Goal: Task Accomplishment & Management: Complete application form

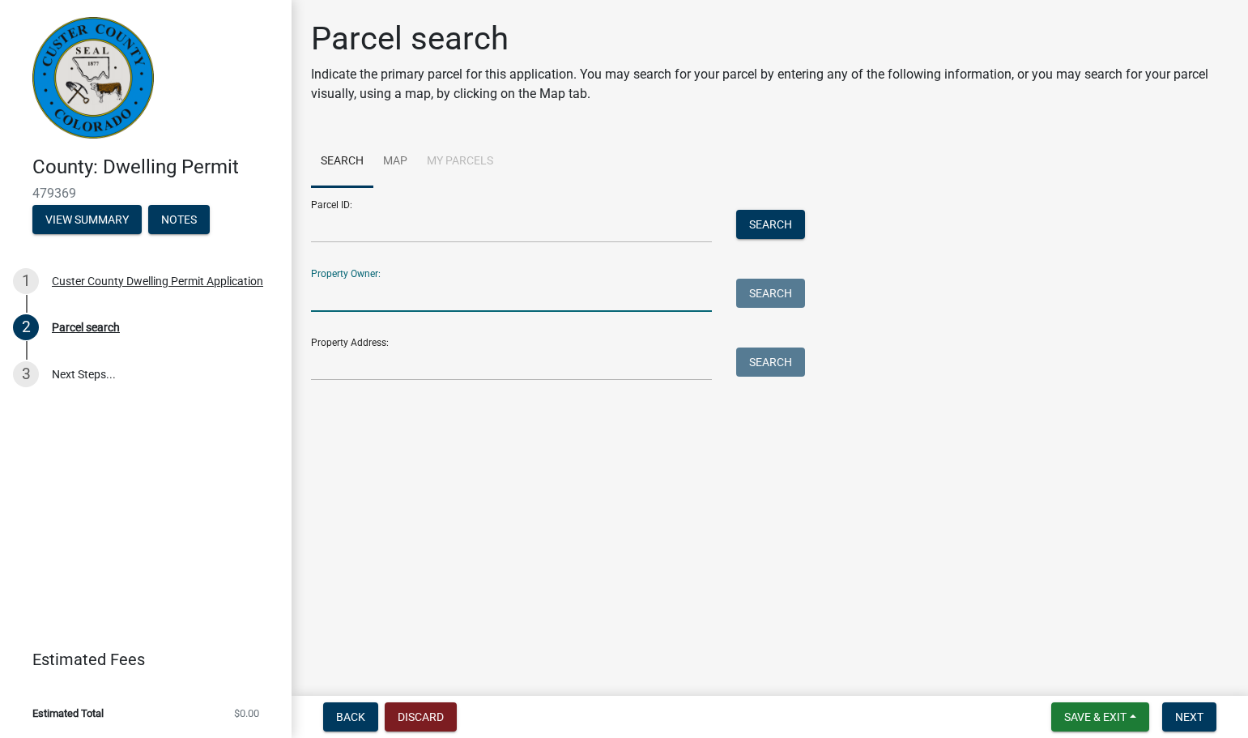
click at [339, 291] on input "Property Owner:" at bounding box center [511, 295] width 401 height 33
type input "[PERSON_NAME]"
click at [770, 298] on button "Search" at bounding box center [770, 293] width 69 height 29
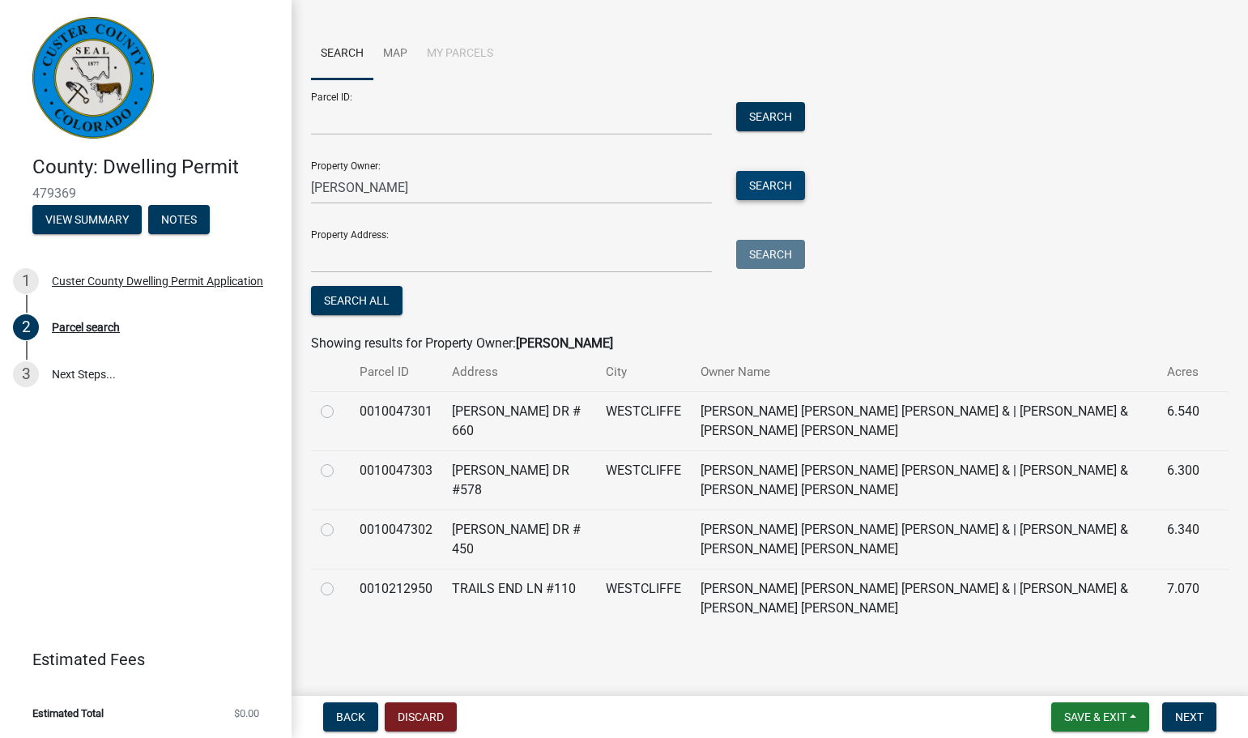
scroll to position [109, 0]
click at [340, 400] on label at bounding box center [340, 400] width 0 height 0
click at [340, 411] on input "radio" at bounding box center [345, 405] width 11 height 11
radio input "true"
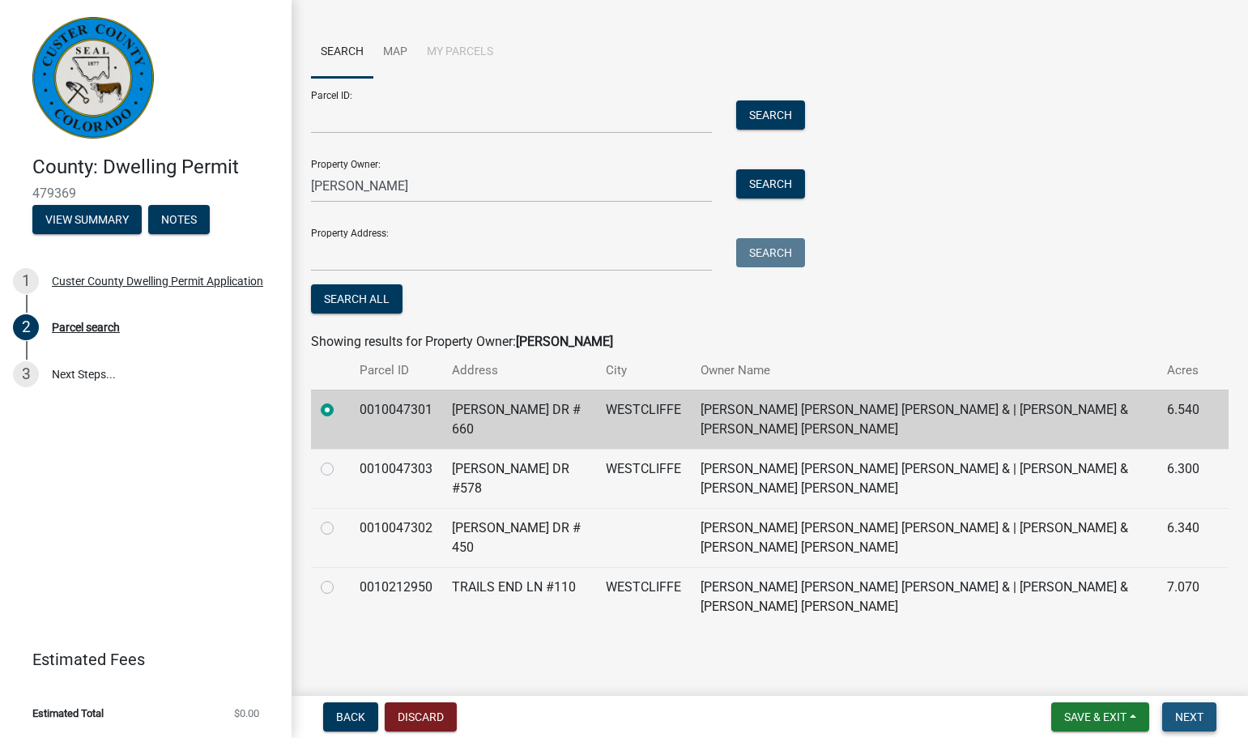
click at [1177, 722] on button "Next" at bounding box center [1189, 716] width 54 height 29
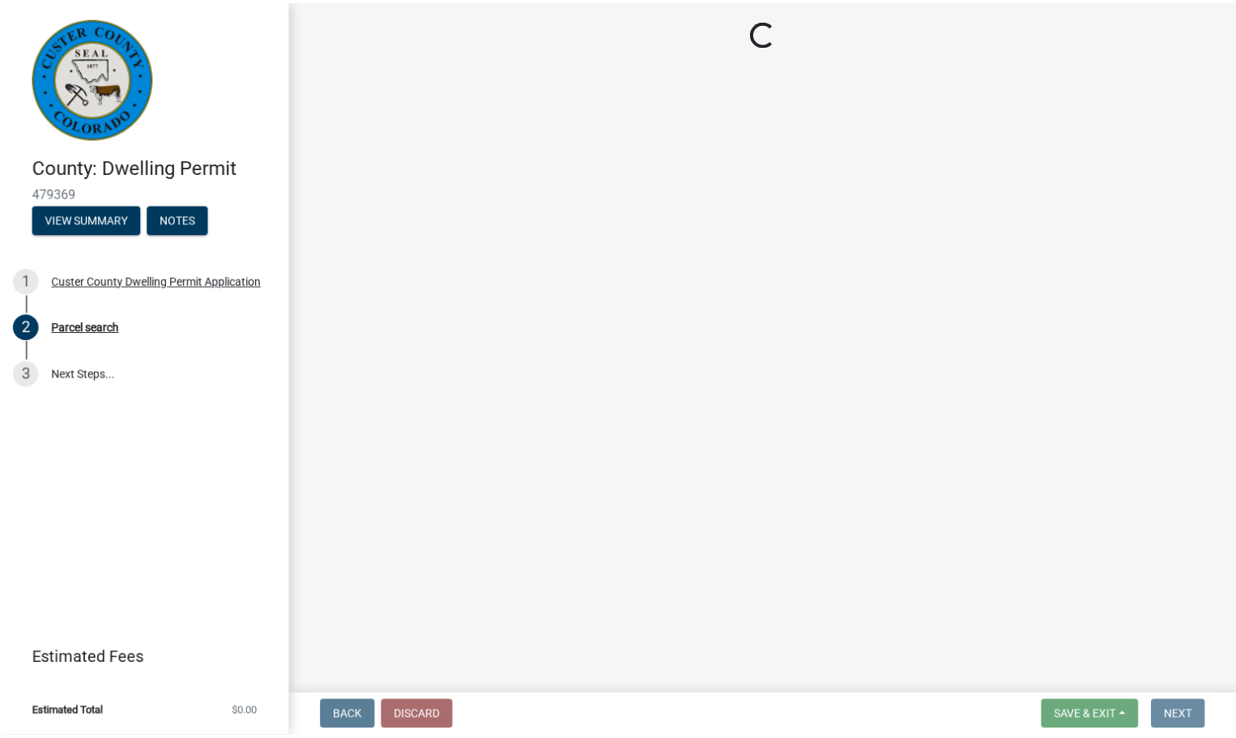
scroll to position [0, 0]
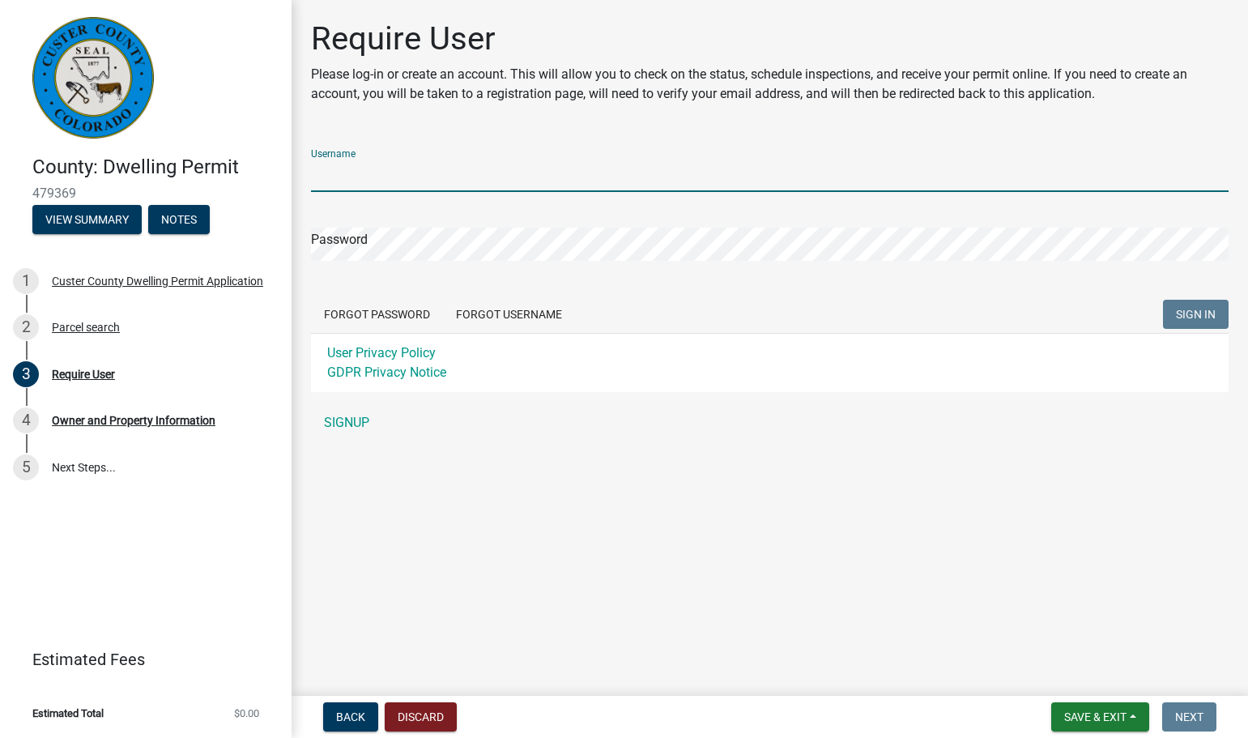
click at [364, 171] on input "Username" at bounding box center [769, 175] width 917 height 33
type input "NathanR1"
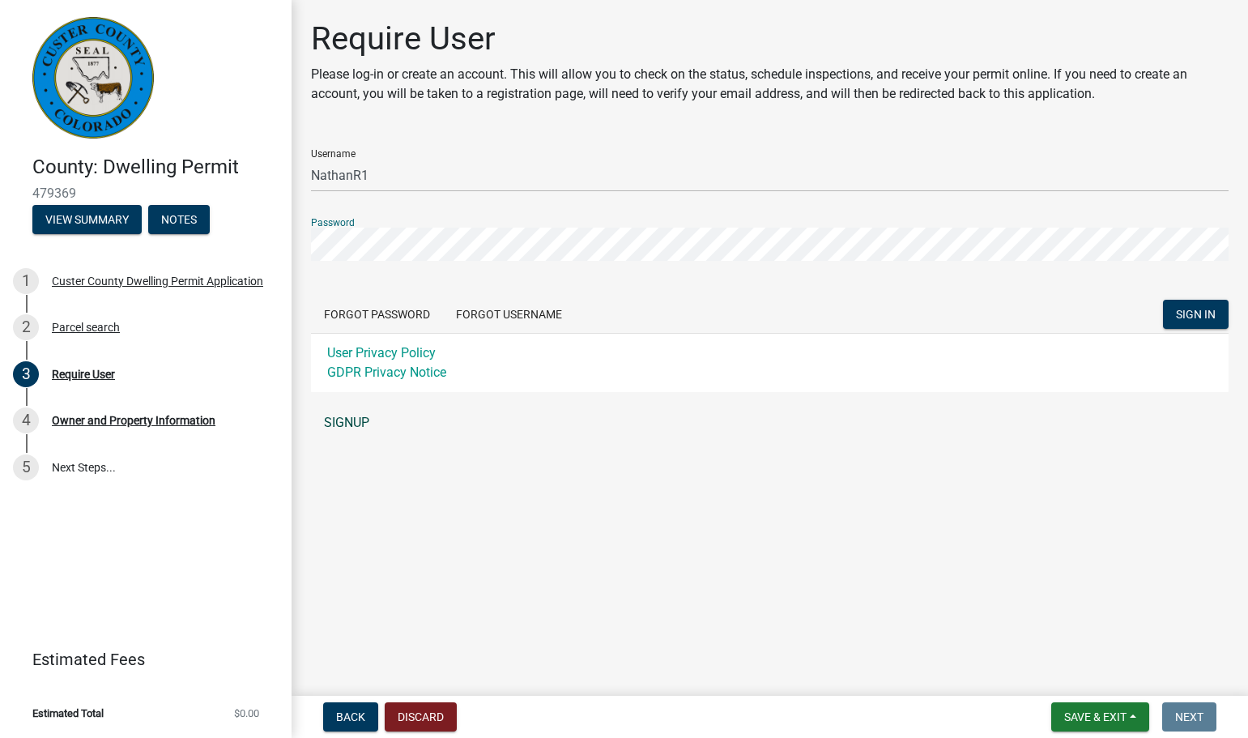
click at [365, 420] on link "SIGNUP" at bounding box center [769, 423] width 917 height 32
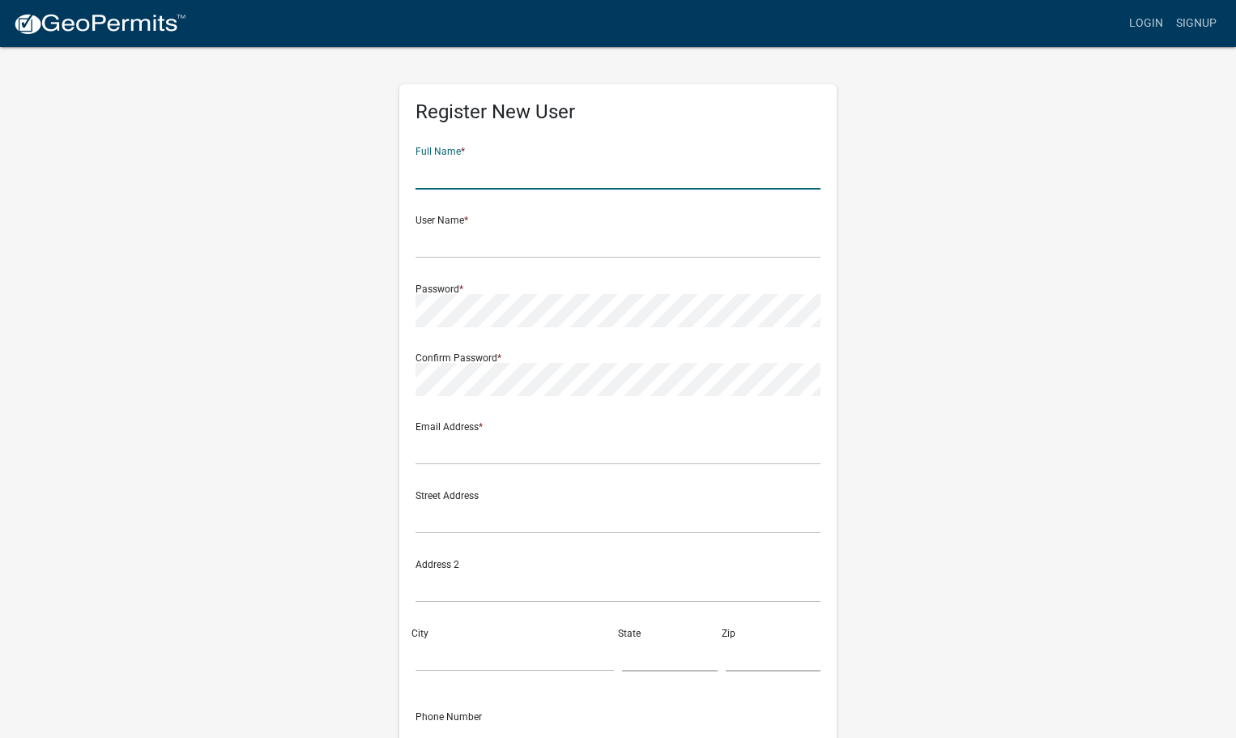
click at [484, 169] on input "text" at bounding box center [617, 172] width 405 height 33
click at [511, 168] on input "Nathan Francis rodeback" at bounding box center [617, 172] width 405 height 33
type input "Nathan Francis Rodeback"
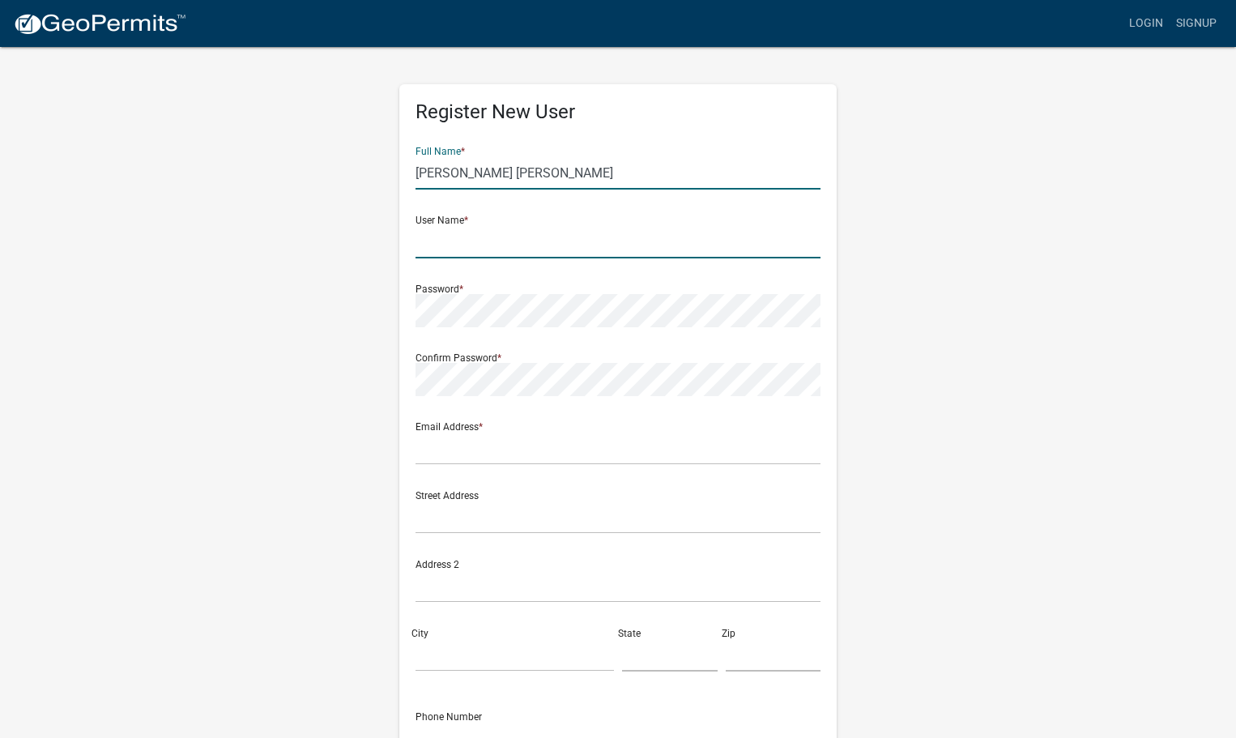
click at [425, 246] on input "text" at bounding box center [617, 241] width 405 height 33
type input "NathanR1"
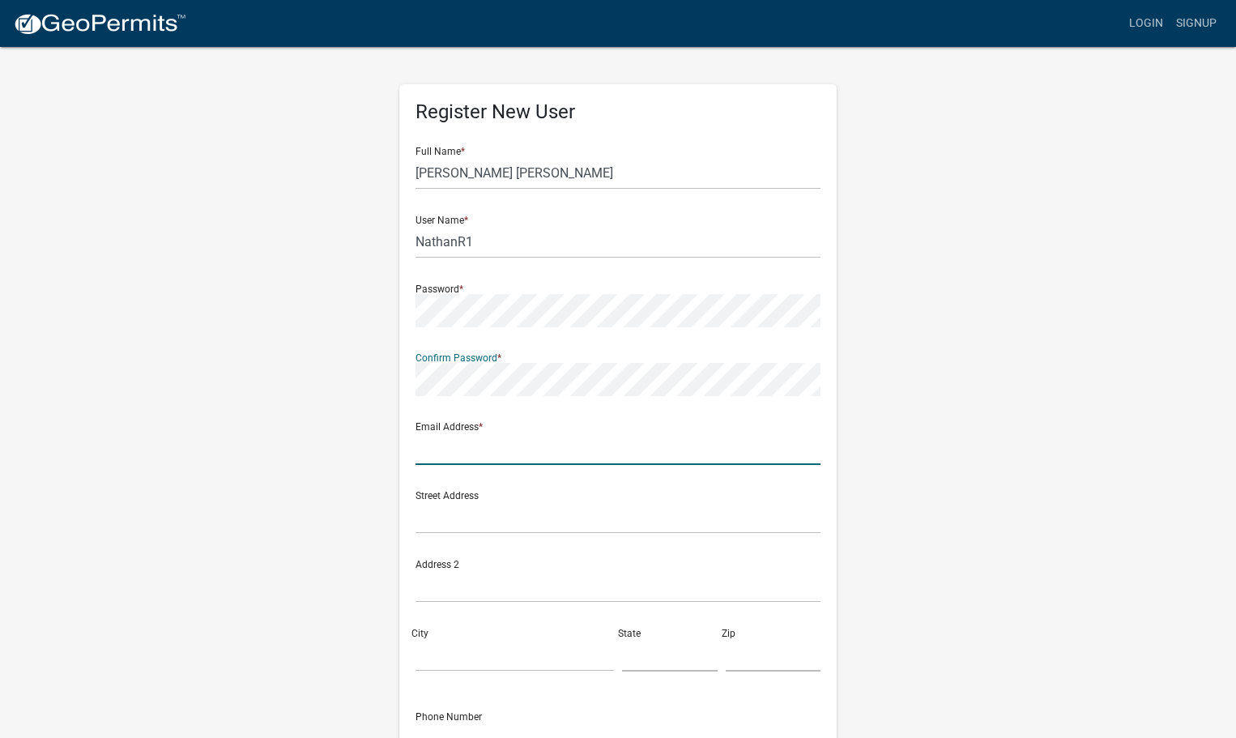
click at [421, 457] on input "text" at bounding box center [617, 448] width 405 height 33
type input "Nathrode1@gmail.com"
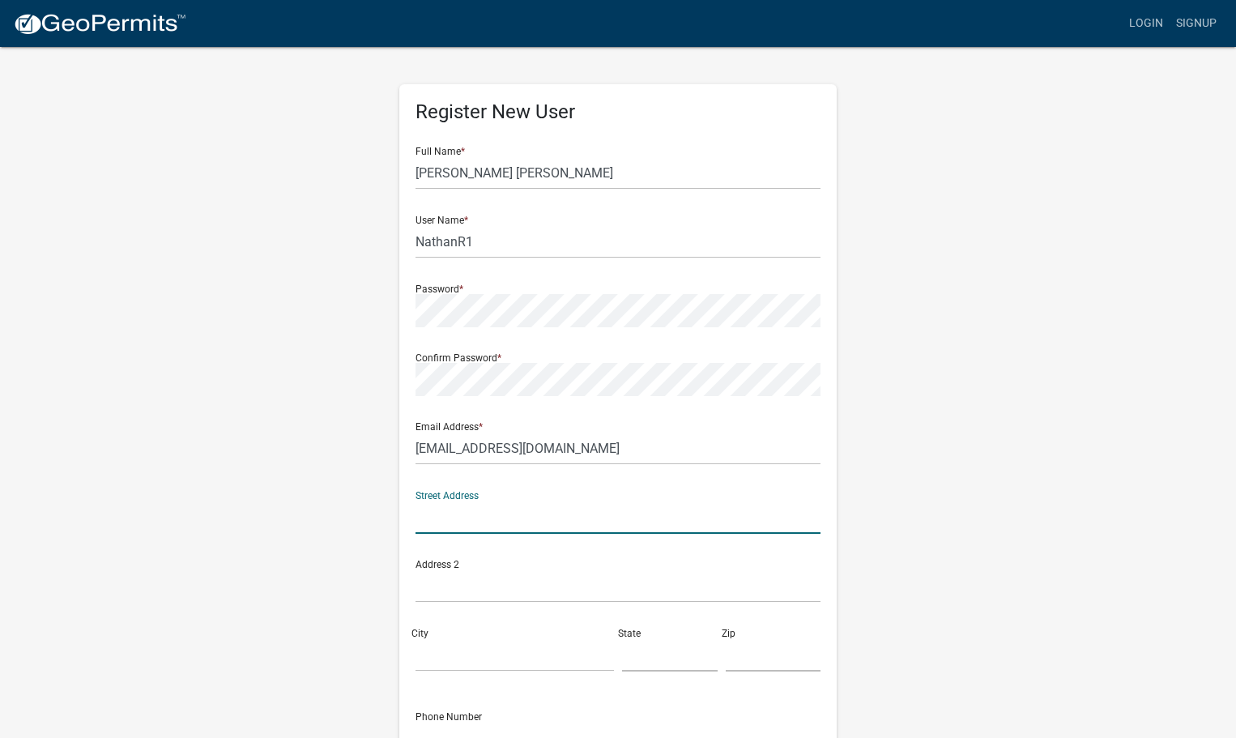
click at [466, 525] on input "text" at bounding box center [617, 516] width 405 height 33
type input "826 Barn Owl Dr"
click at [437, 655] on input "City" at bounding box center [514, 654] width 198 height 33
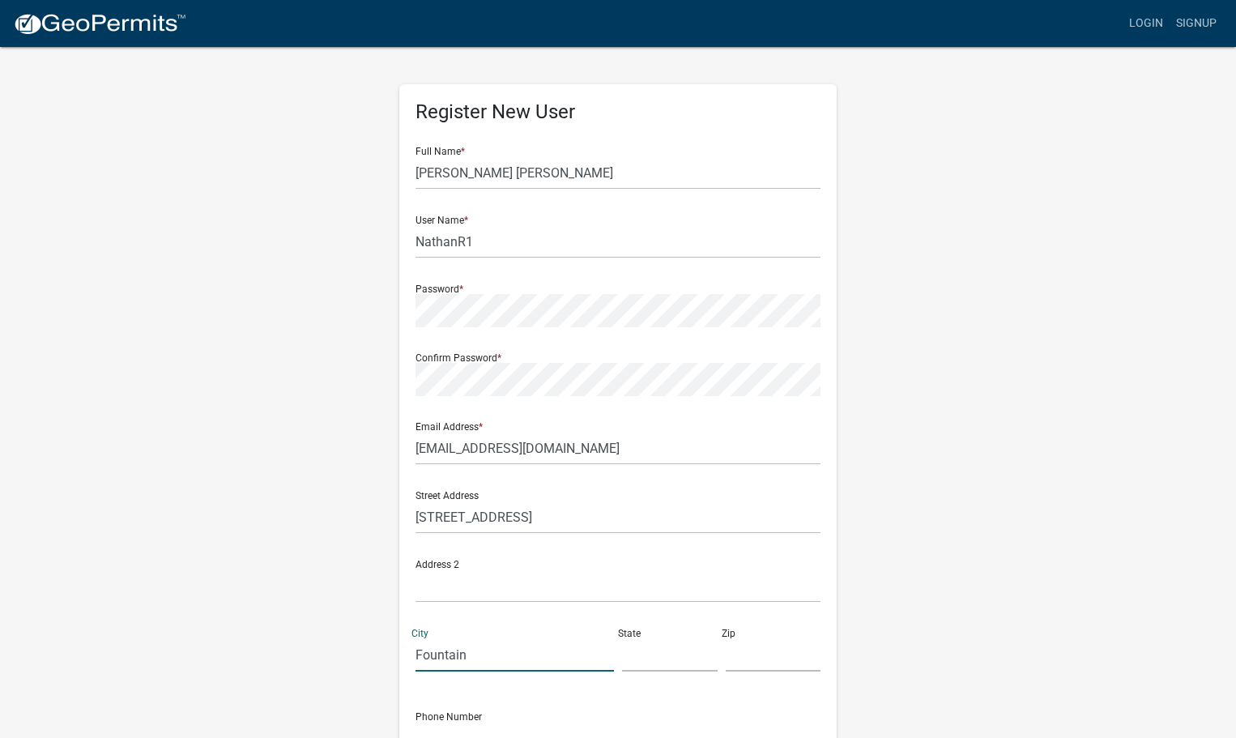
type input "Fountain"
click at [646, 664] on input "text" at bounding box center [670, 654] width 96 height 33
type input "CO"
click at [747, 657] on input "text" at bounding box center [774, 654] width 96 height 33
type input "*"
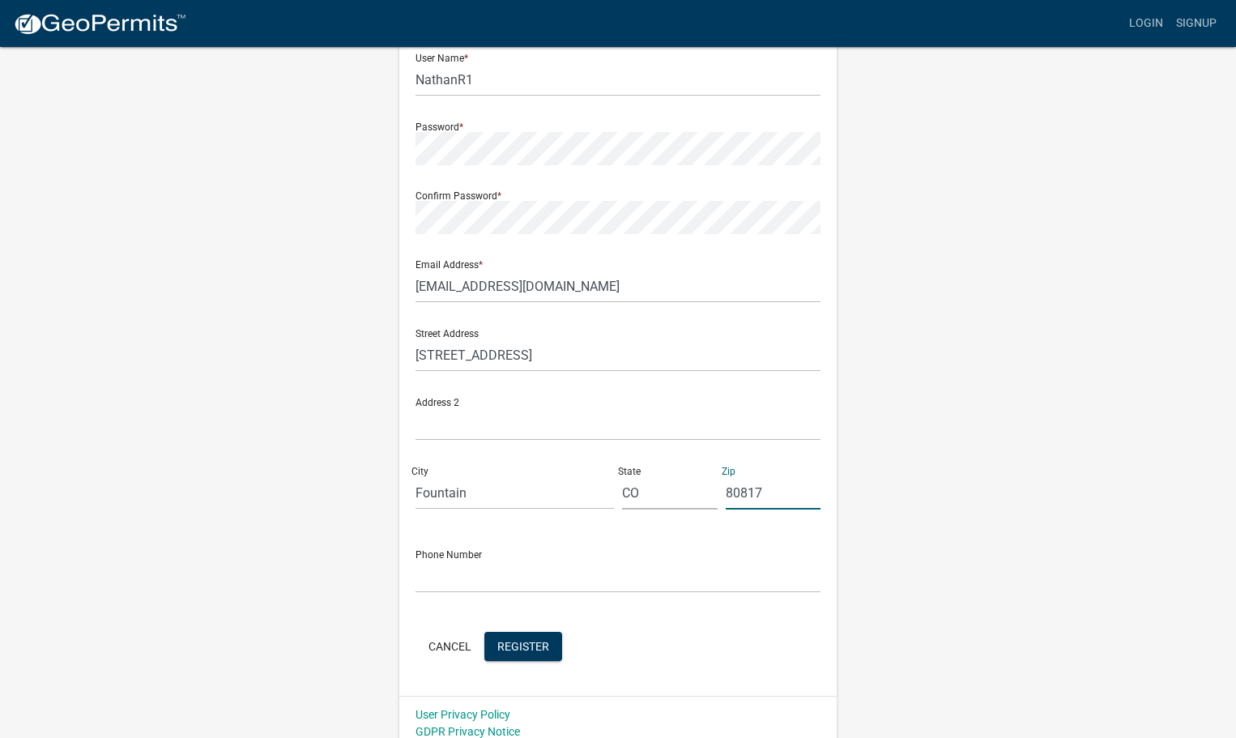
scroll to position [174, 0]
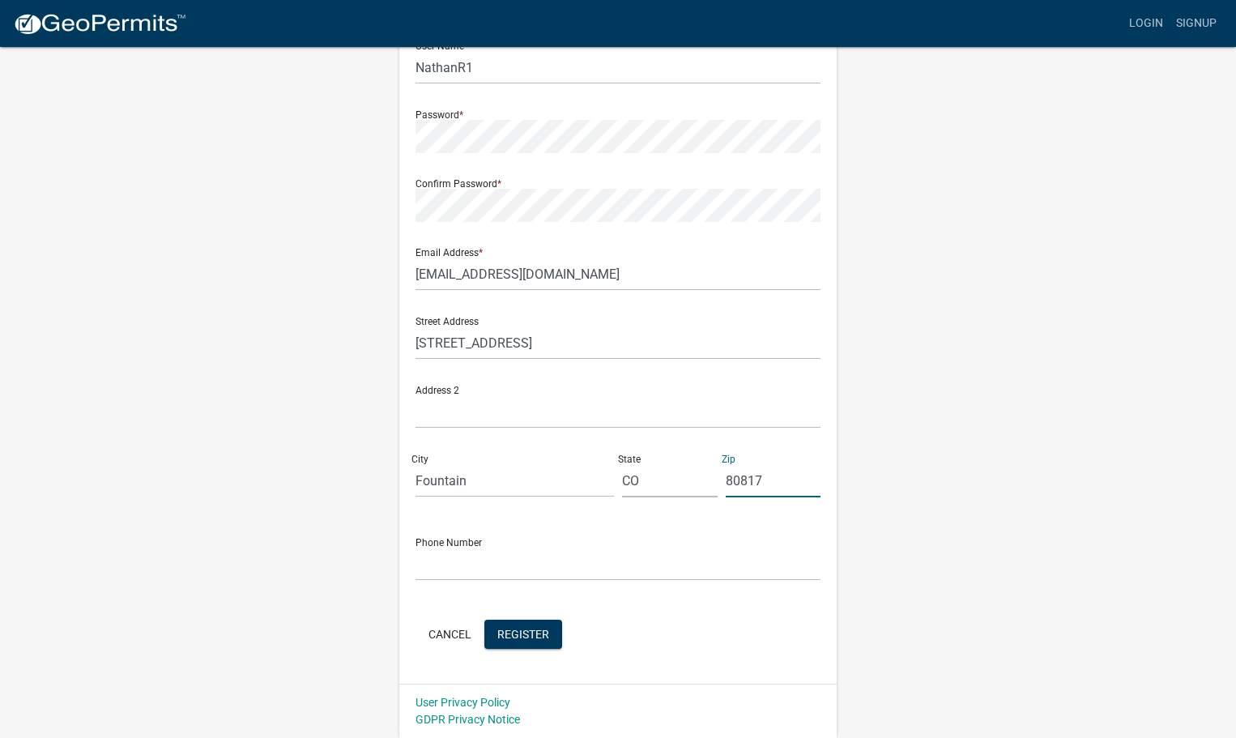
type input "80817"
click at [441, 571] on input "text" at bounding box center [617, 563] width 405 height 33
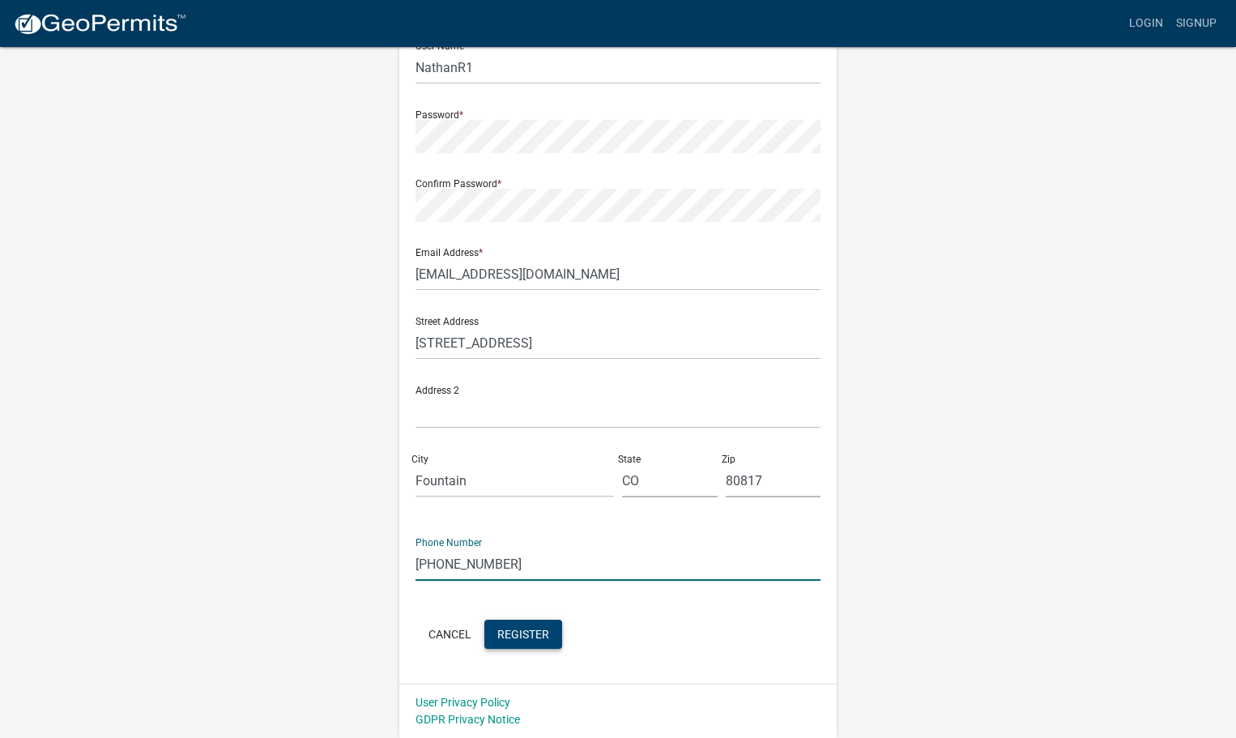
type input "[PHONE_NUMBER]"
click at [518, 638] on span "Register" at bounding box center [523, 633] width 52 height 13
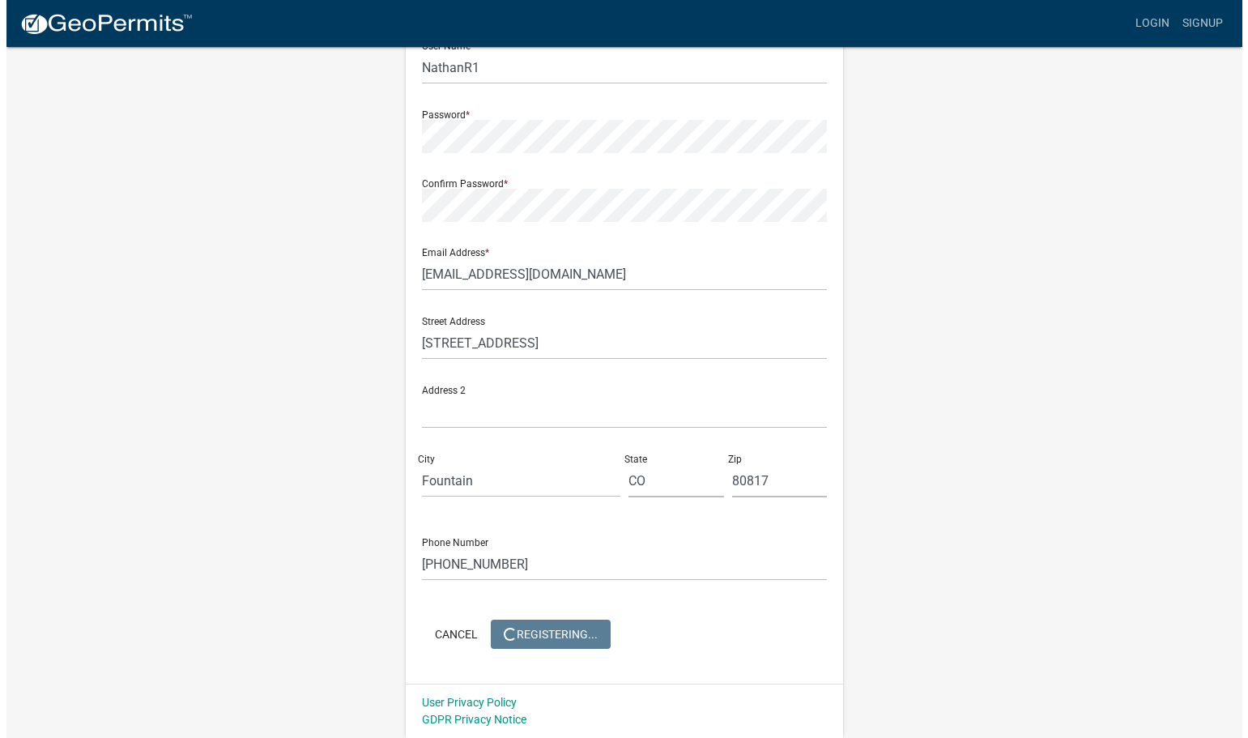
scroll to position [0, 0]
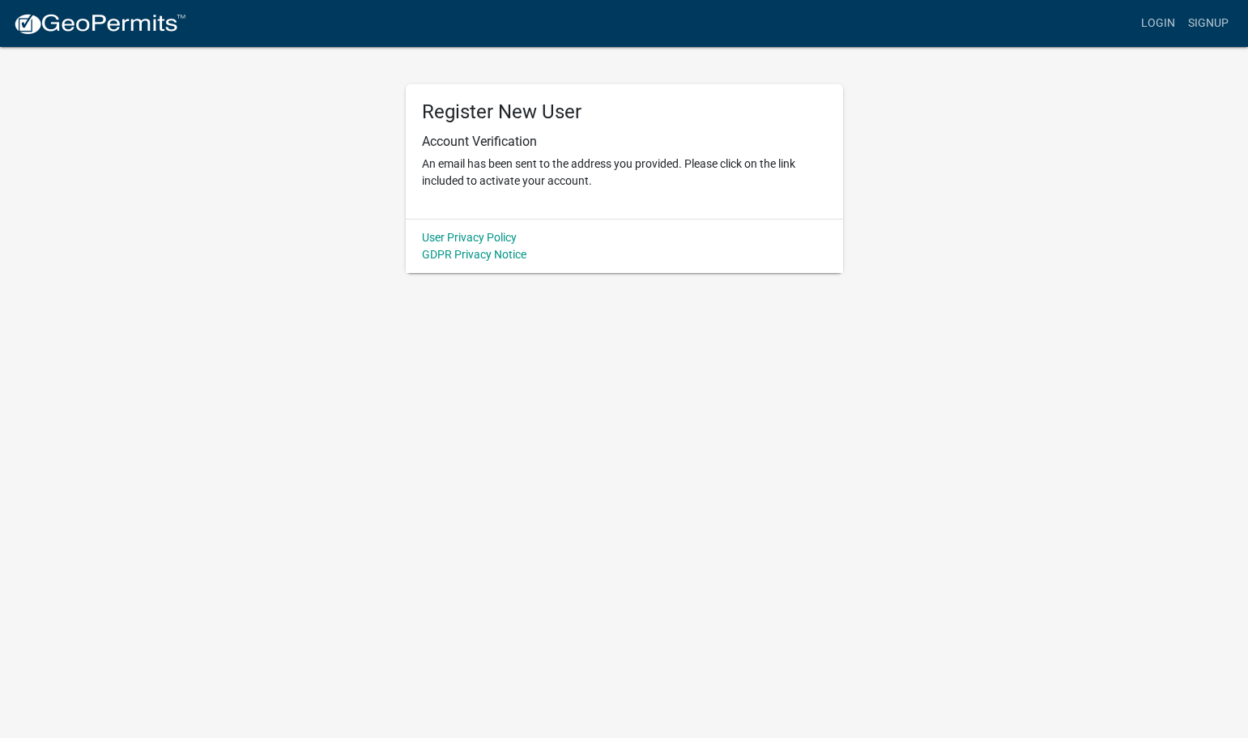
click at [318, 193] on div "Register New User Account Verification An email has been sent to the address yo…" at bounding box center [624, 159] width 923 height 228
click at [1153, 23] on link "Login" at bounding box center [1157, 23] width 47 height 31
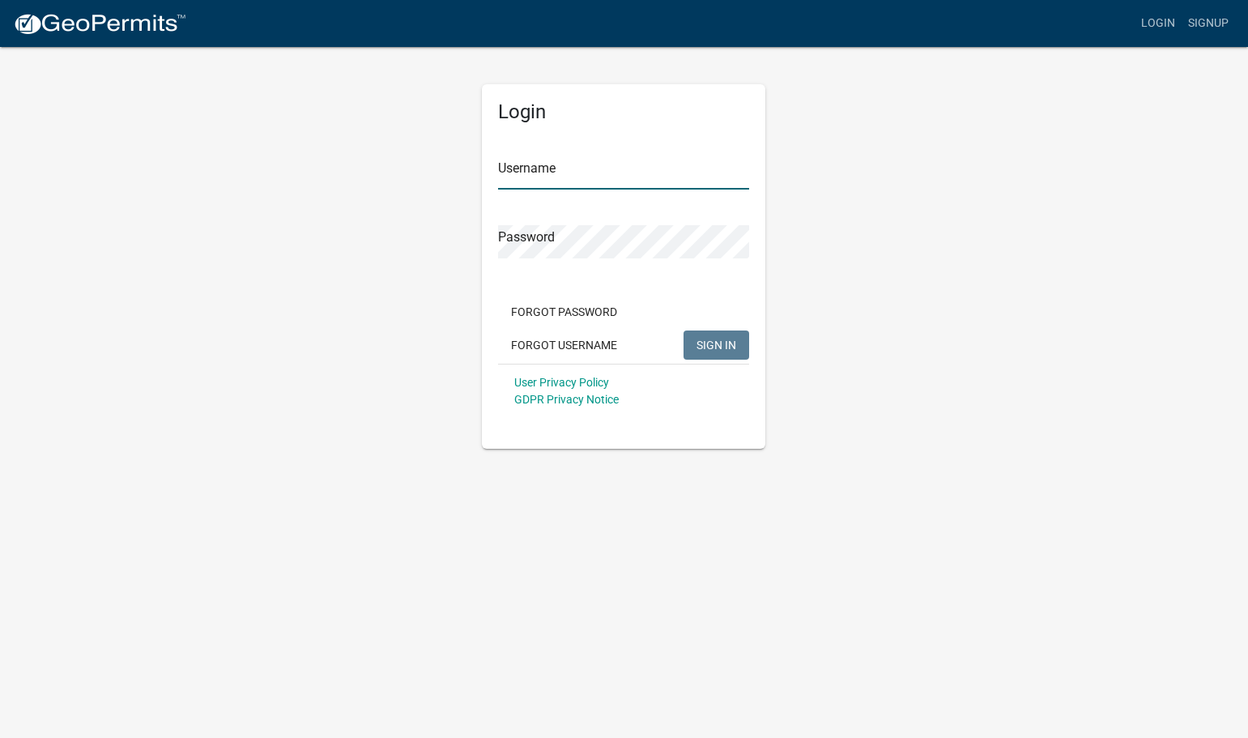
click at [561, 177] on input "Username" at bounding box center [623, 172] width 251 height 33
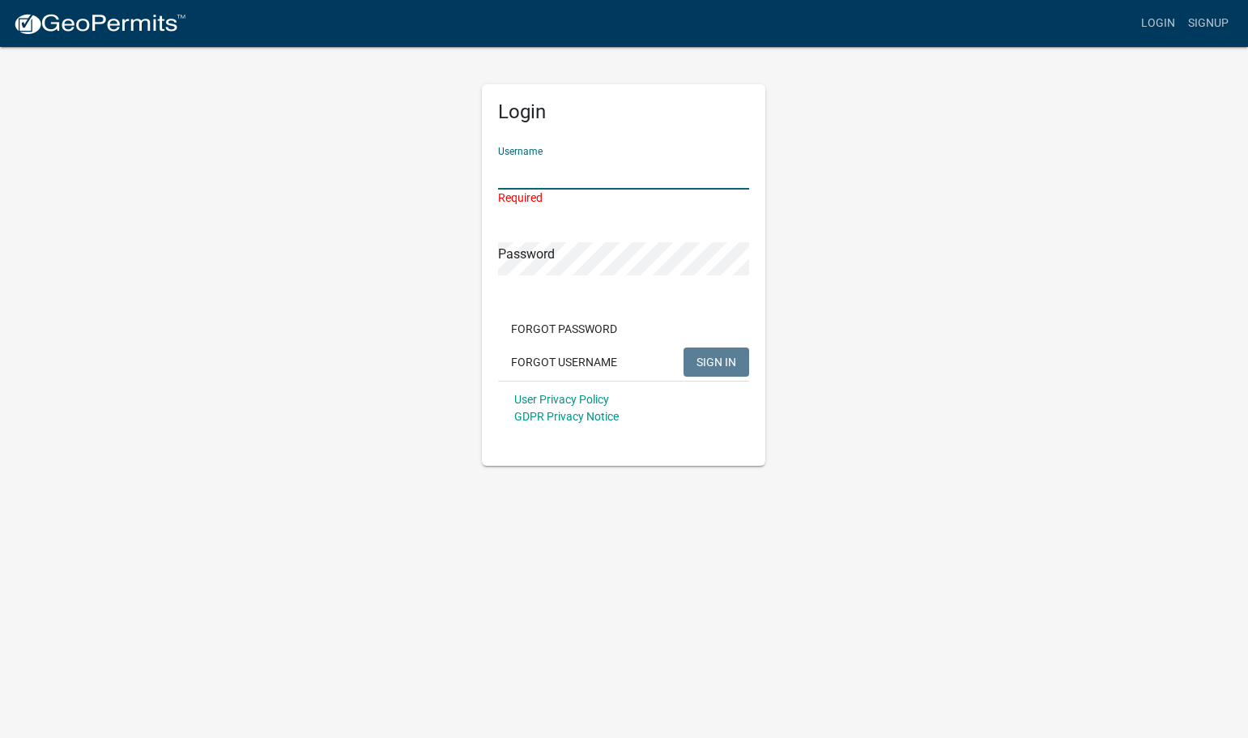
type input "NathanR1"
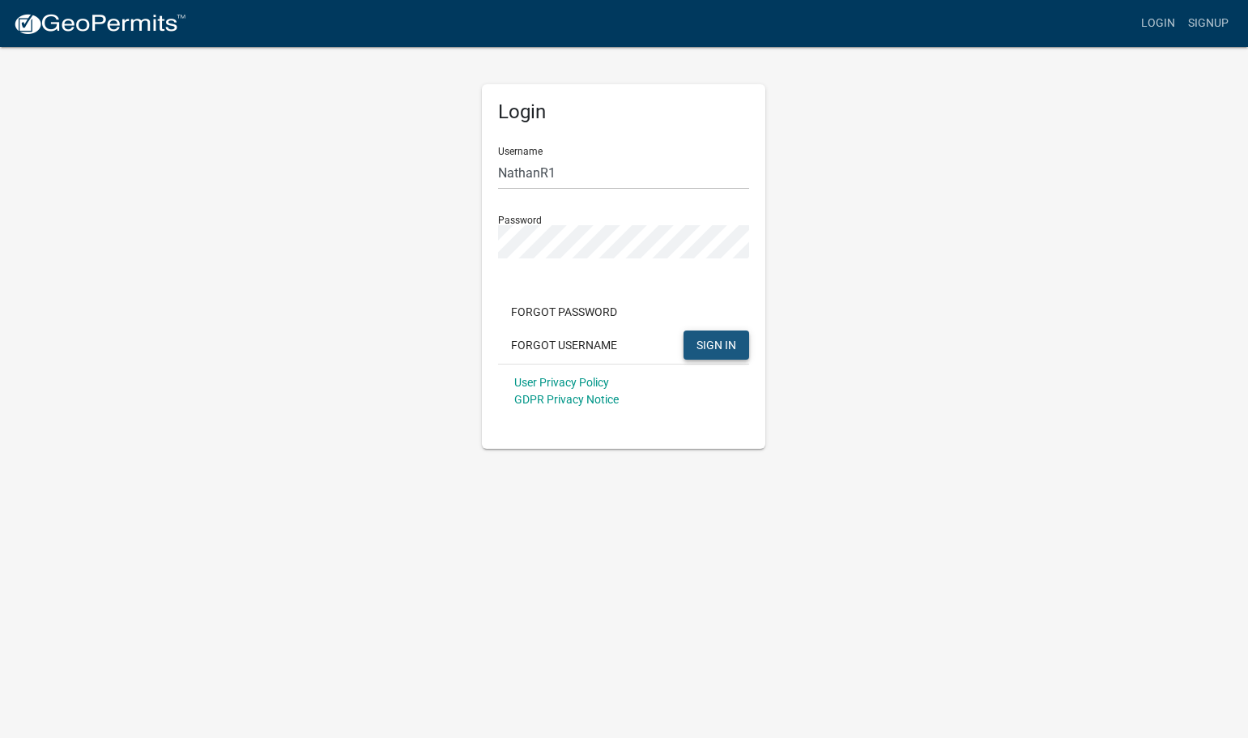
click at [703, 345] on span "SIGN IN" at bounding box center [716, 344] width 40 height 13
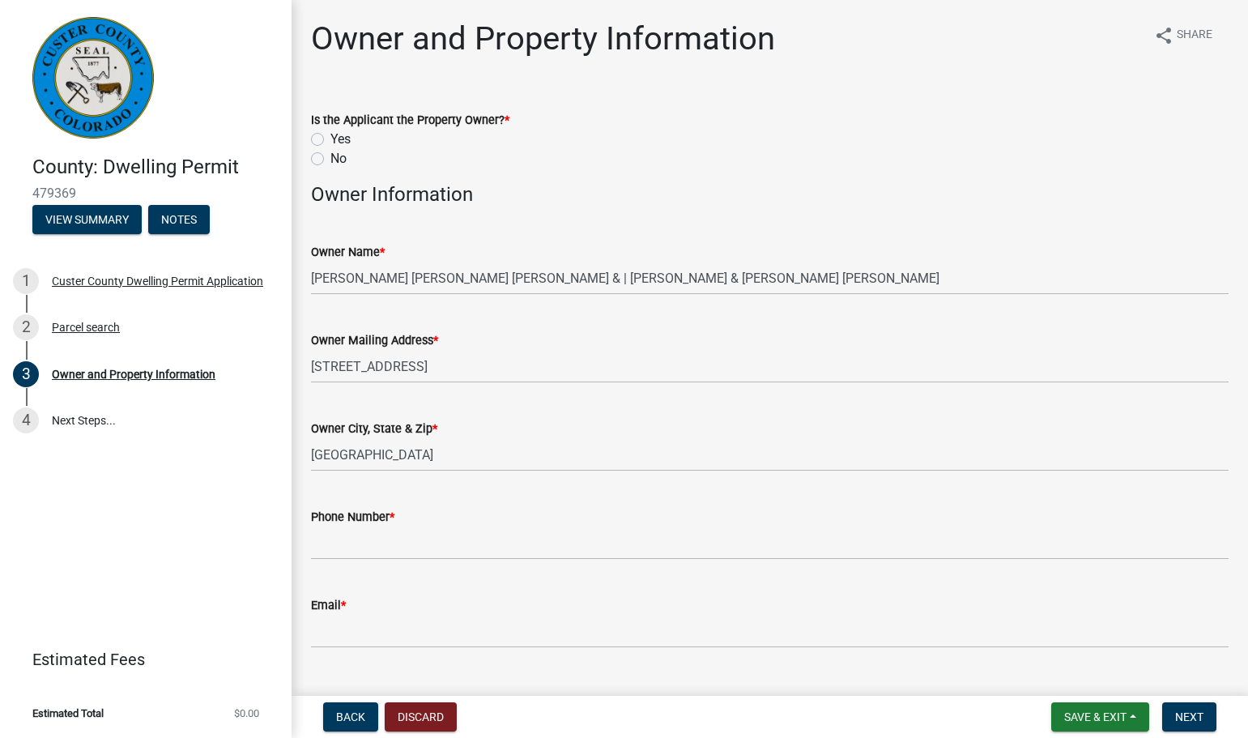
click at [330, 138] on label "Yes" at bounding box center [340, 139] width 20 height 19
click at [330, 138] on input "Yes" at bounding box center [335, 135] width 11 height 11
radio input "true"
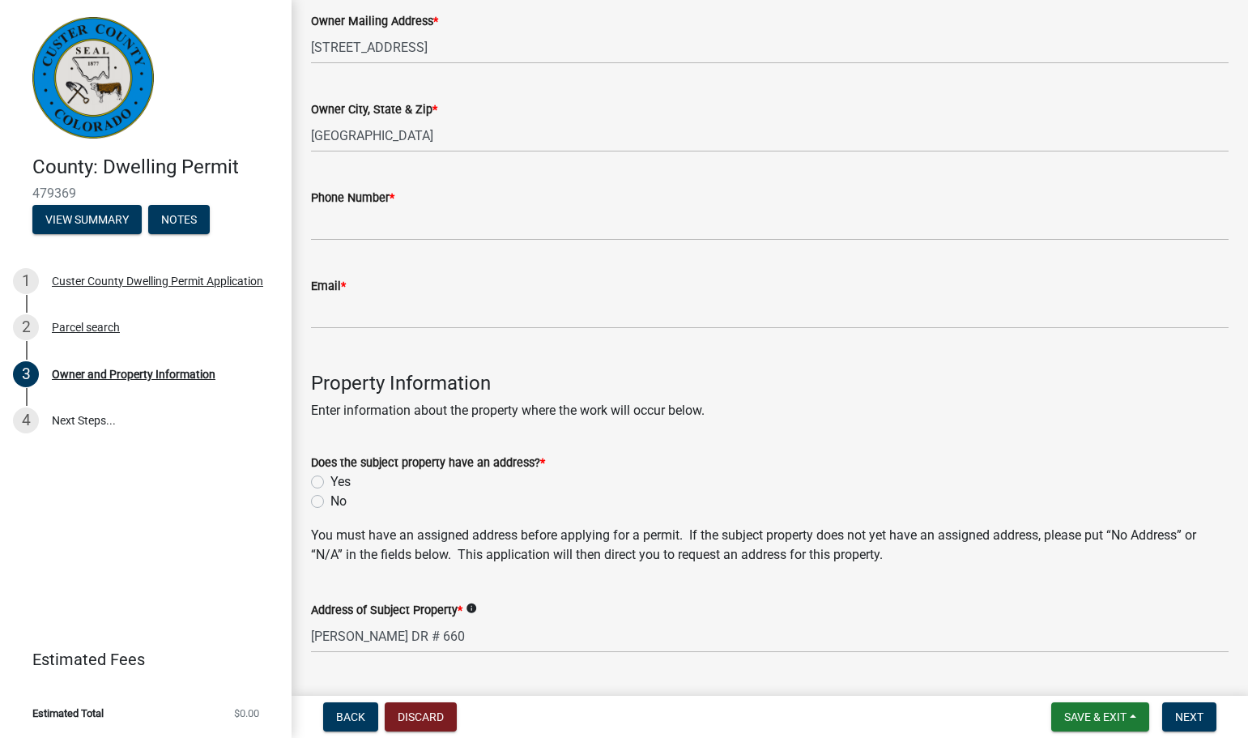
scroll to position [324, 0]
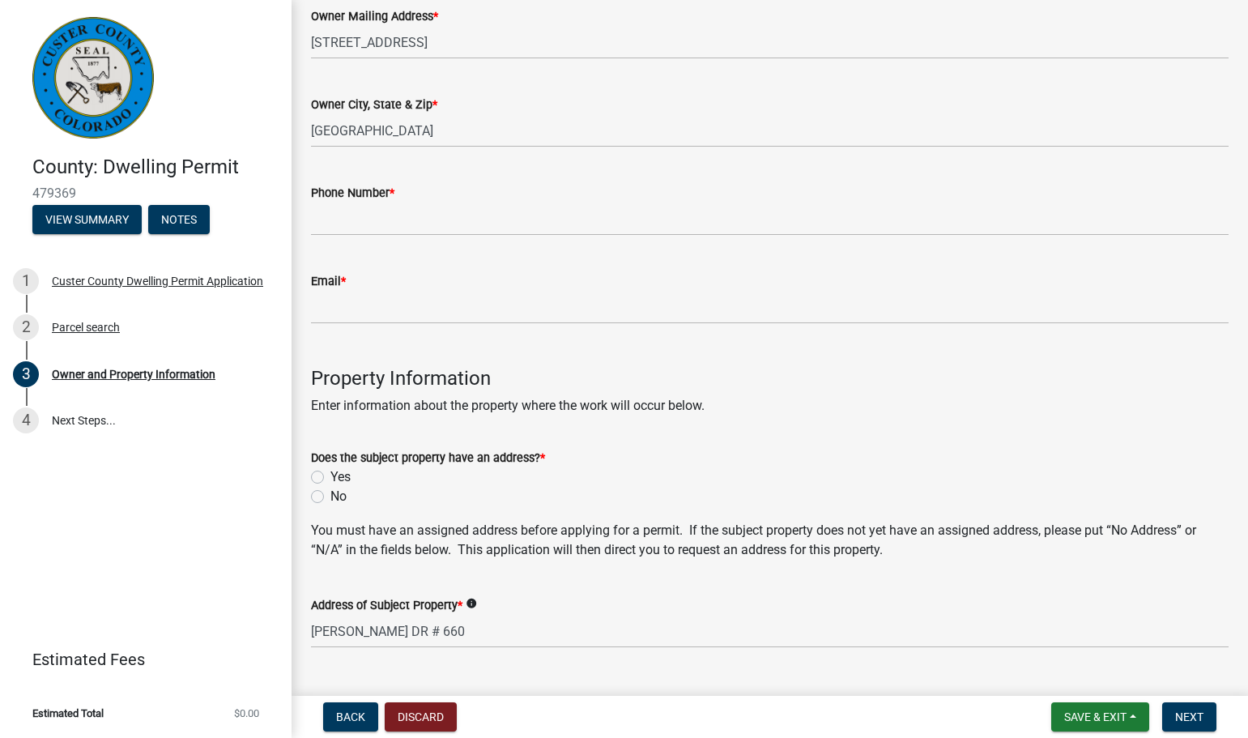
click at [428, 192] on div "Phone Number *" at bounding box center [769, 192] width 917 height 19
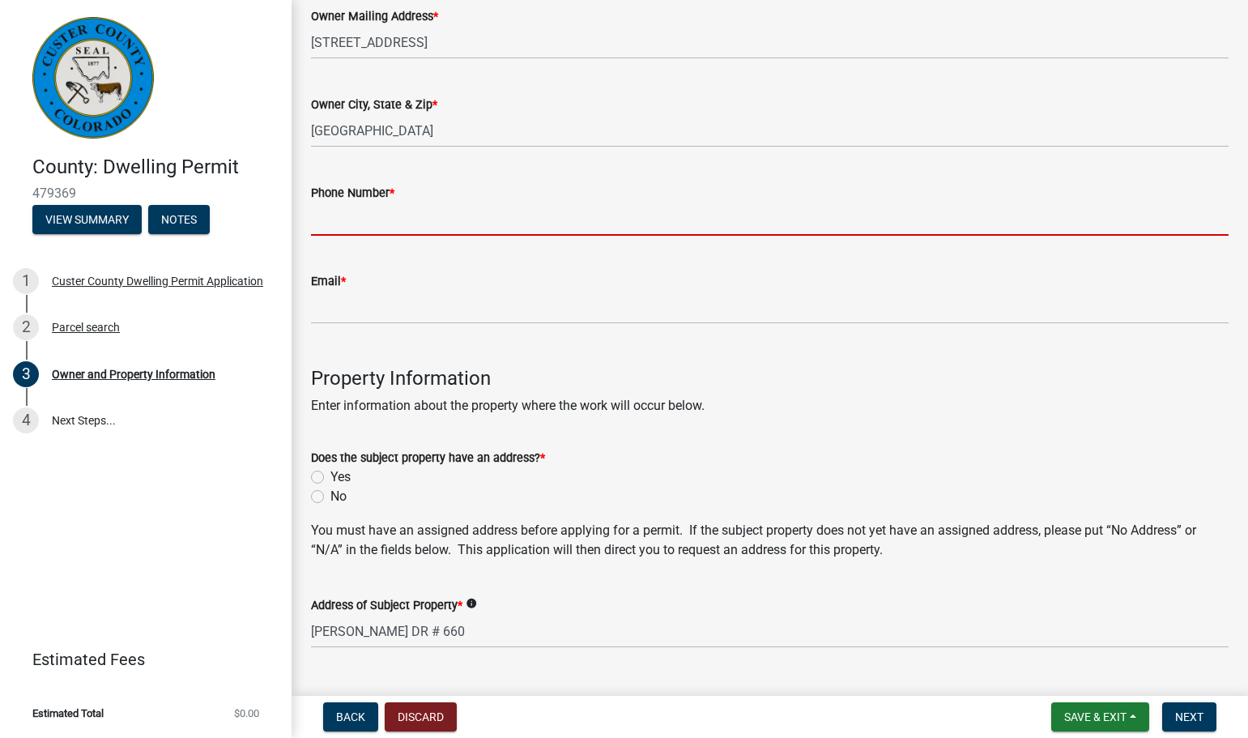
click at [435, 213] on input "Phone Number *" at bounding box center [769, 218] width 917 height 33
type input "7192873298"
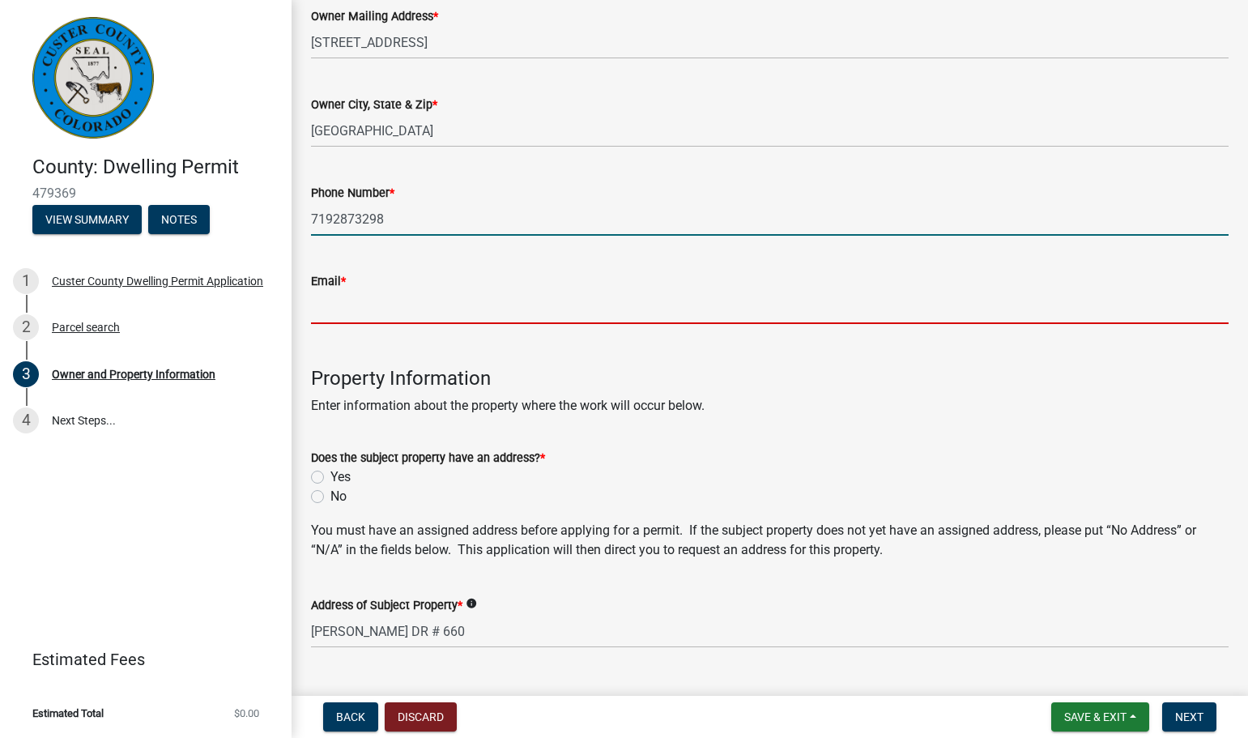
type input "[EMAIL_ADDRESS][DOMAIN_NAME]"
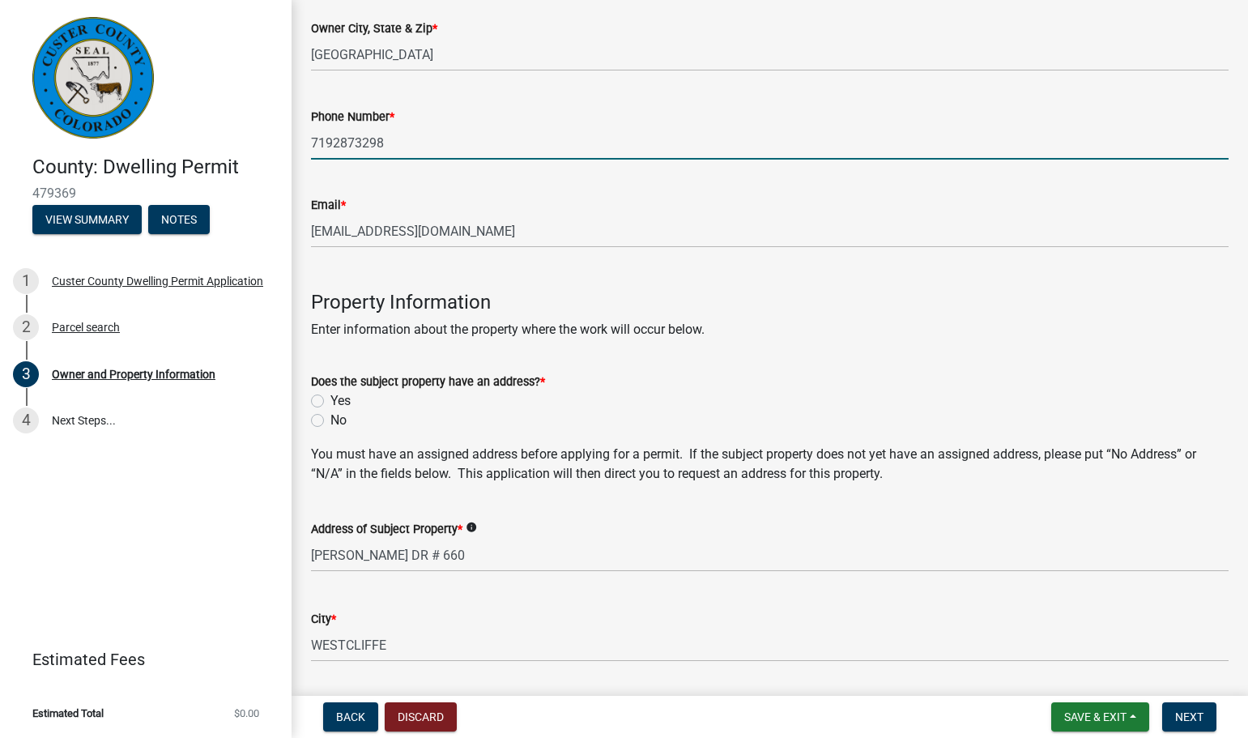
scroll to position [405, 0]
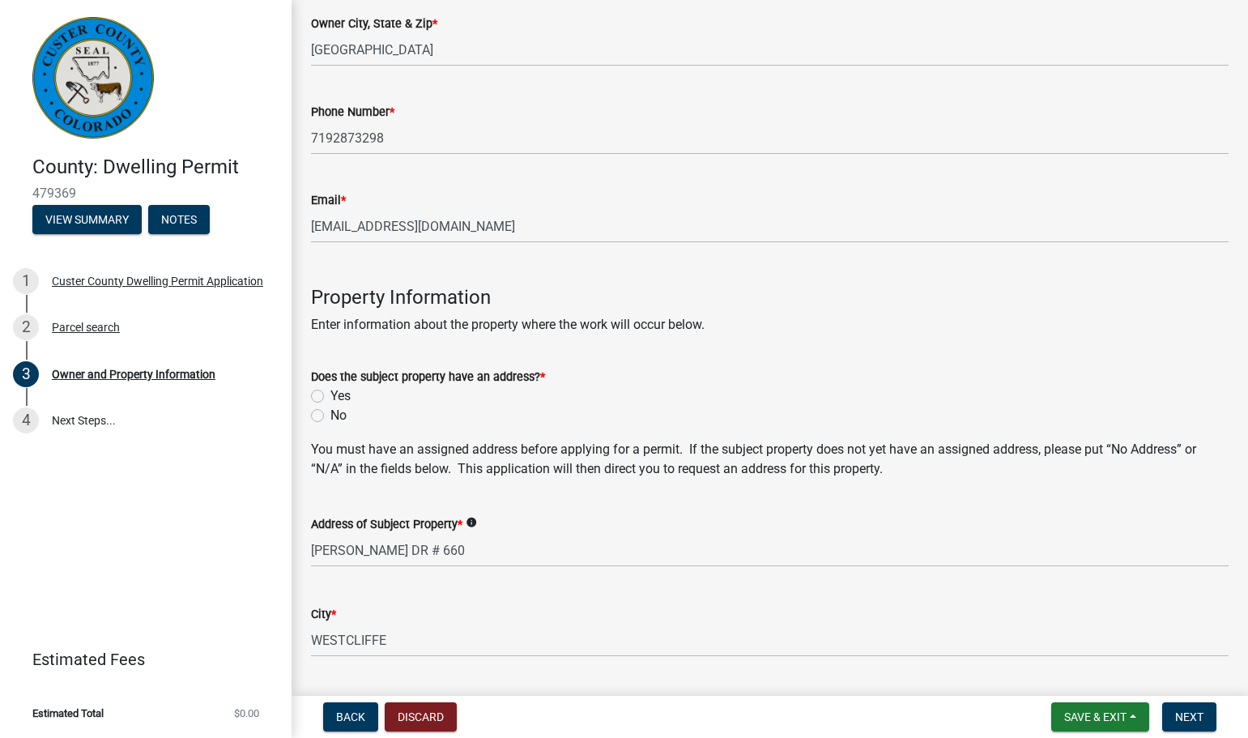
click at [330, 398] on label "Yes" at bounding box center [340, 395] width 20 height 19
click at [330, 397] on input "Yes" at bounding box center [335, 391] width 11 height 11
radio input "true"
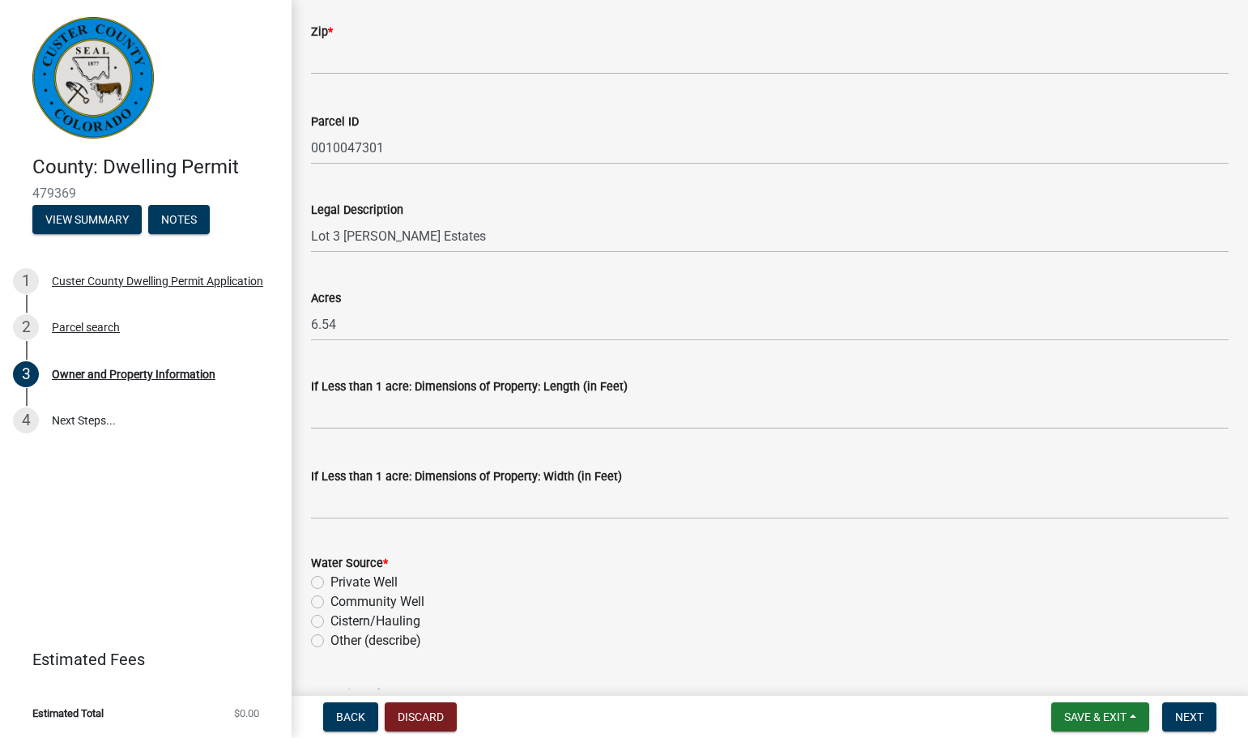
scroll to position [1215, 0]
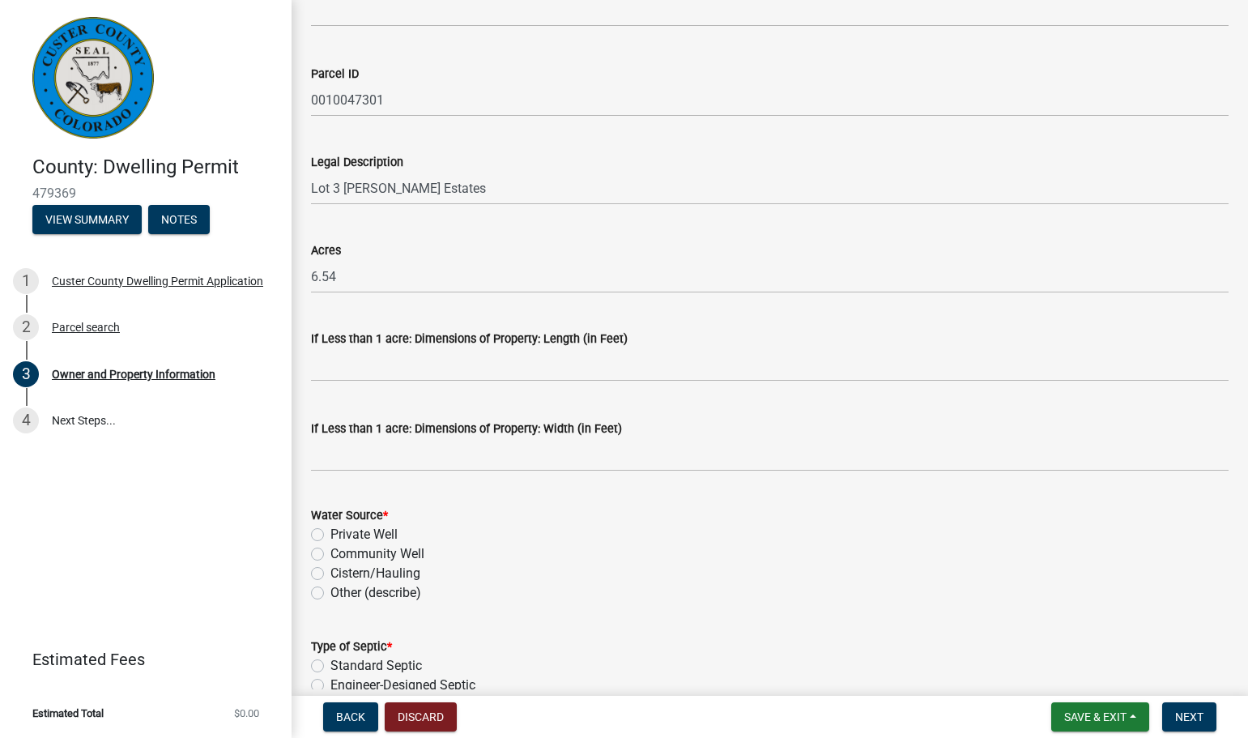
click at [309, 366] on div "If Less than 1 acre: Dimensions of Property: Length (in Feet)" at bounding box center [770, 343] width 942 height 75
click at [321, 369] on input "text" at bounding box center [769, 364] width 917 height 33
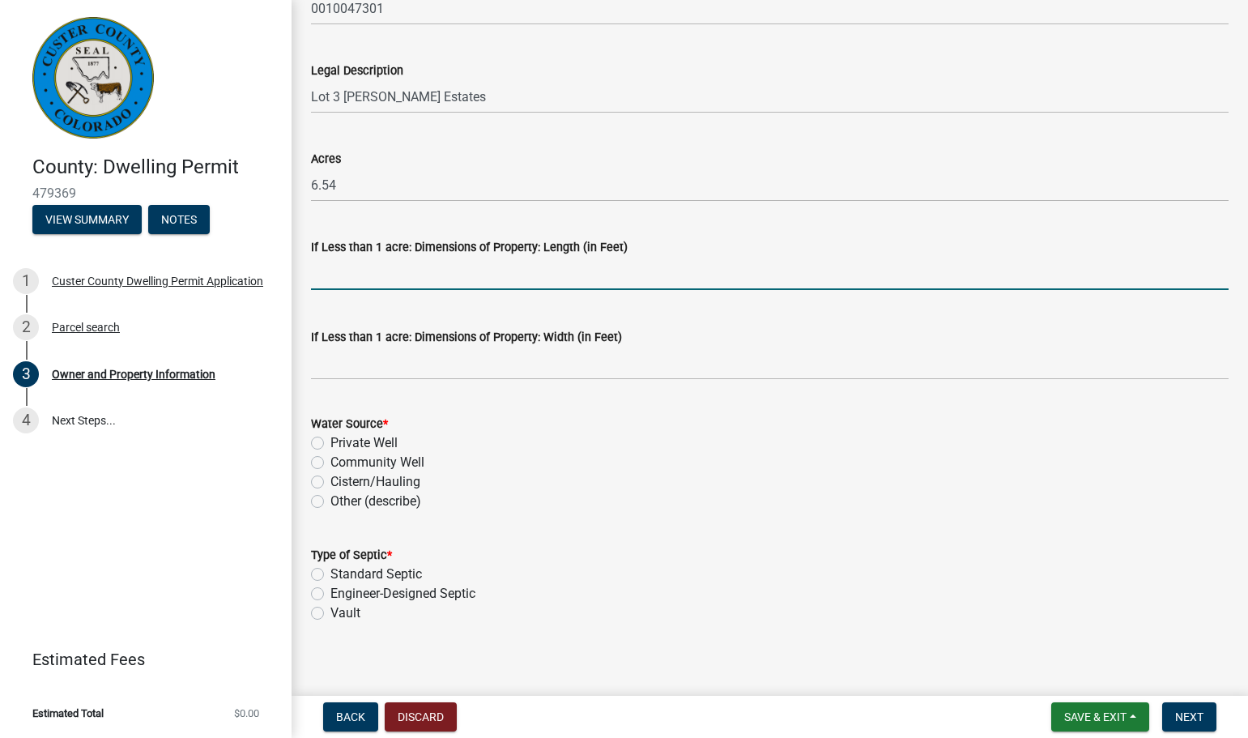
scroll to position [1317, 0]
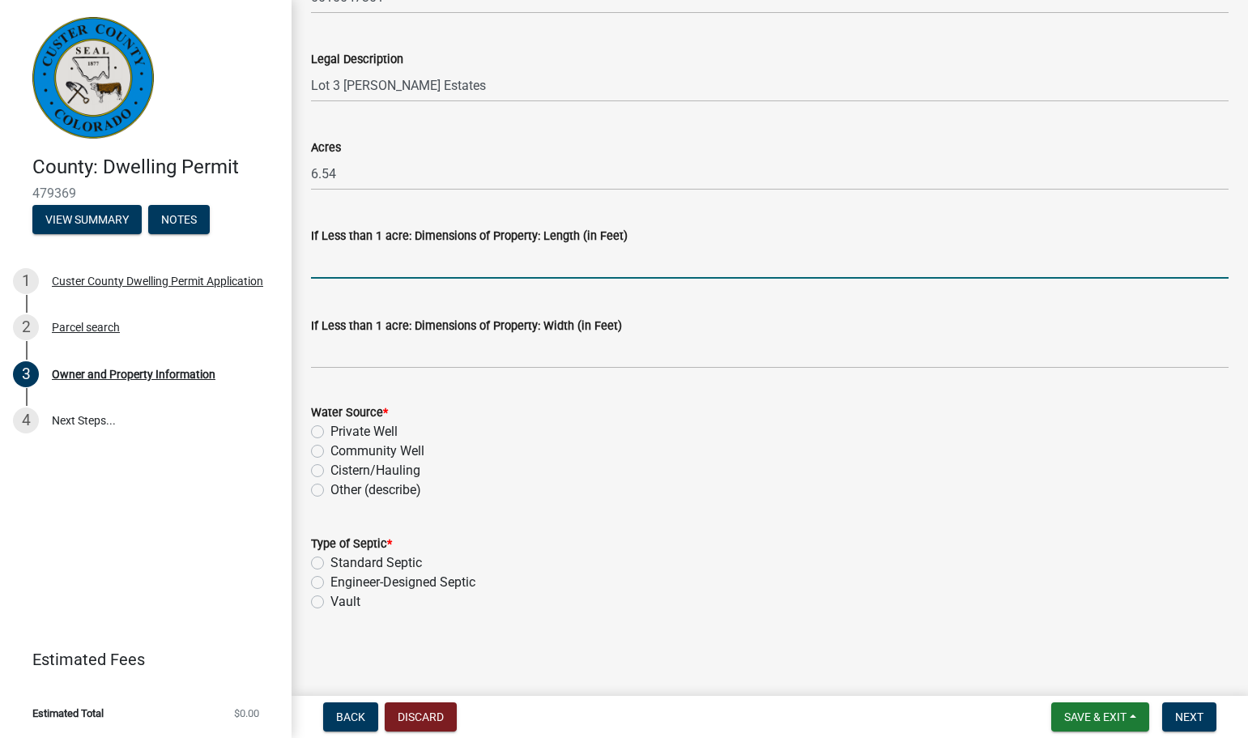
click at [330, 466] on label "Cistern/Hauling" at bounding box center [375, 470] width 90 height 19
click at [330, 466] on input "Cistern/Hauling" at bounding box center [335, 466] width 11 height 11
radio input "true"
click at [330, 581] on label "Engineer-Designed Septic" at bounding box center [402, 582] width 145 height 19
click at [330, 581] on input "Engineer-Designed Septic" at bounding box center [335, 578] width 11 height 11
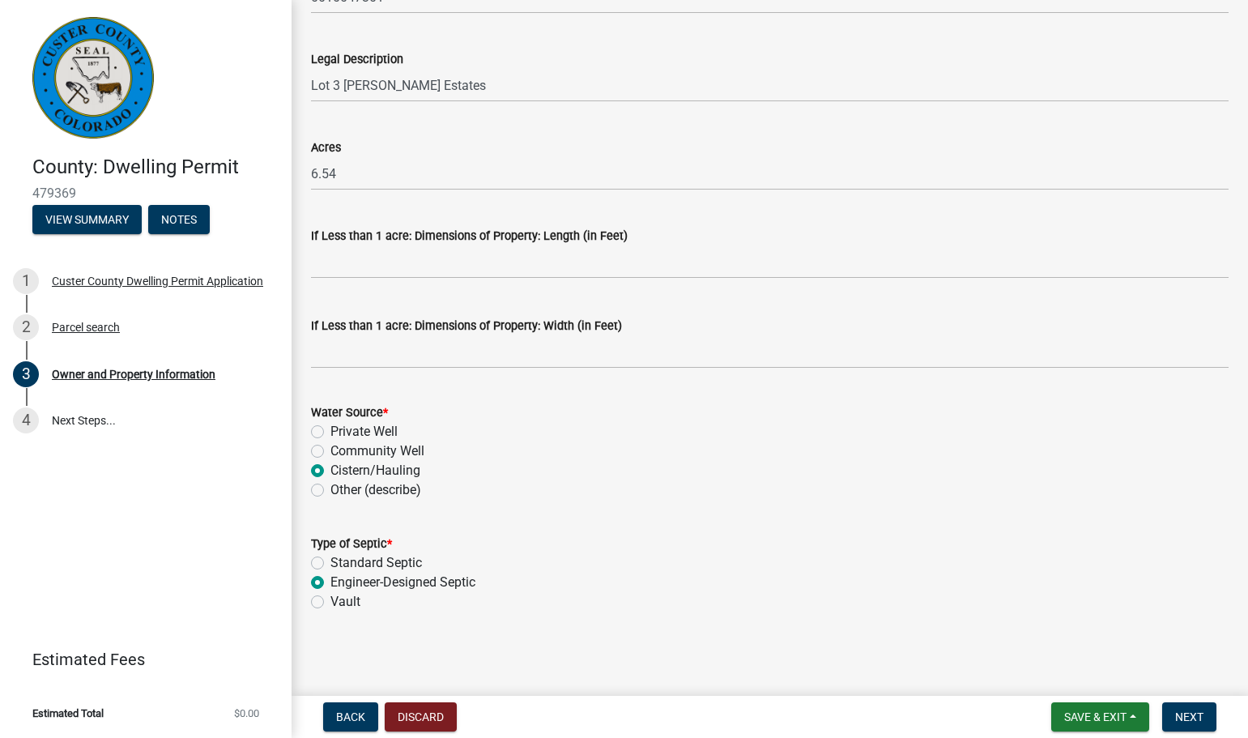
radio input "true"
click at [330, 603] on label "Vault" at bounding box center [345, 601] width 30 height 19
click at [330, 602] on input "Vault" at bounding box center [335, 597] width 11 height 11
radio input "true"
click at [330, 583] on label "Engineer-Designed Septic" at bounding box center [402, 582] width 145 height 19
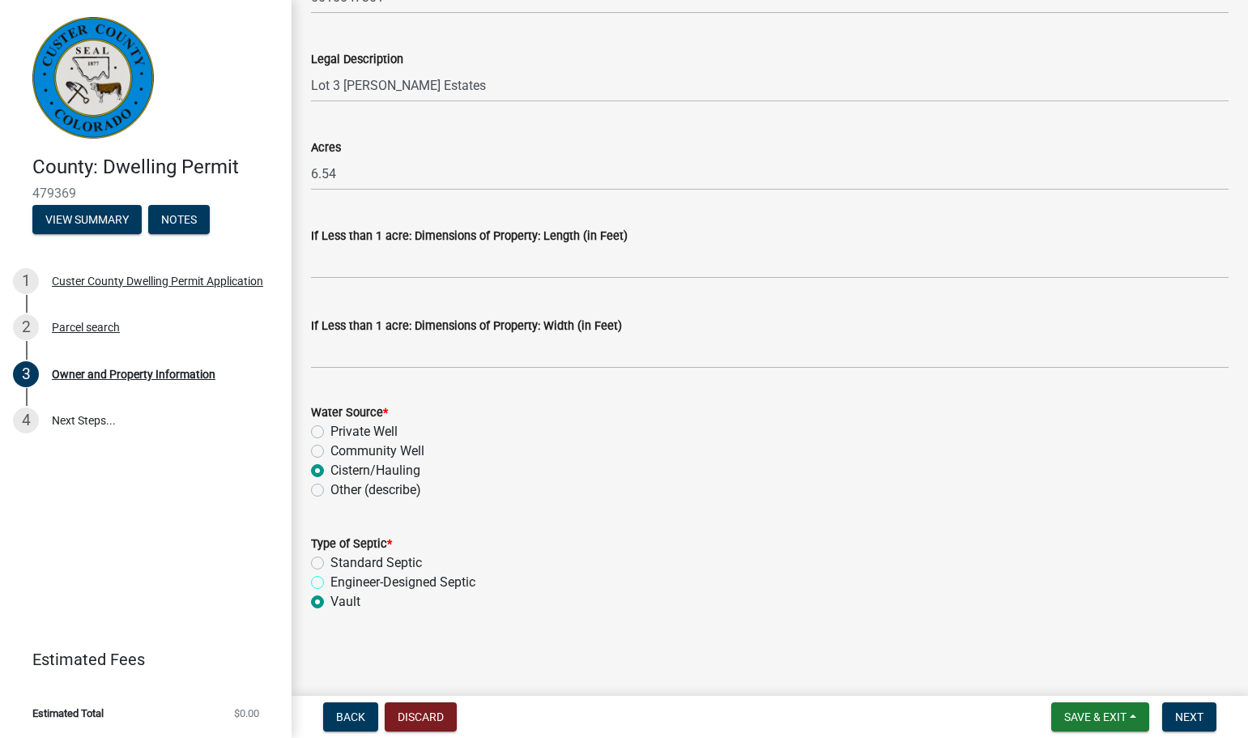
click at [330, 583] on input "Engineer-Designed Septic" at bounding box center [335, 578] width 11 height 11
radio input "true"
click at [1177, 721] on span "Next" at bounding box center [1189, 716] width 28 height 13
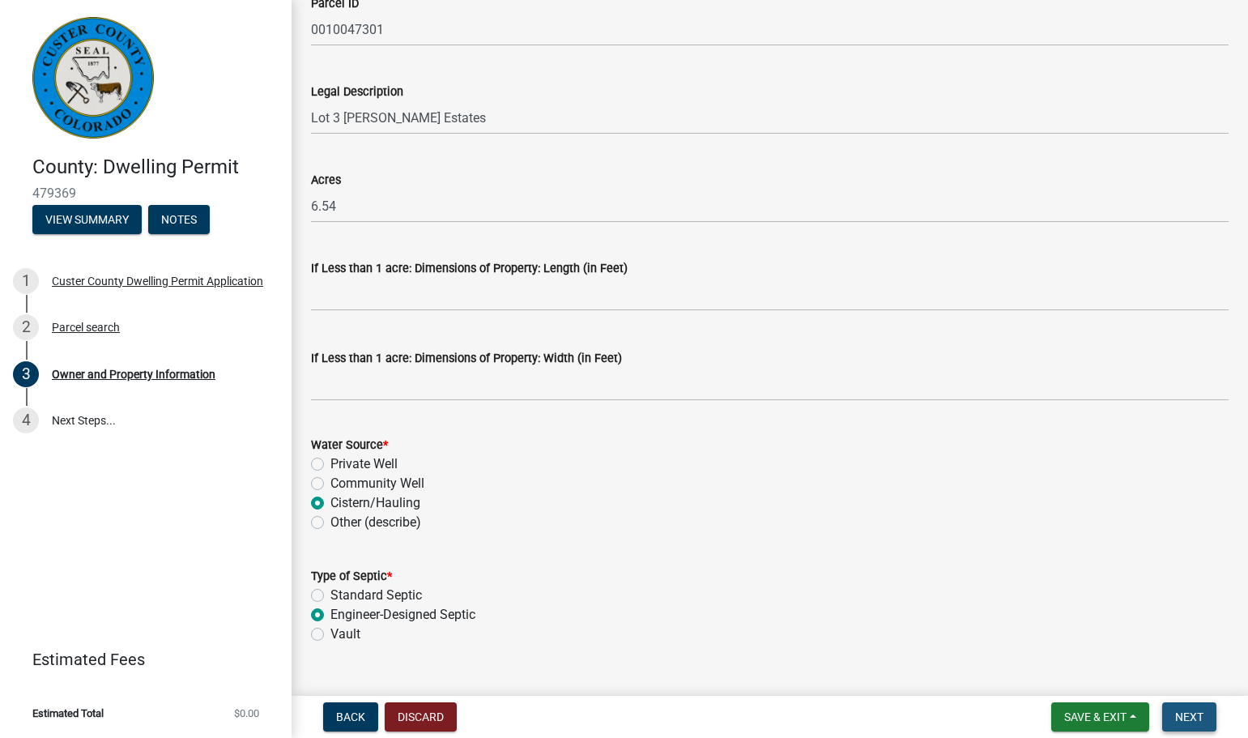
scroll to position [1350, 0]
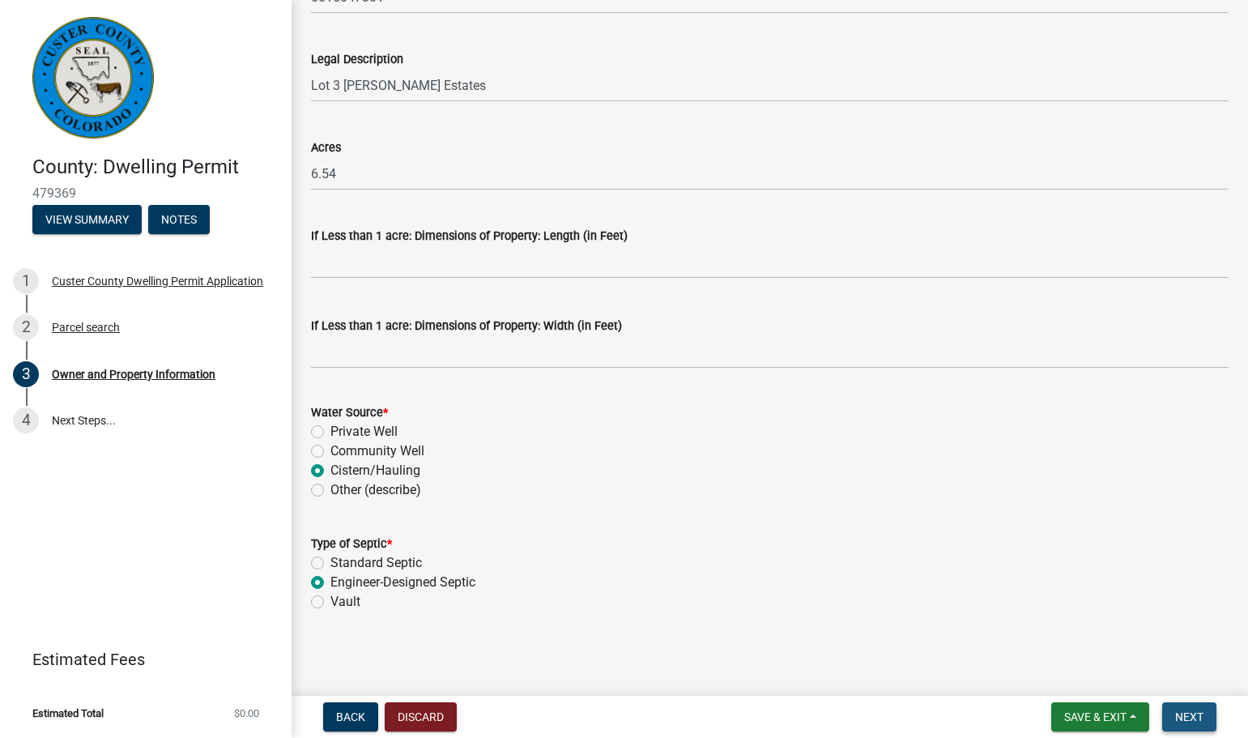
click at [1187, 718] on span "Next" at bounding box center [1189, 716] width 28 height 13
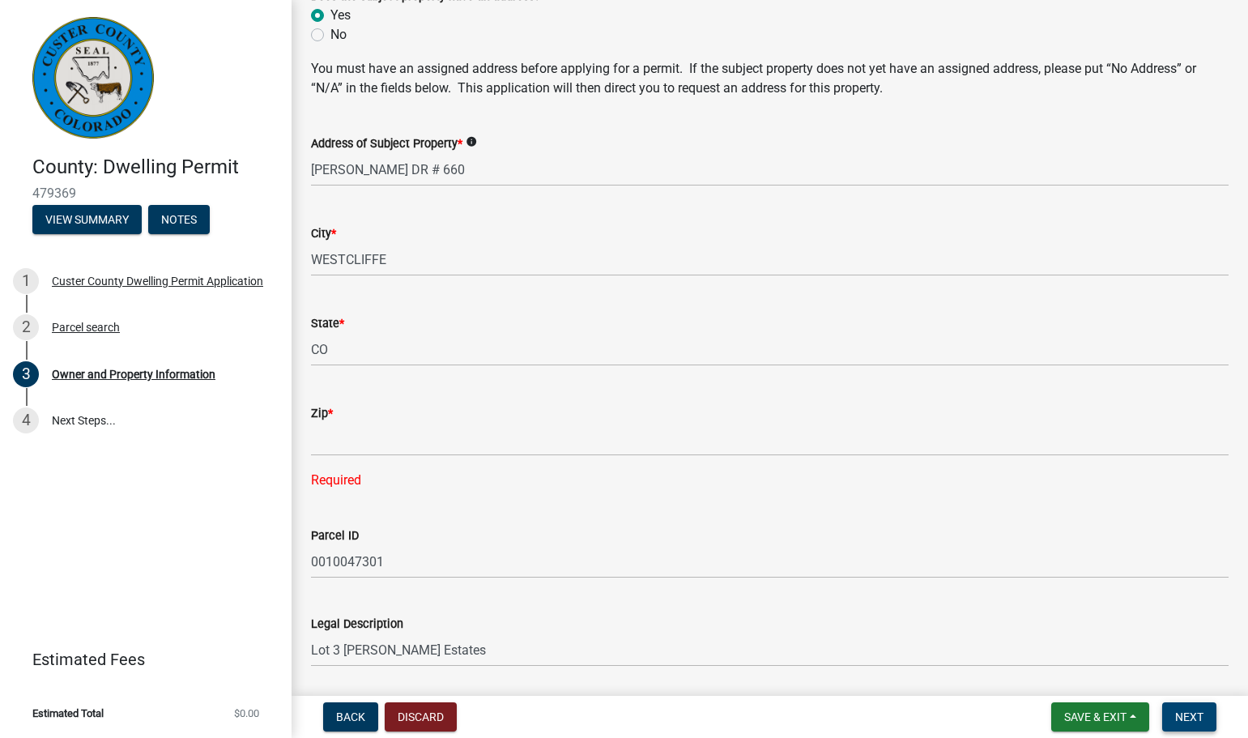
scroll to position [783, 0]
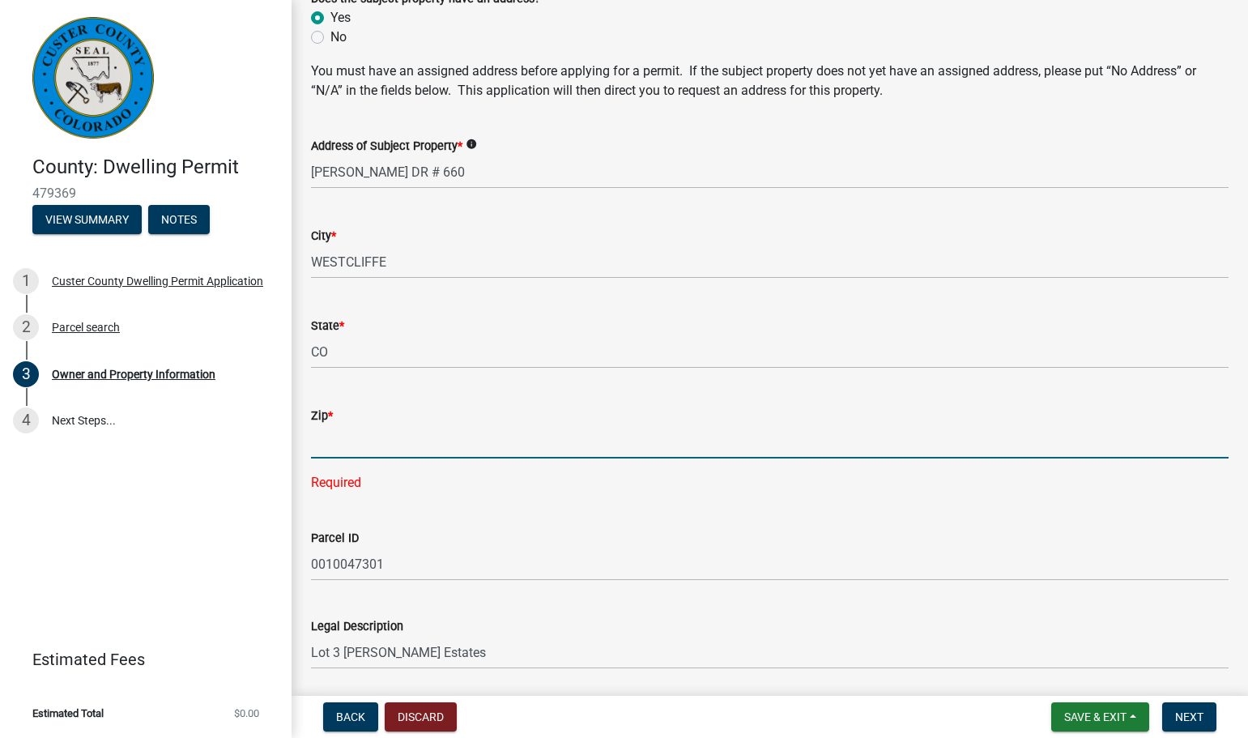
click at [356, 430] on input "Zip *" at bounding box center [769, 441] width 917 height 33
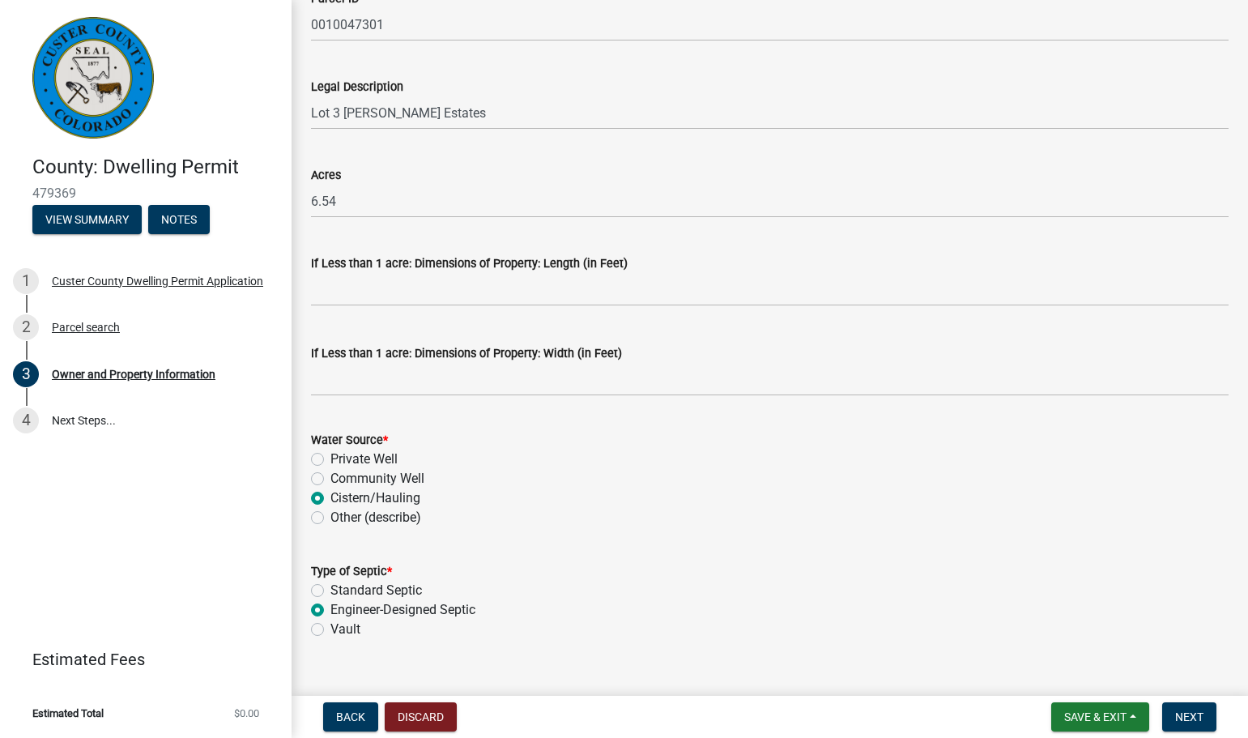
scroll to position [1350, 0]
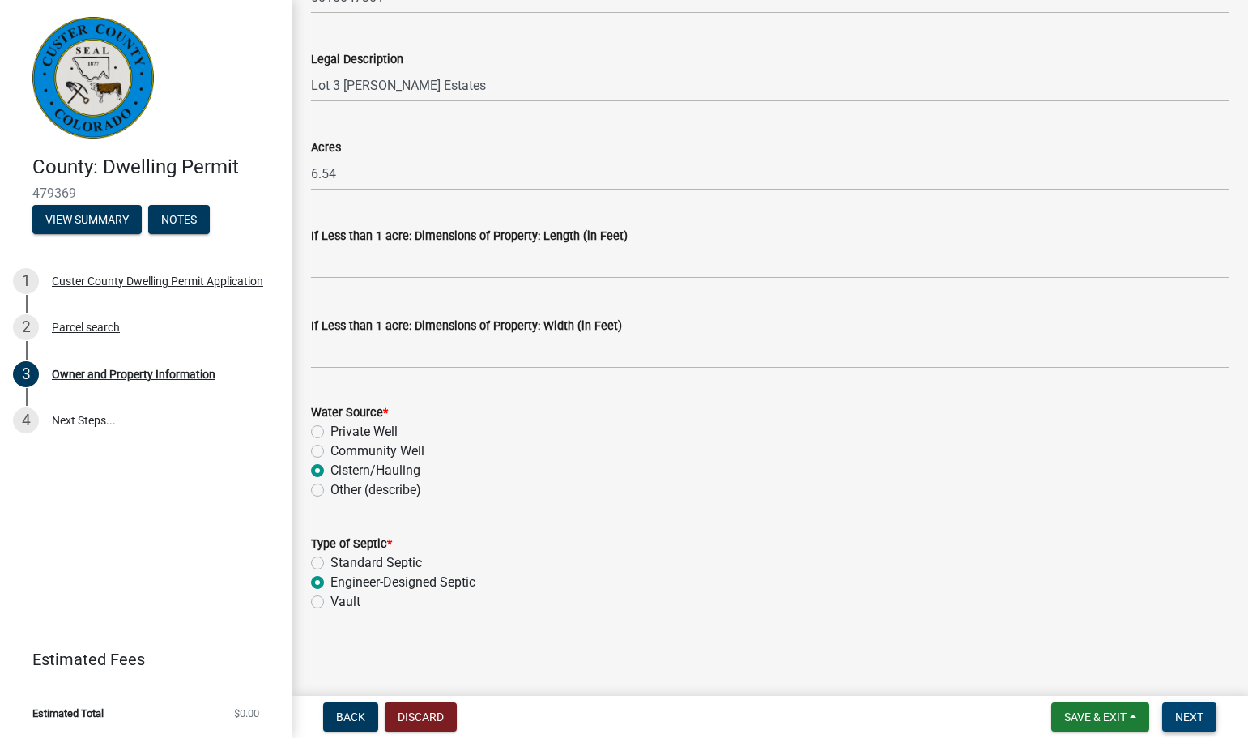
type input "81252"
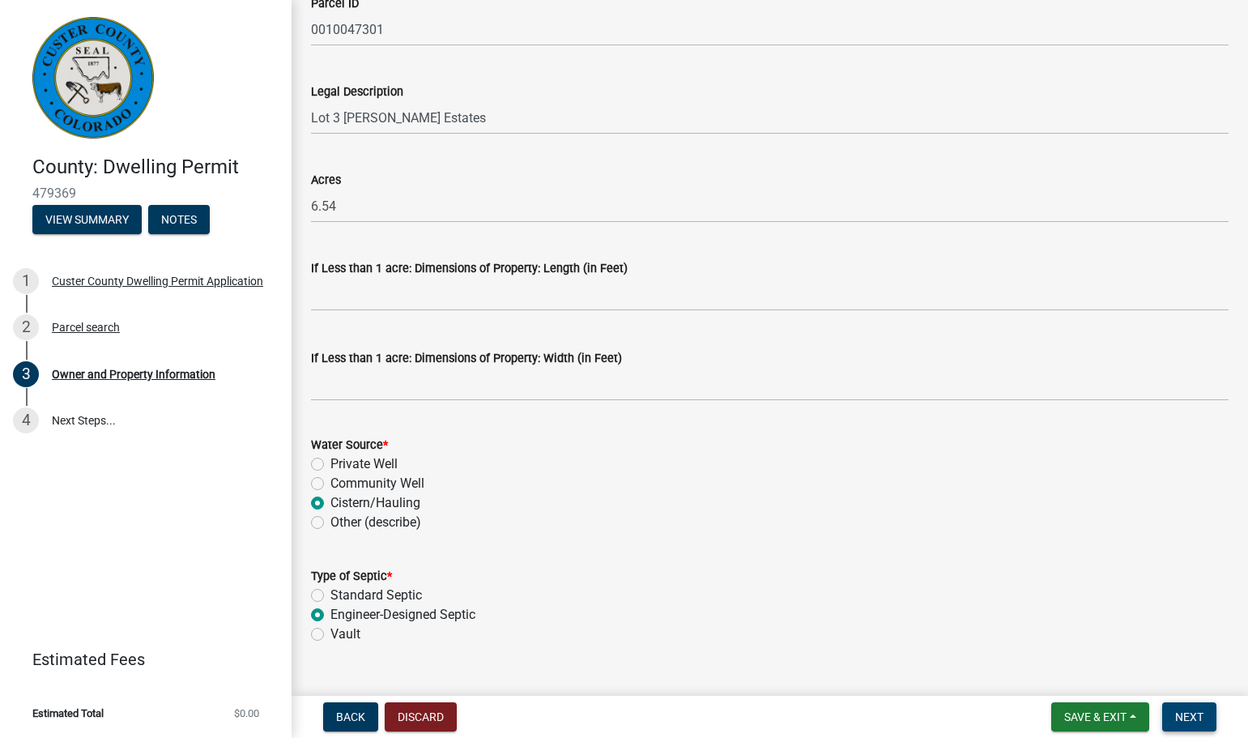
click at [1188, 716] on span "Next" at bounding box center [1189, 716] width 28 height 13
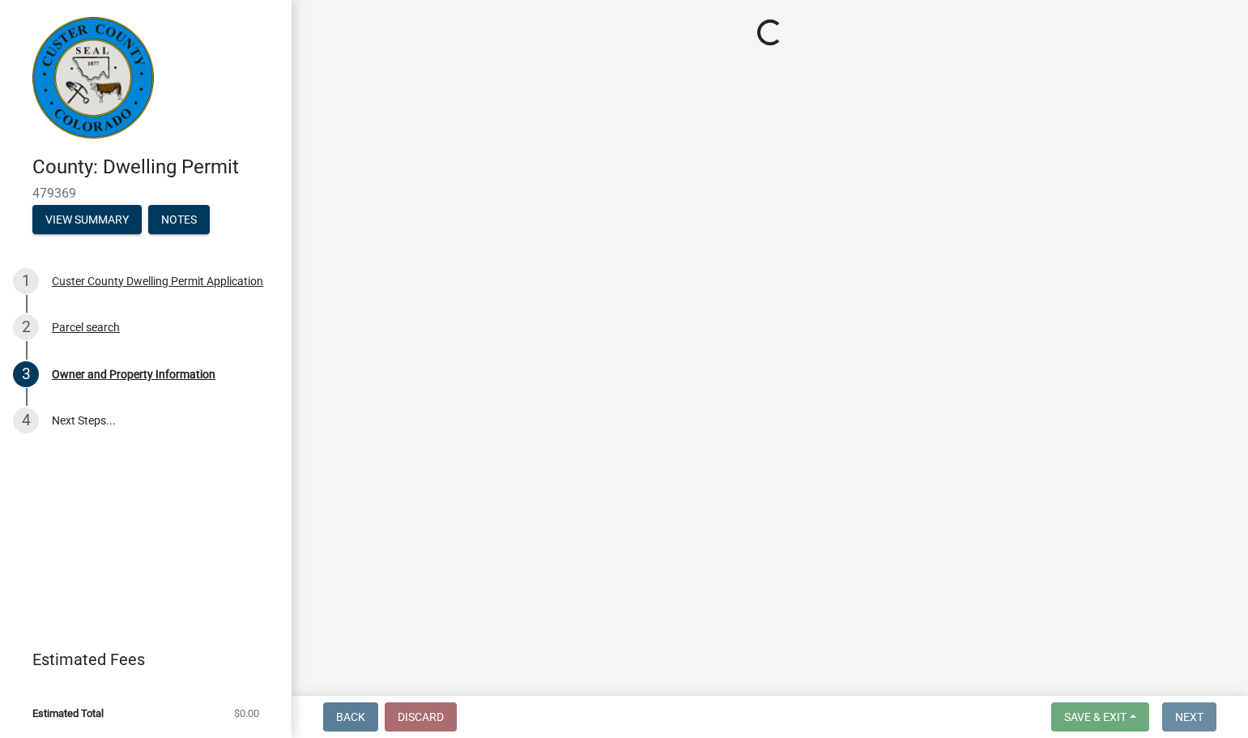
scroll to position [0, 0]
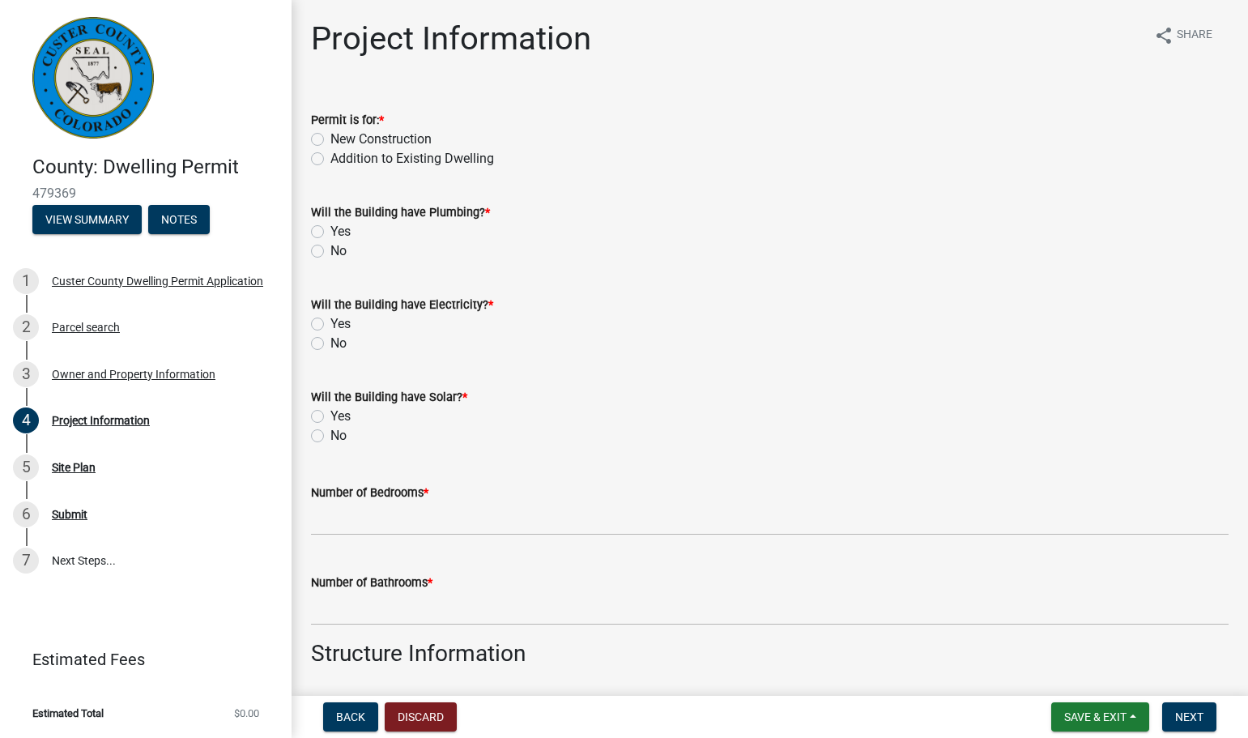
click at [330, 139] on label "New Construction" at bounding box center [380, 139] width 101 height 19
click at [330, 139] on input "New Construction" at bounding box center [335, 135] width 11 height 11
radio input "true"
click at [330, 231] on label "Yes" at bounding box center [340, 231] width 20 height 19
click at [330, 231] on input "Yes" at bounding box center [335, 227] width 11 height 11
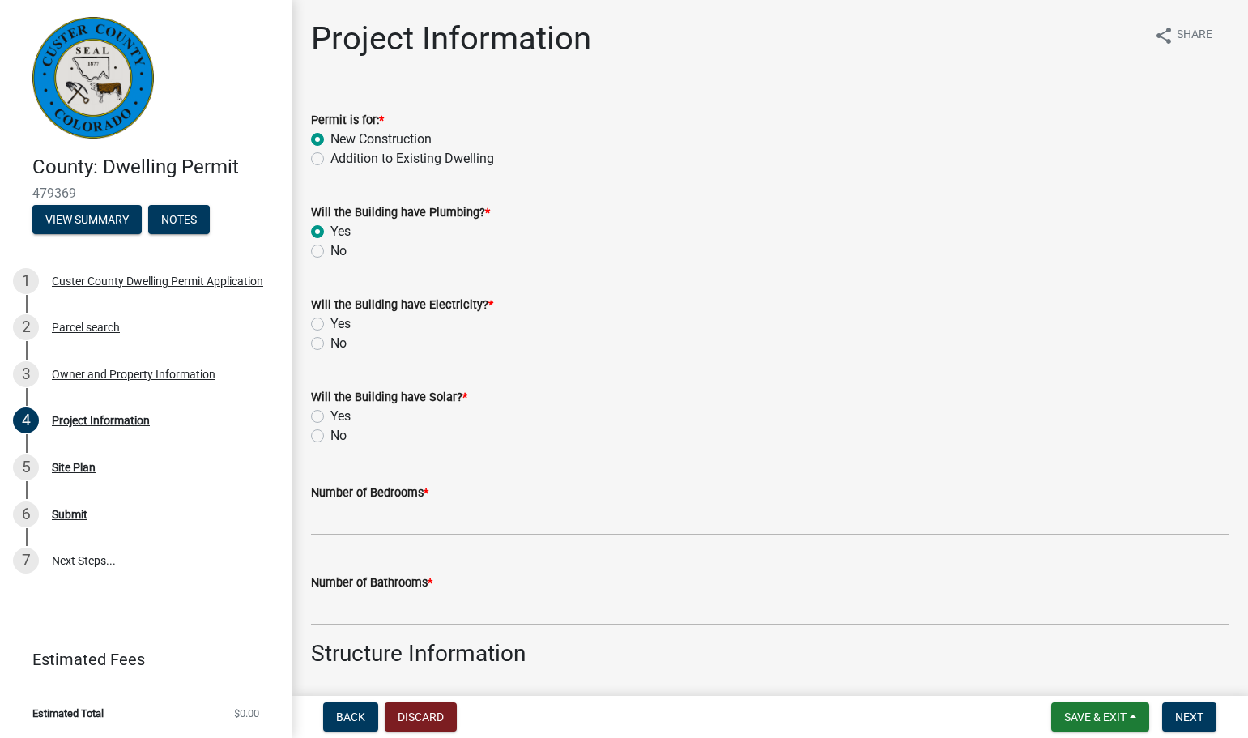
radio input "true"
drag, startPoint x: 313, startPoint y: 415, endPoint x: 305, endPoint y: 350, distance: 65.3
click at [330, 414] on label "Yes" at bounding box center [340, 416] width 20 height 19
click at [330, 414] on input "Yes" at bounding box center [335, 412] width 11 height 11
radio input "true"
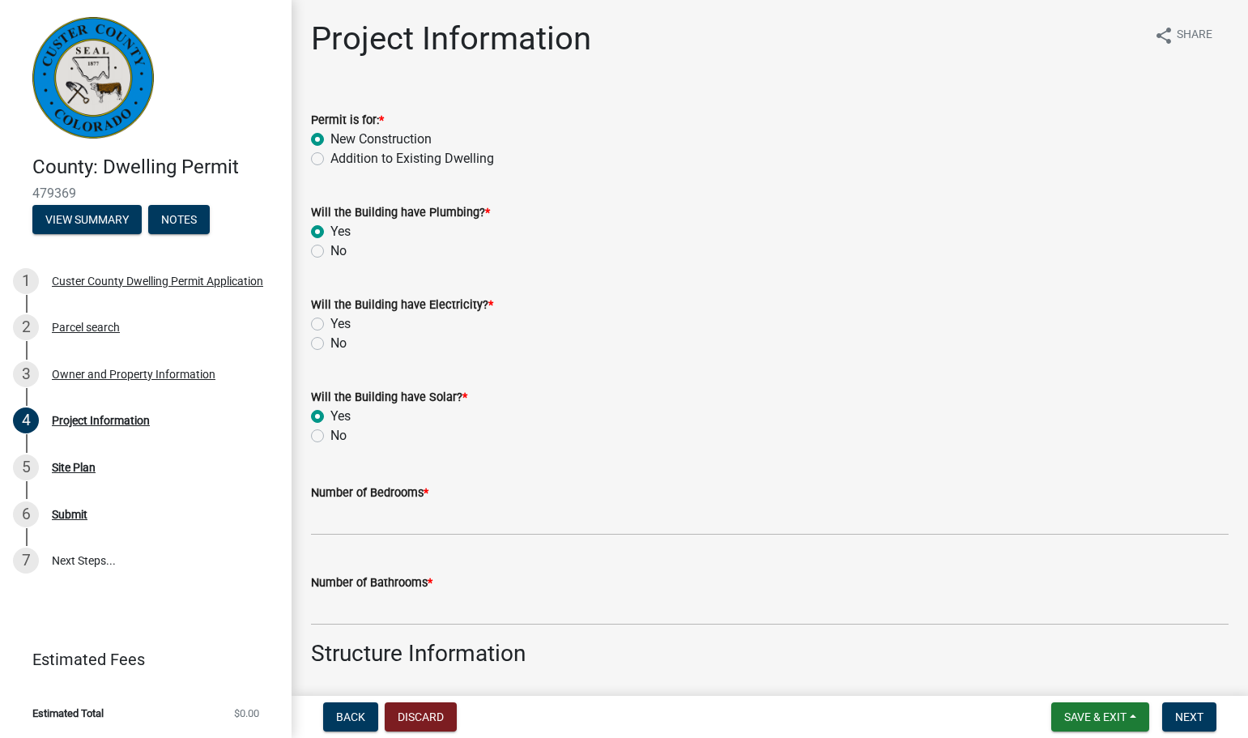
click at [330, 325] on label "Yes" at bounding box center [340, 323] width 20 height 19
click at [330, 325] on input "Yes" at bounding box center [335, 319] width 11 height 11
radio input "true"
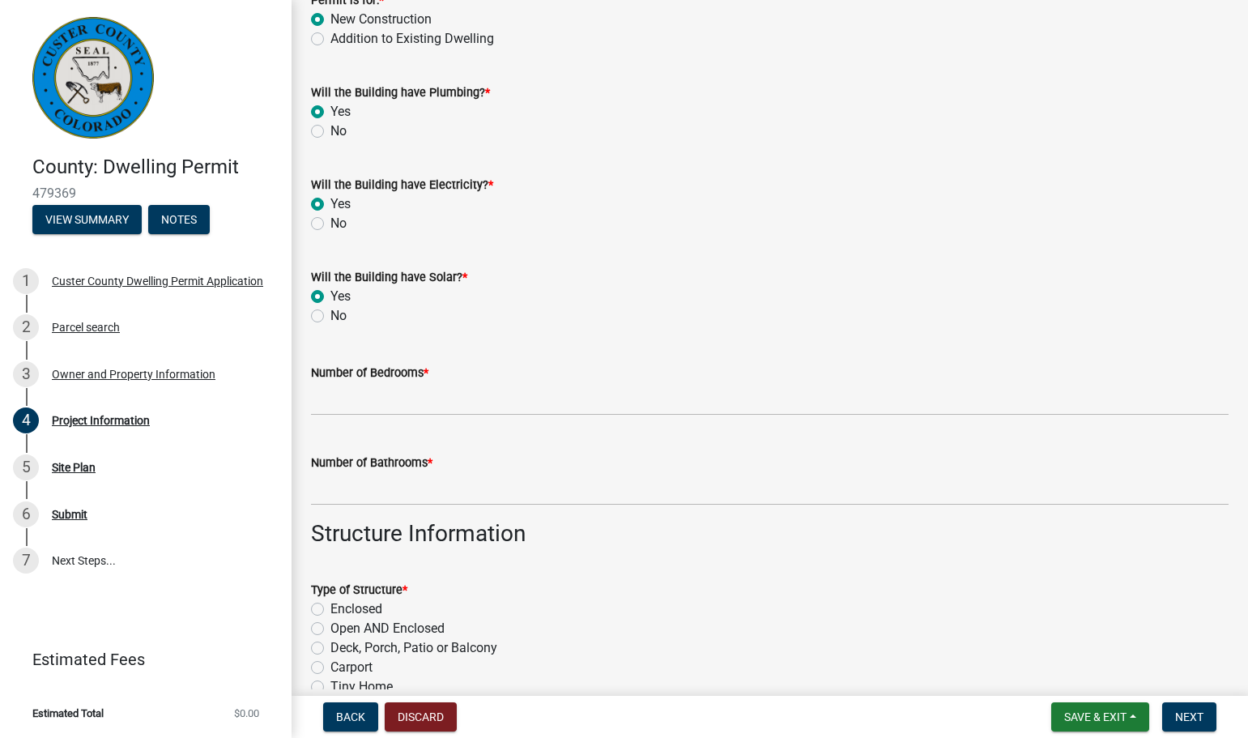
scroll to position [135, 0]
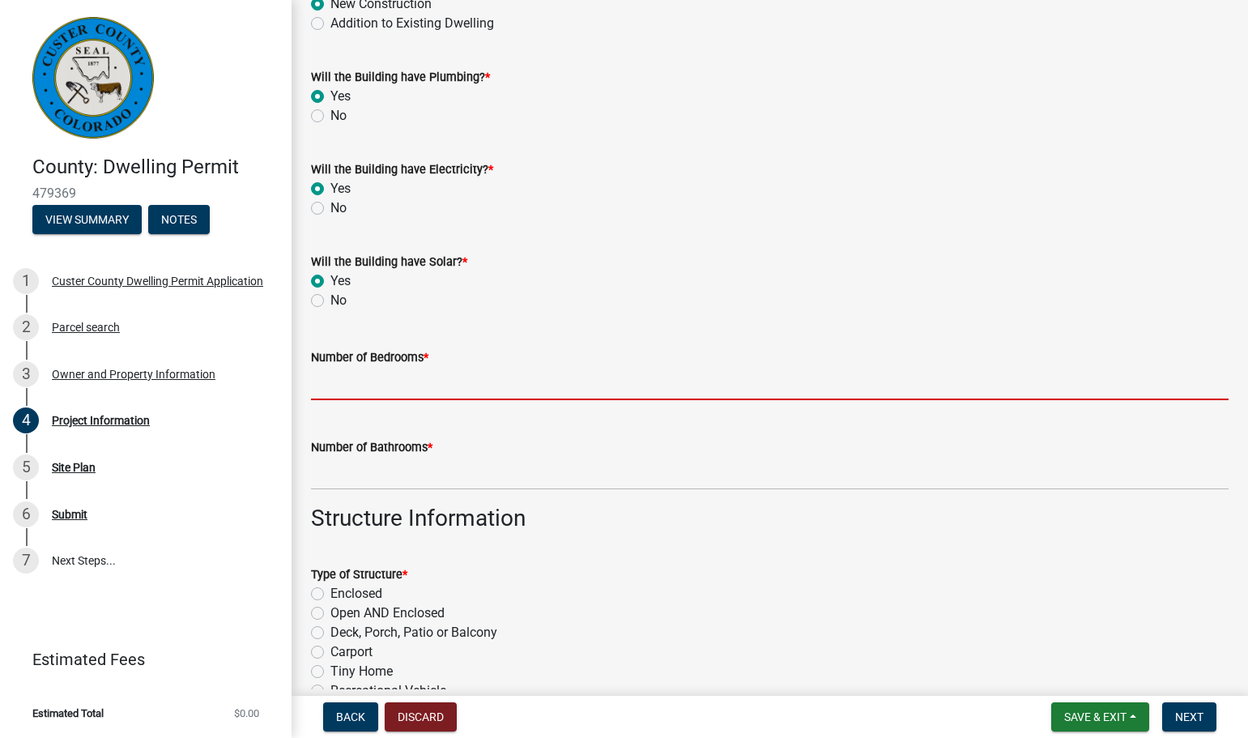
click at [331, 385] on input "text" at bounding box center [769, 383] width 917 height 33
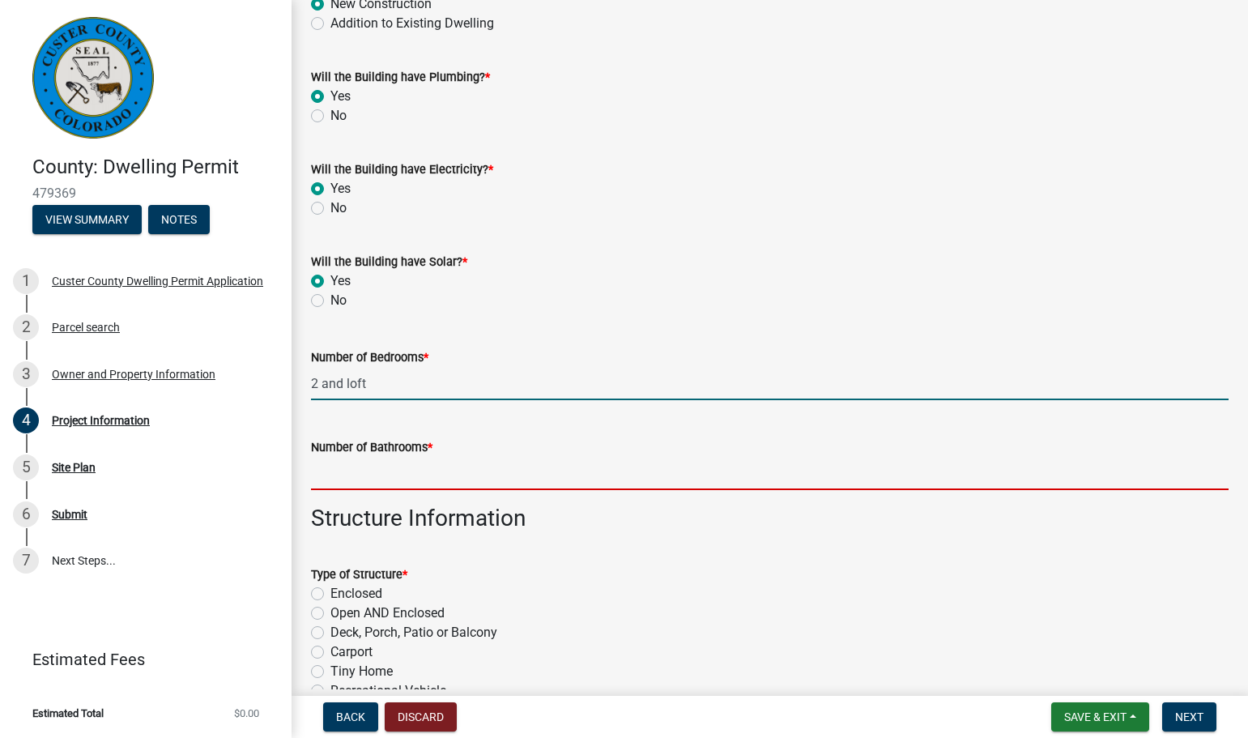
type input "2"
click at [356, 476] on input "text" at bounding box center [769, 473] width 917 height 33
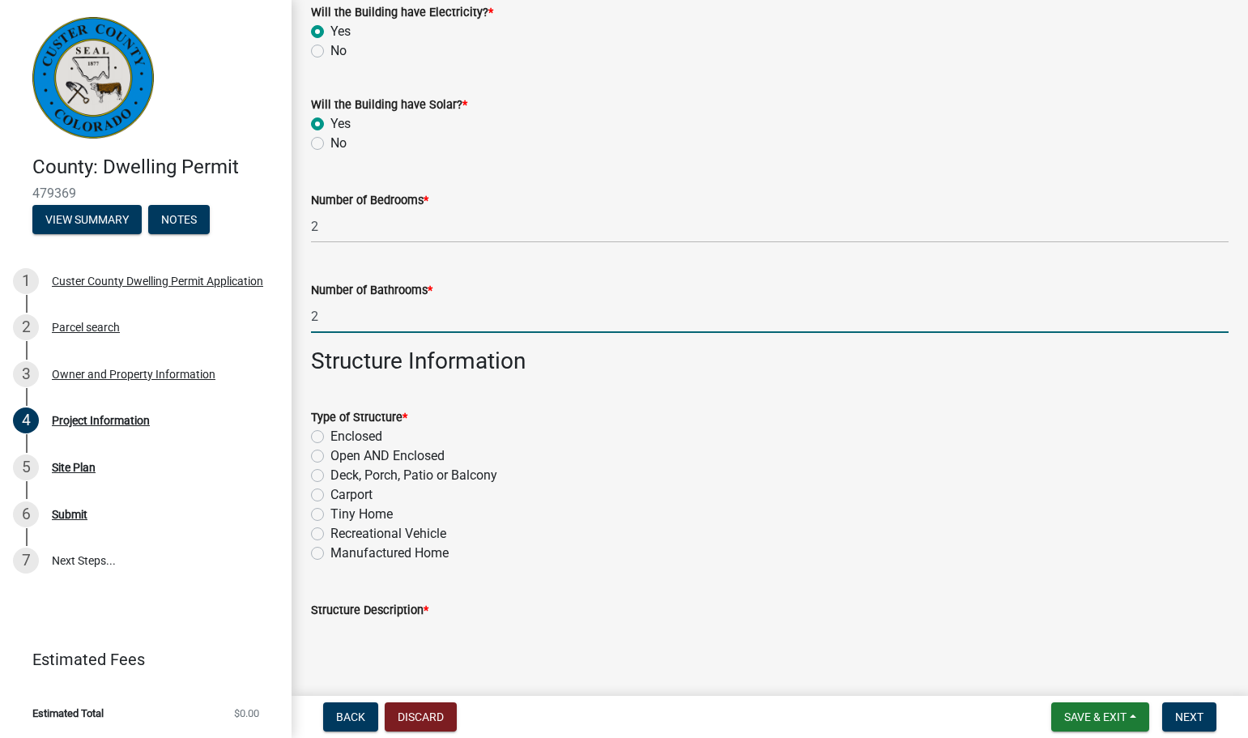
scroll to position [297, 0]
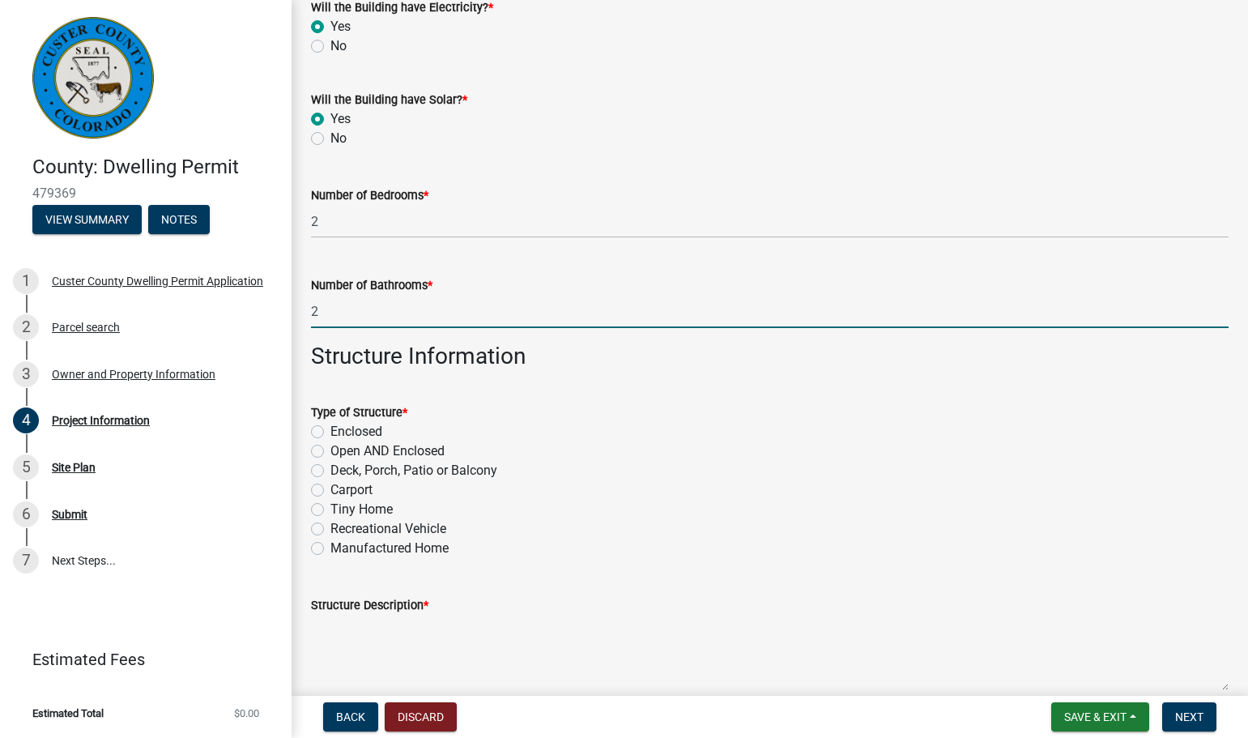
type input "2"
click at [330, 430] on label "Enclosed" at bounding box center [356, 431] width 52 height 19
click at [330, 430] on input "Enclosed" at bounding box center [335, 427] width 11 height 11
radio input "true"
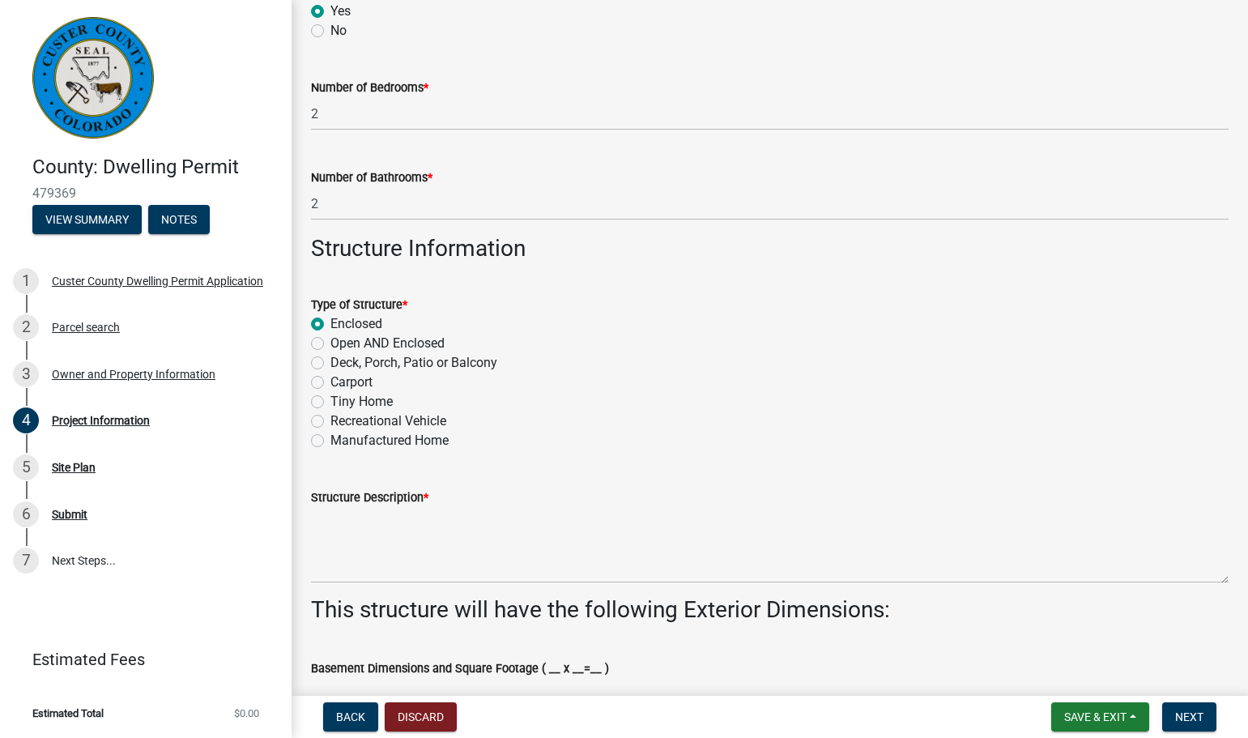
scroll to position [459, 0]
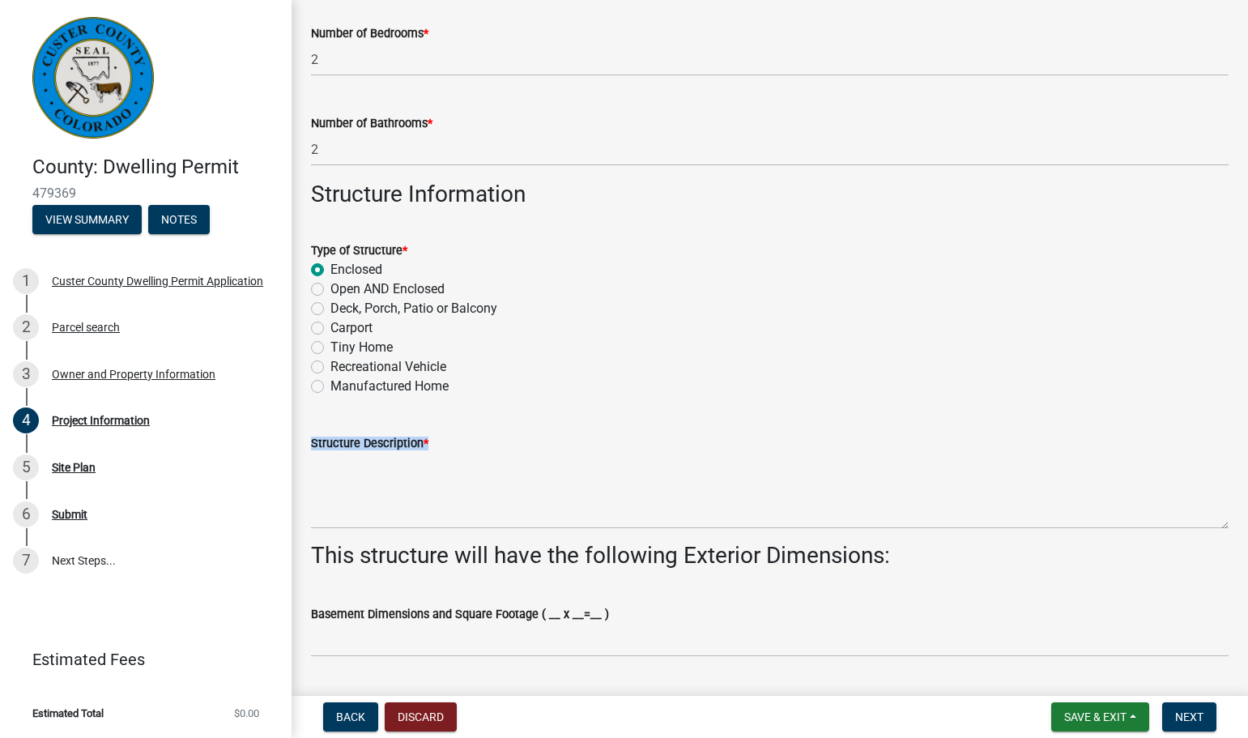
click at [453, 453] on form "Structure Description *" at bounding box center [769, 481] width 917 height 96
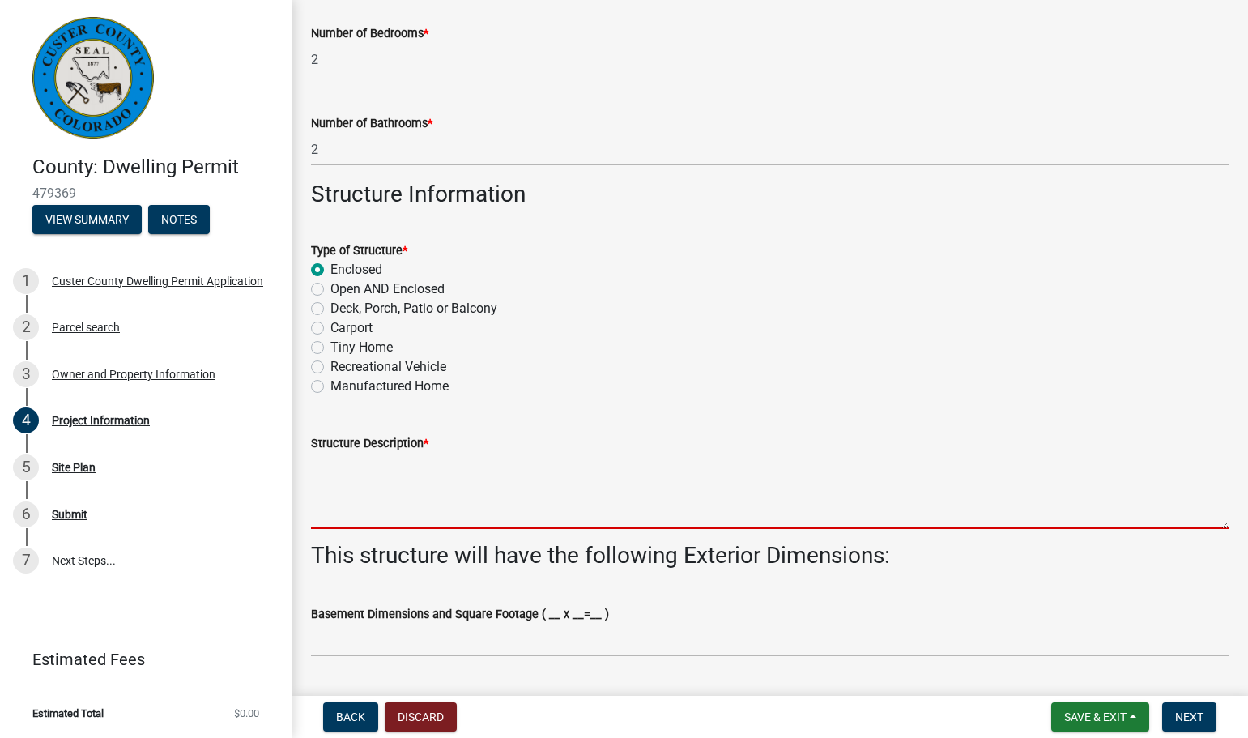
click at [409, 470] on textarea "Structure Description *" at bounding box center [769, 491] width 917 height 76
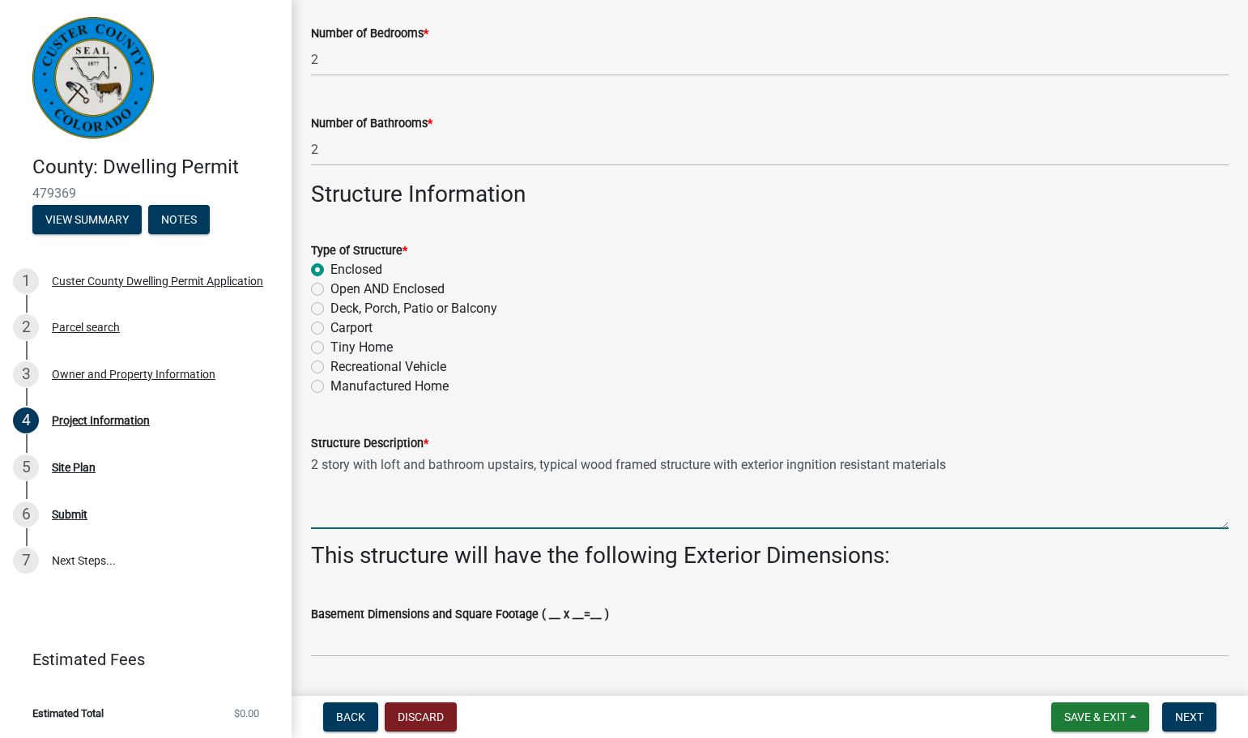
click at [799, 462] on textarea "2 story with loft and bathroom upstairs, typical wood framed structure with ext…" at bounding box center [769, 491] width 917 height 76
click at [716, 464] on textarea "2 story with loft and bathroom upstairs, typical wood framed structure with ext…" at bounding box center [769, 491] width 917 height 76
click at [788, 463] on textarea "2 story with loft and bathroom upstairs, typical wood framed structure on concr…" at bounding box center [769, 491] width 917 height 76
click at [1158, 466] on textarea "2 story with loft and bathroom upstairs, typical wood framed structure on concr…" at bounding box center [769, 491] width 917 height 76
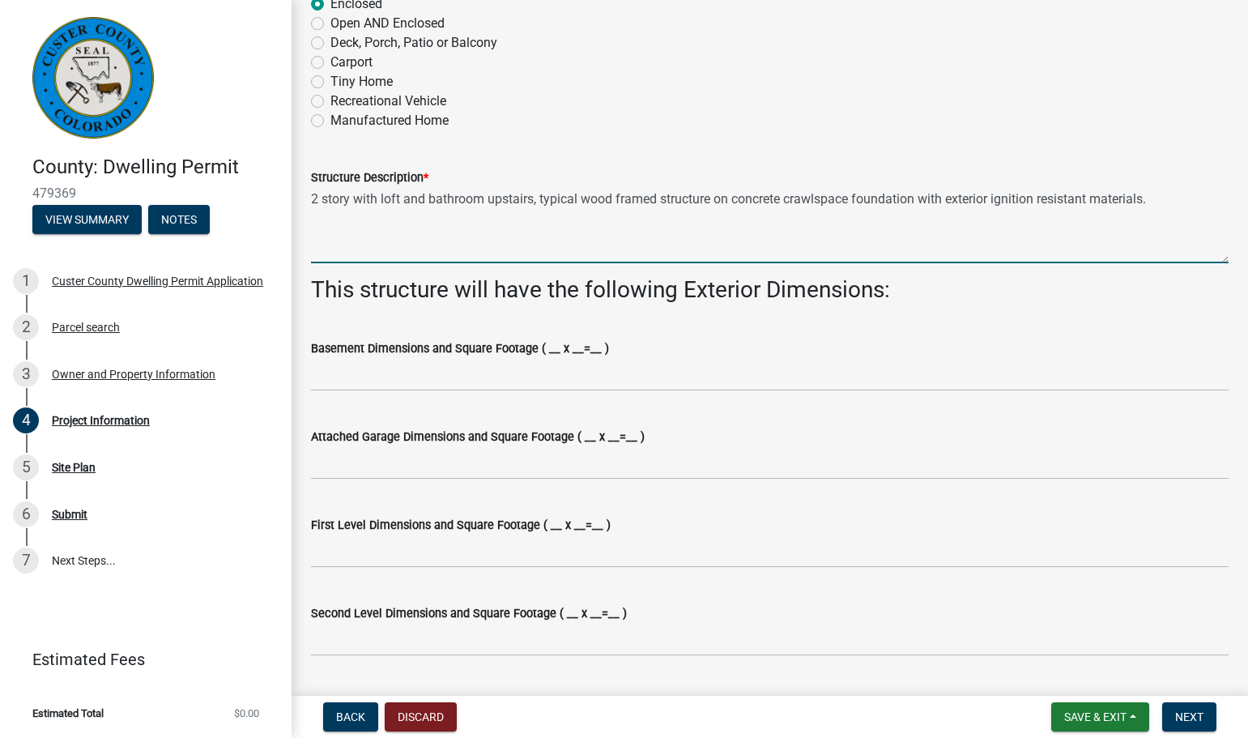
scroll to position [729, 0]
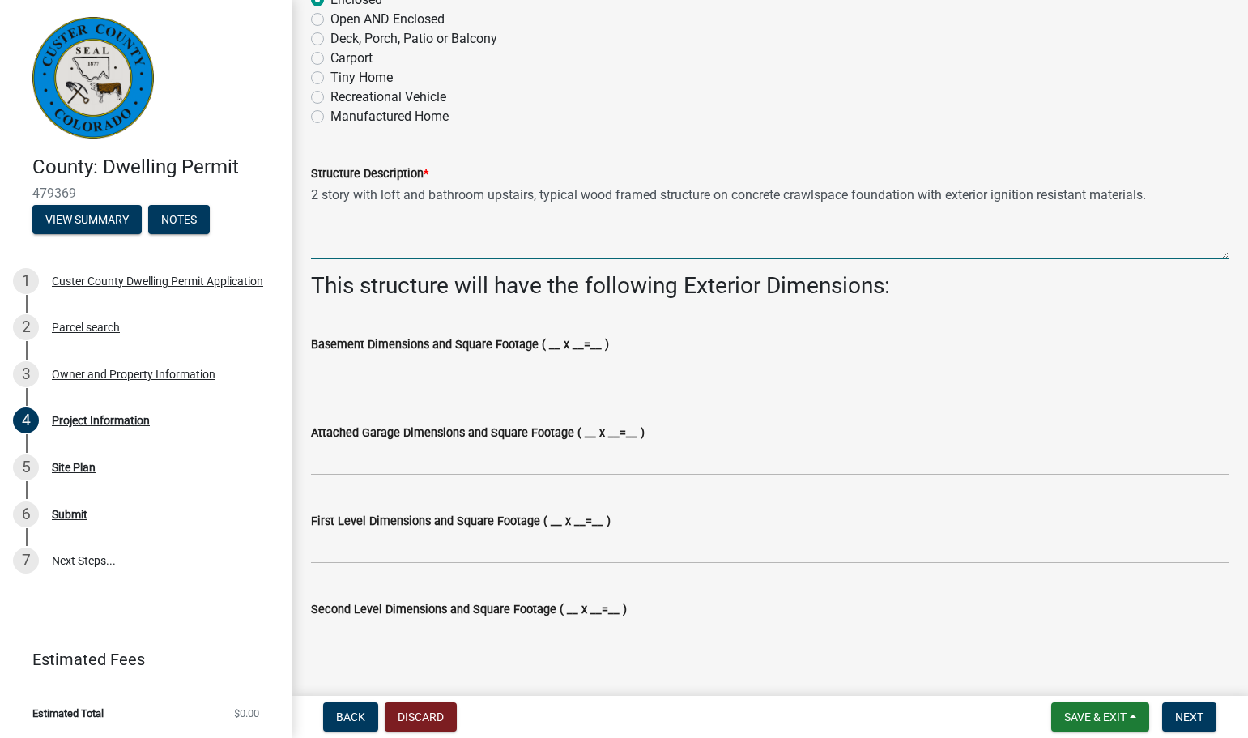
type textarea "2 story with loft and bathroom upstairs, typical wood framed structure on concr…"
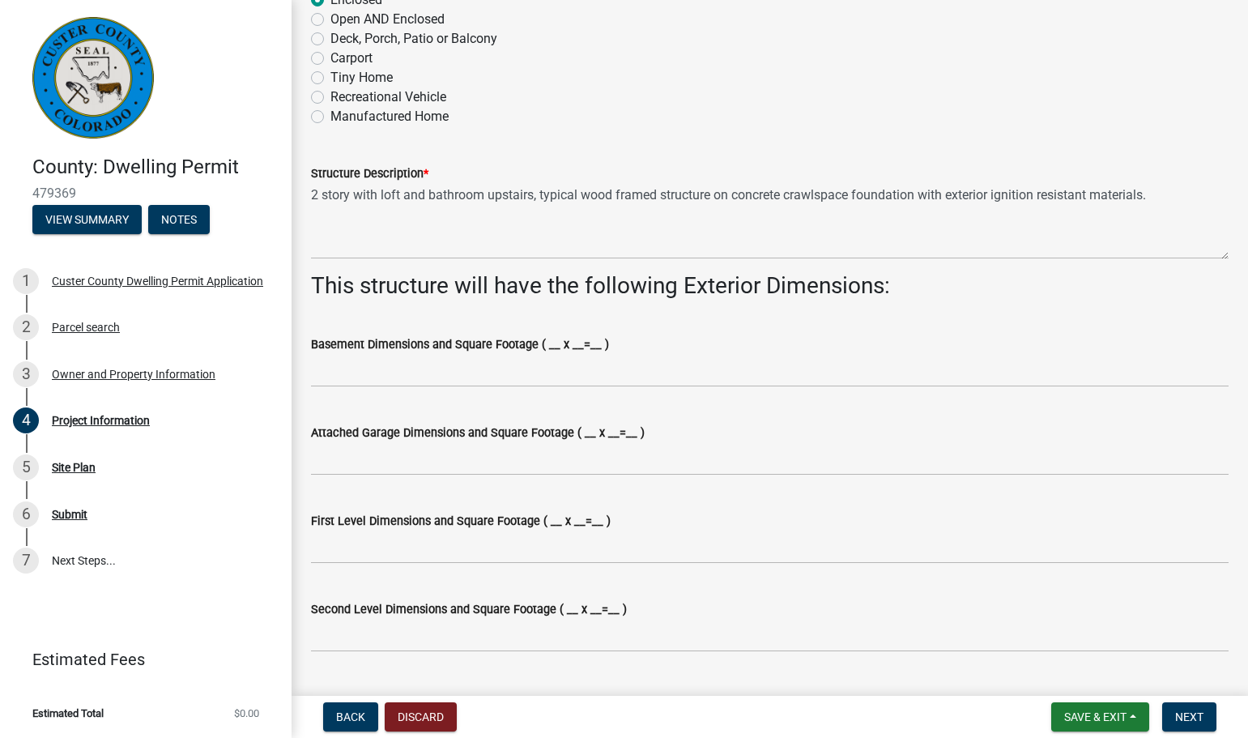
click at [579, 429] on label "Attached Garage Dimensions and Square Footage ( __ x __=__ )" at bounding box center [478, 433] width 334 height 11
click at [579, 442] on input "Attached Garage Dimensions and Square Footage ( __ x __=__ )" at bounding box center [769, 458] width 917 height 33
click at [337, 554] on input "First Level Dimensions and Square Footage ( __ x __=__ )" at bounding box center [769, 546] width 917 height 33
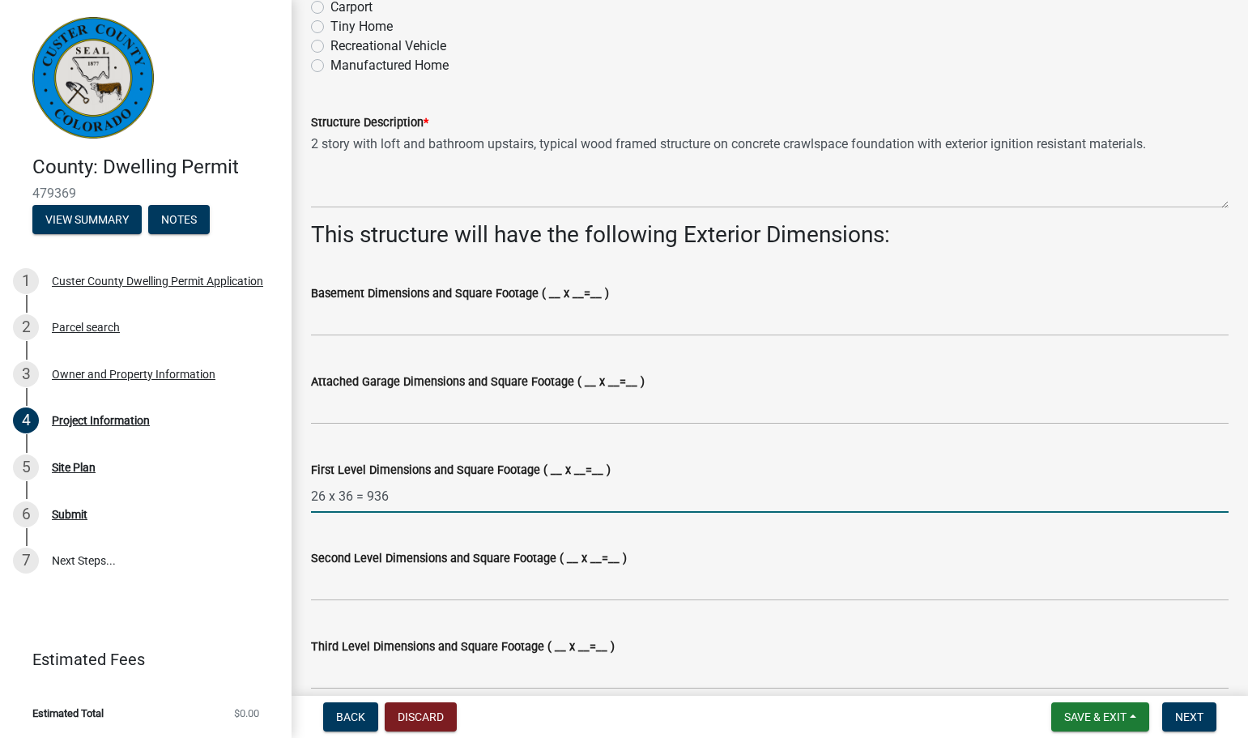
scroll to position [783, 0]
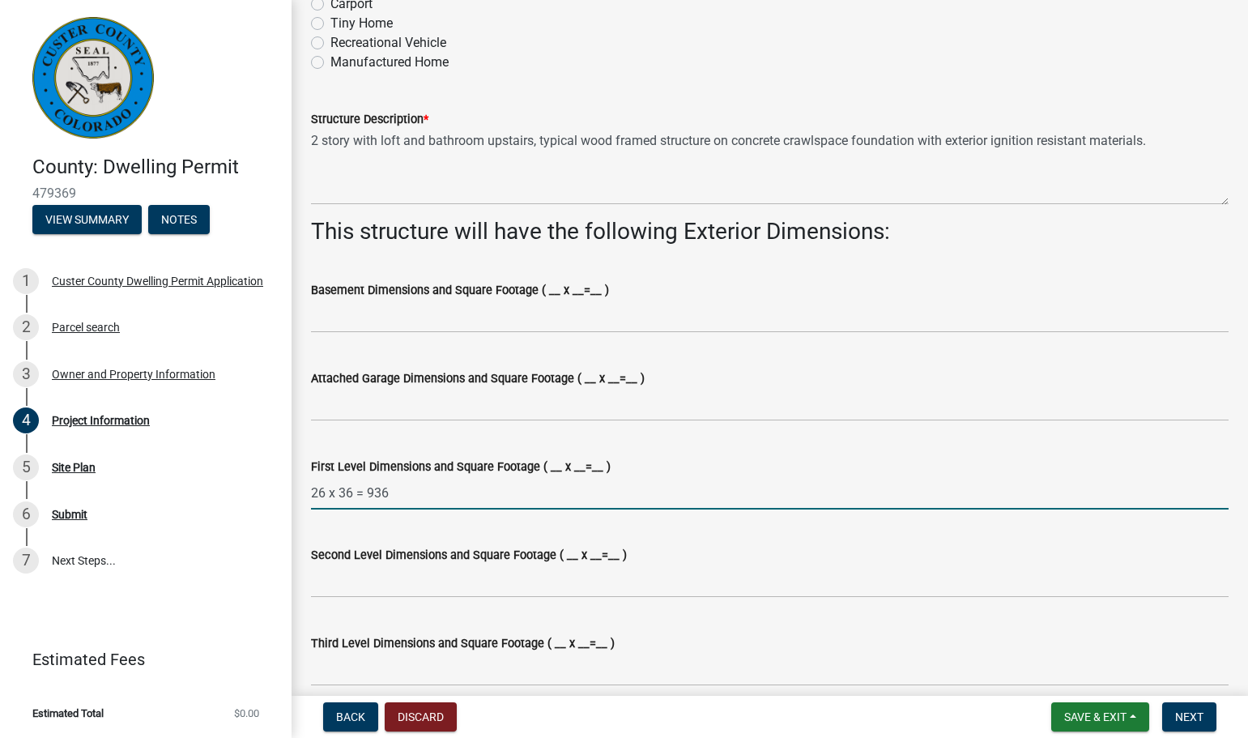
type input "26 x 36 = 936"
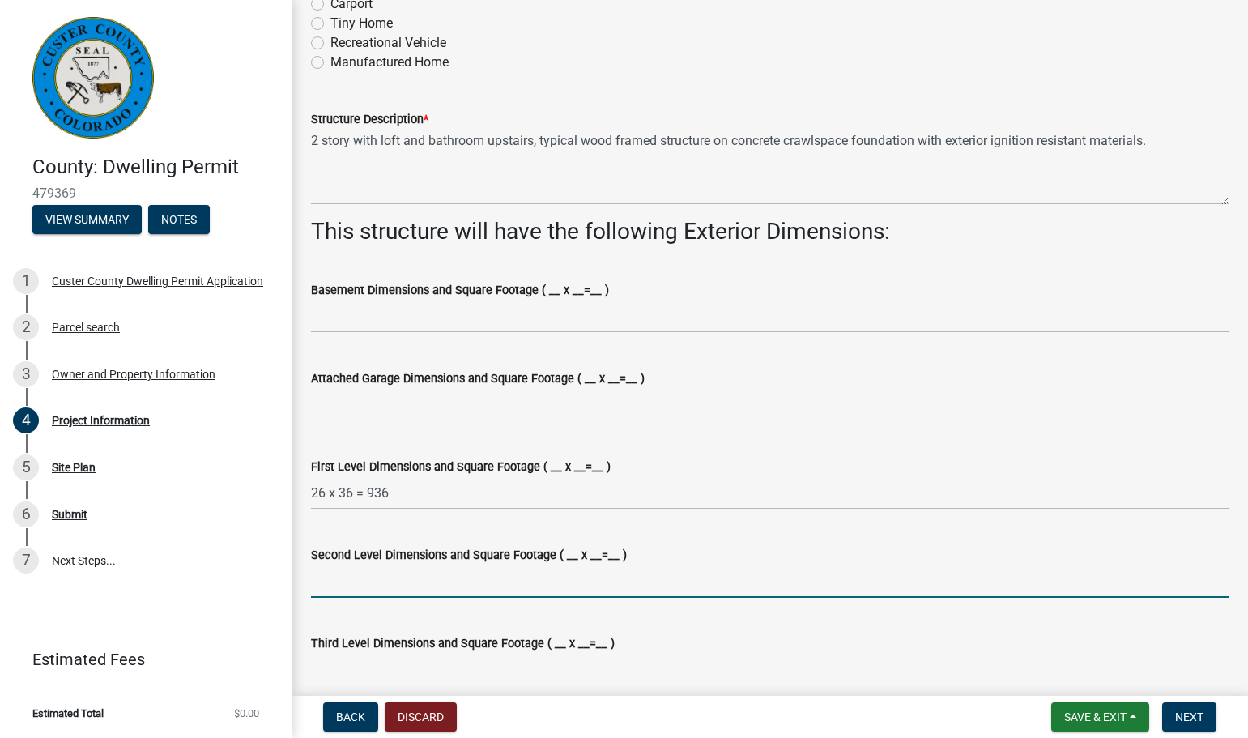
click at [332, 588] on input "Second Level Dimensions and Square Footage ( __ x __=__ )" at bounding box center [769, 580] width 917 height 33
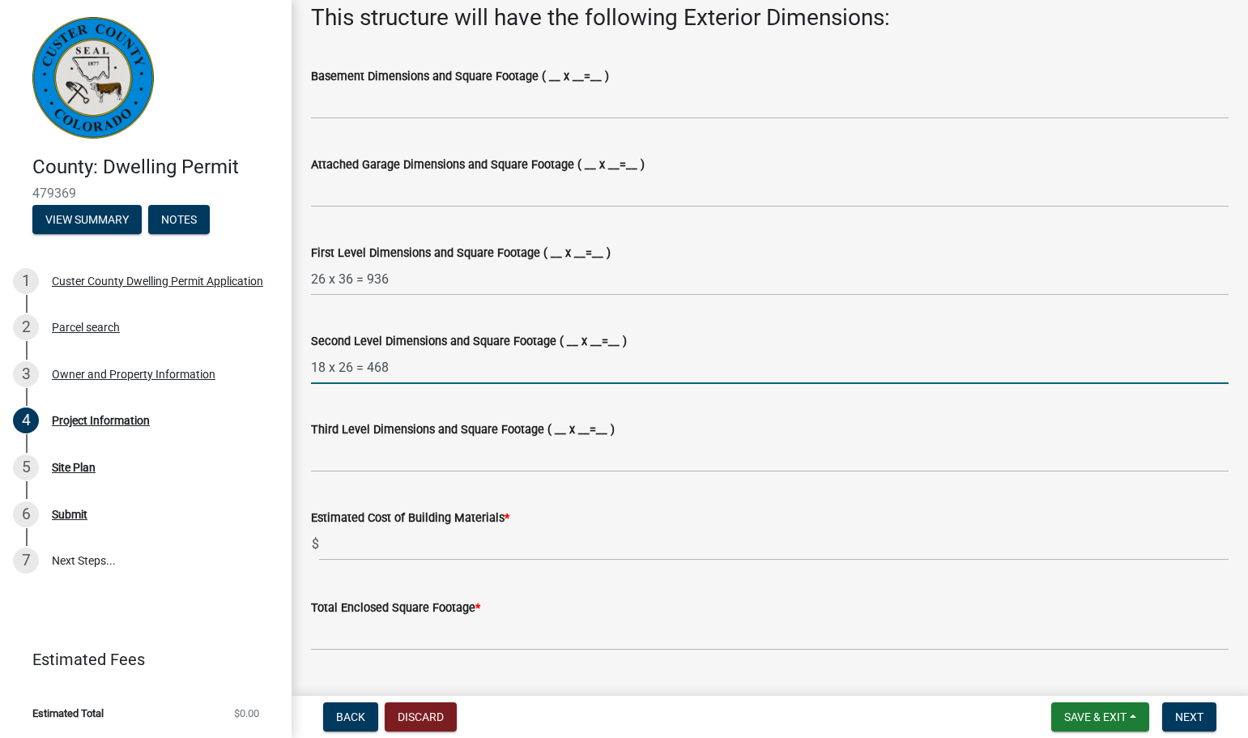
scroll to position [998, 0]
type input "18 x 26 = 468"
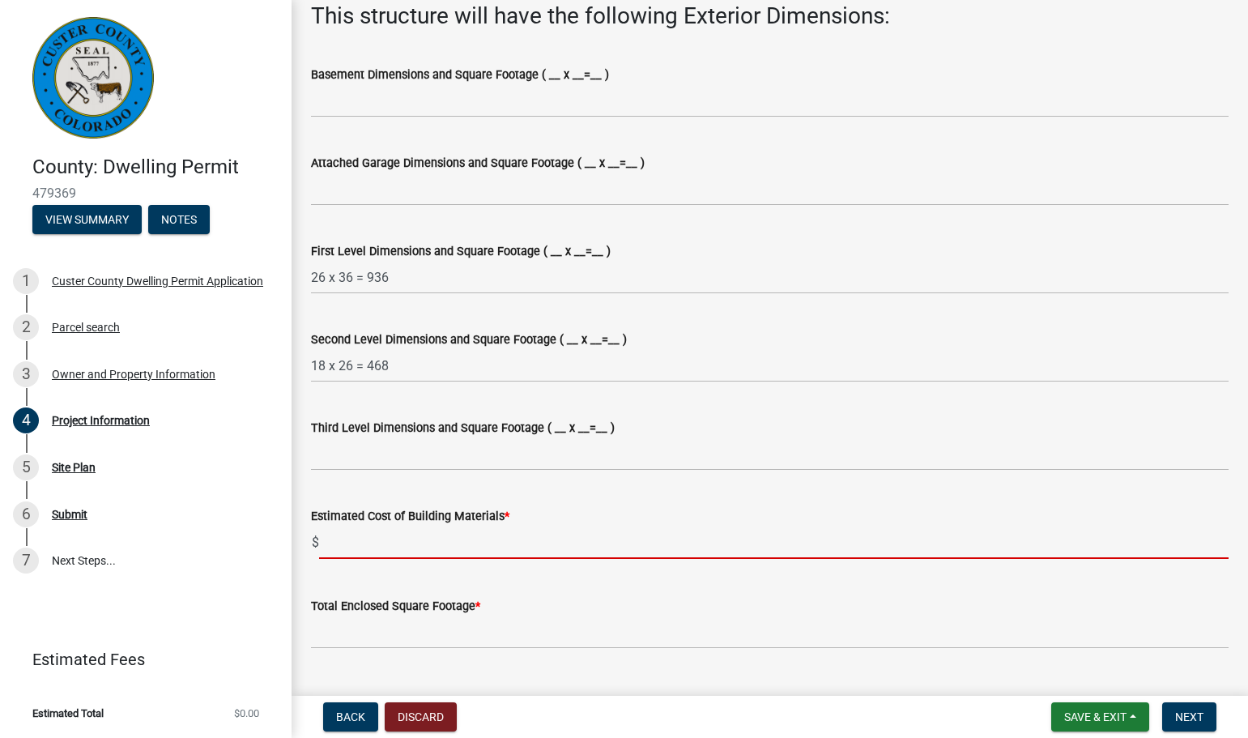
click at [335, 544] on input "text" at bounding box center [773, 542] width 909 height 33
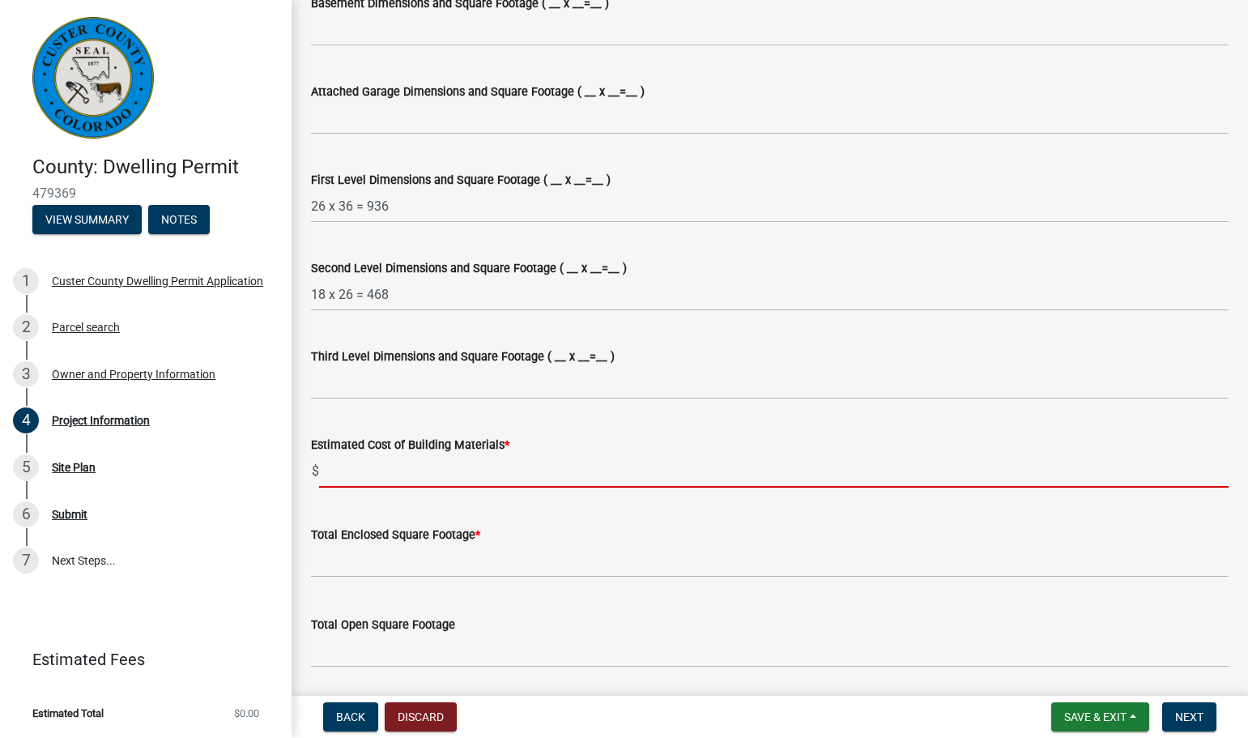
scroll to position [1079, 0]
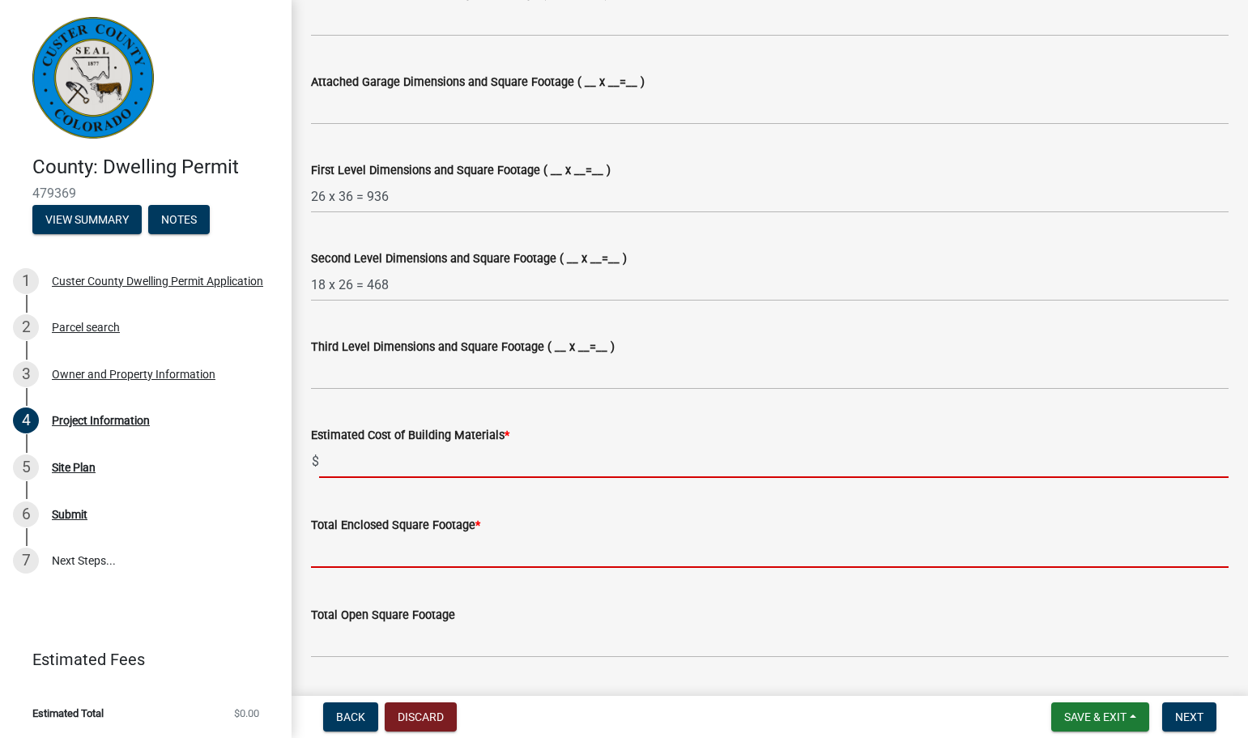
click at [312, 553] on form "Total Enclosed Square Footage *" at bounding box center [769, 541] width 917 height 53
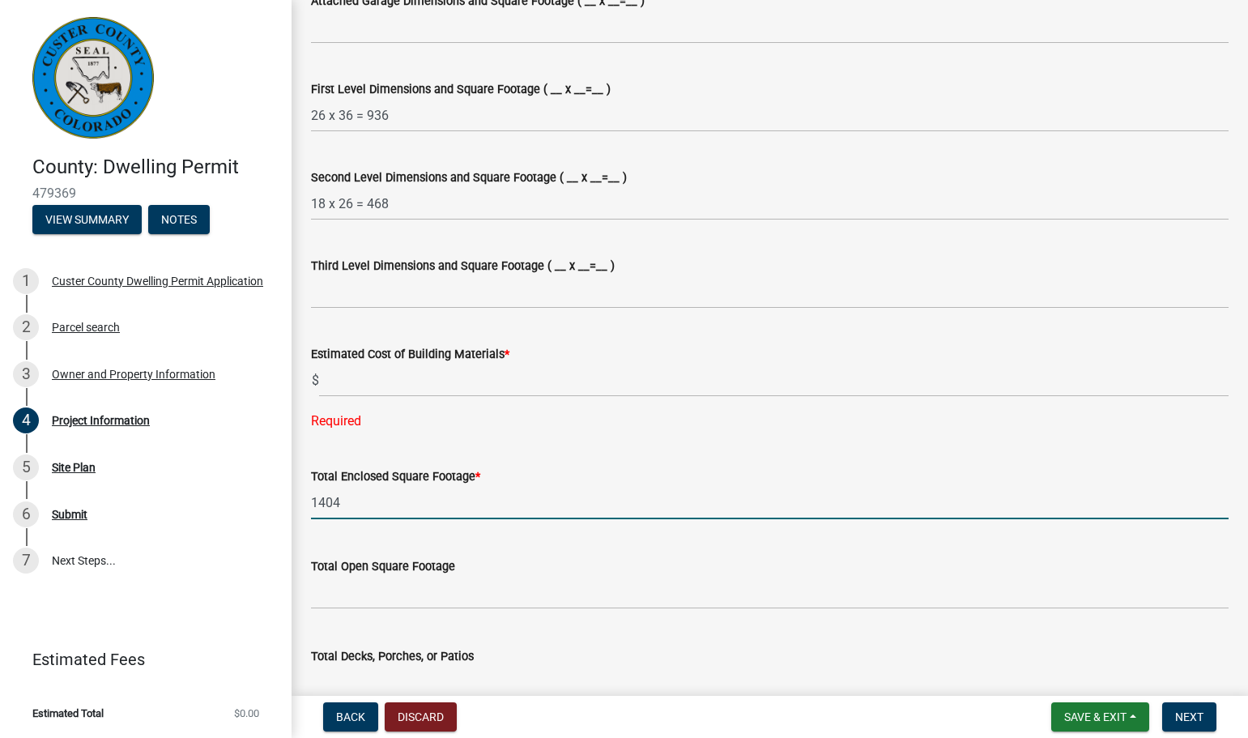
scroll to position [1188, 0]
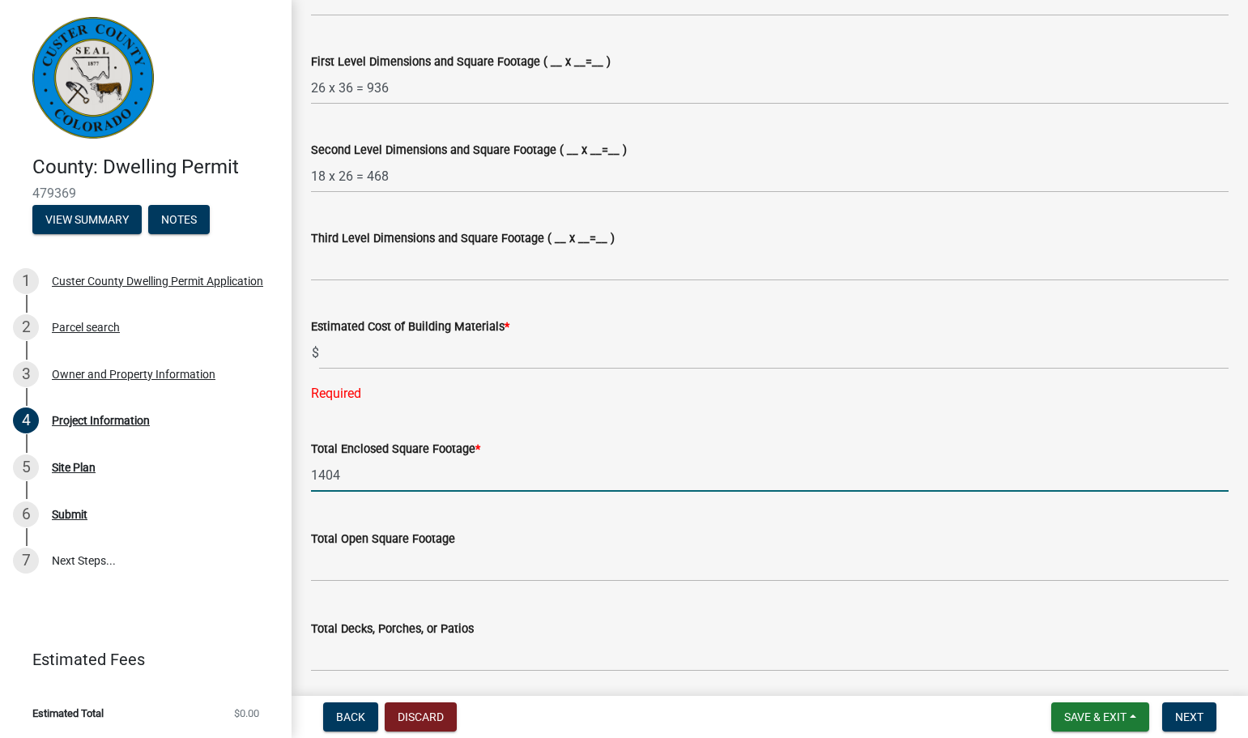
type input "1404"
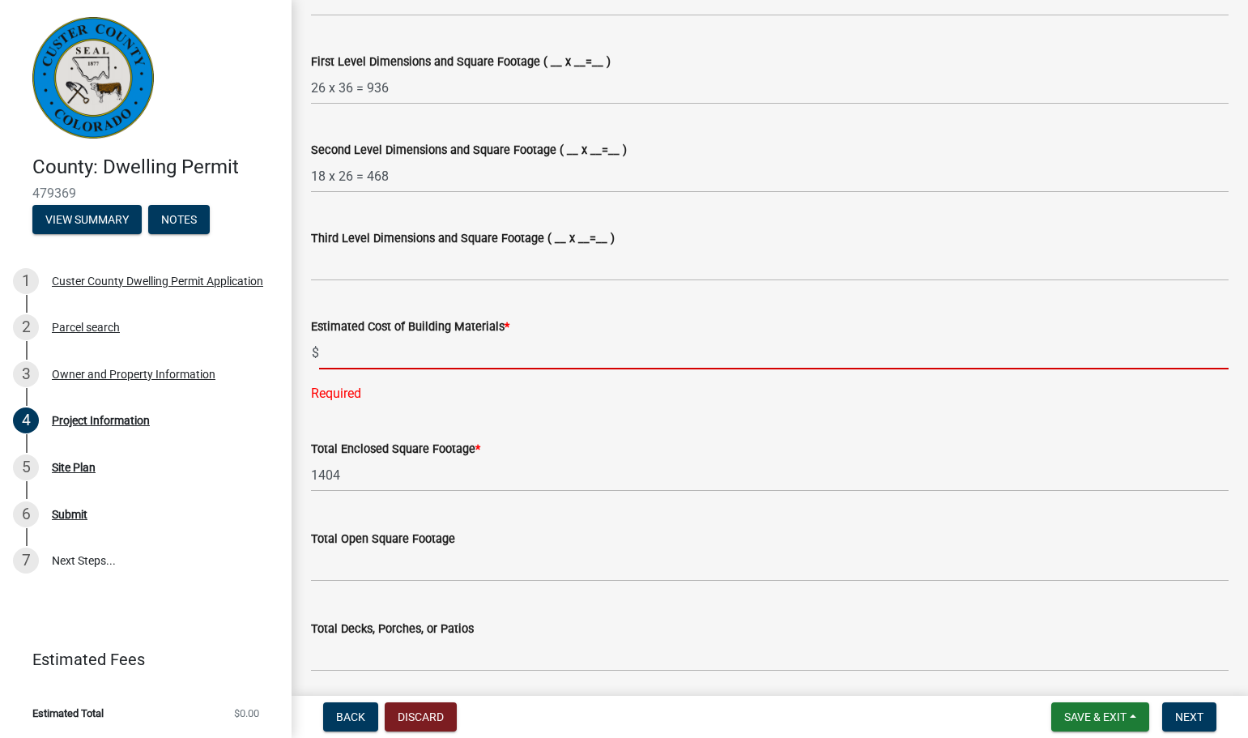
click at [355, 357] on input "text" at bounding box center [773, 352] width 909 height 33
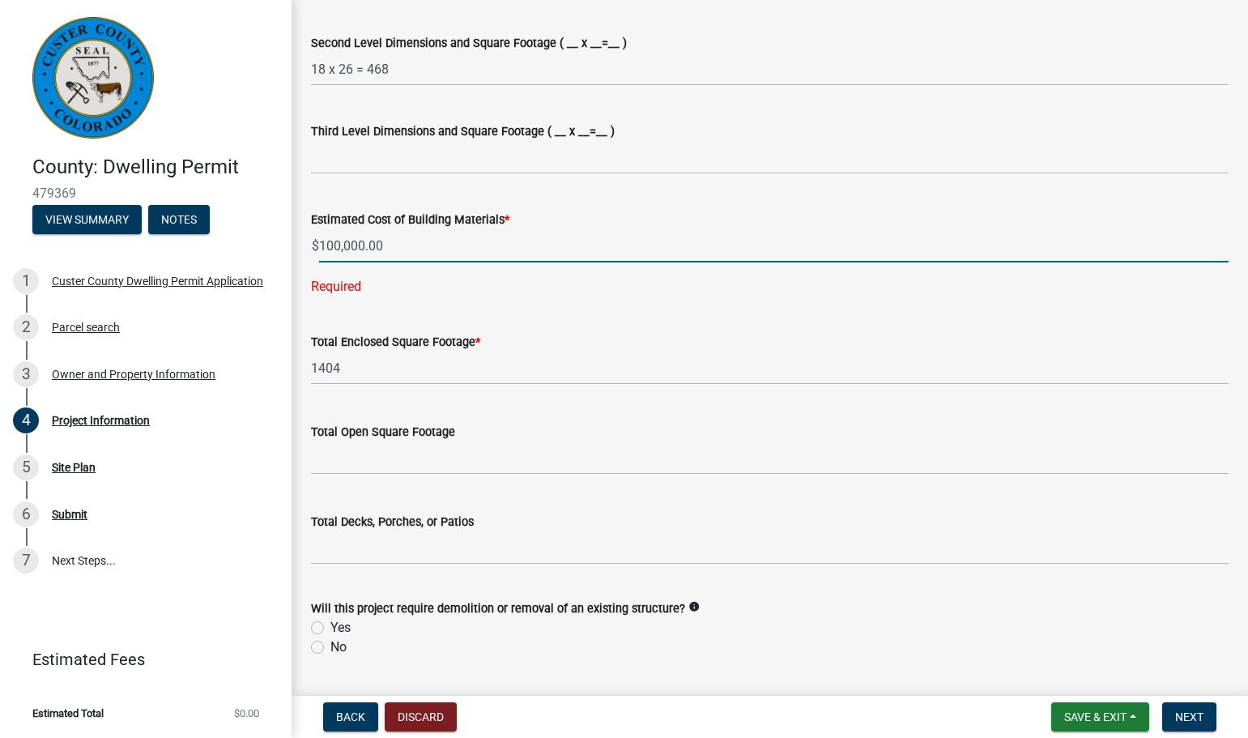
scroll to position [1296, 0]
type input "100000"
click at [325, 465] on wm-data-entity-input-list "Permit is for: * New Construction Addition to Existing Dwelling Will the Buildi…" at bounding box center [769, 465] width 917 height 3341
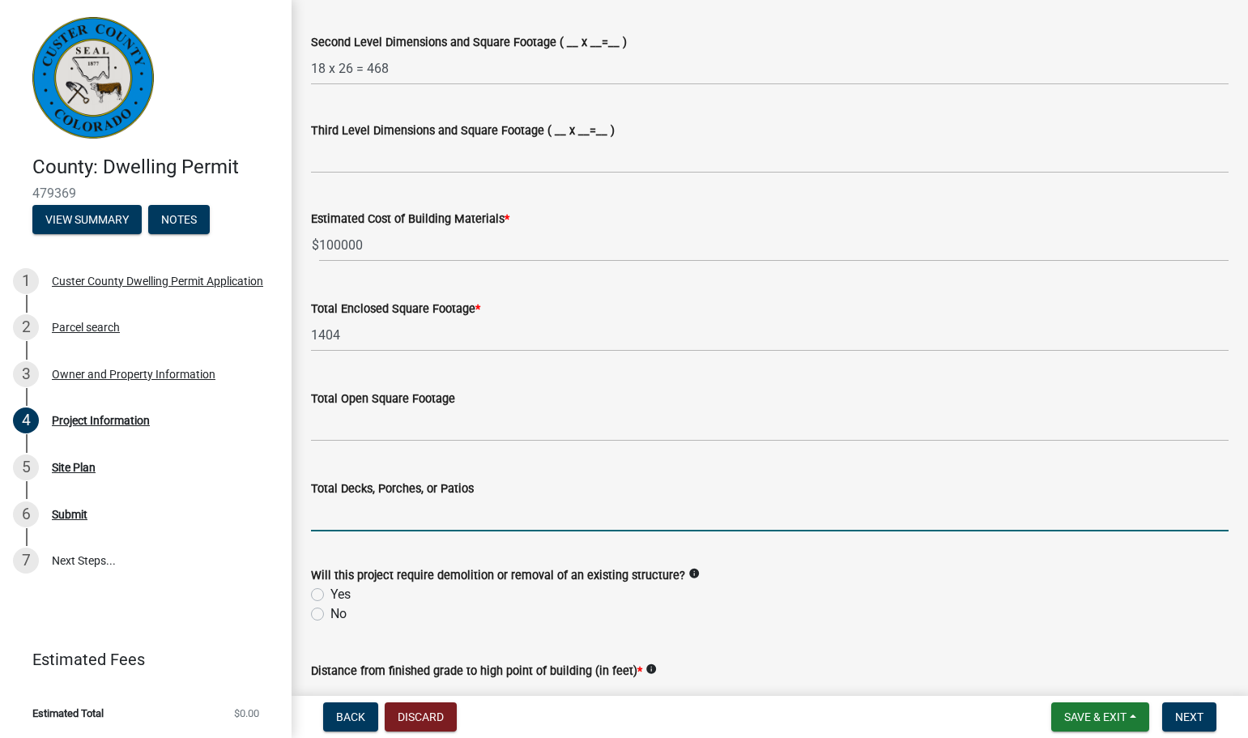
click at [343, 519] on input "text" at bounding box center [769, 514] width 917 height 33
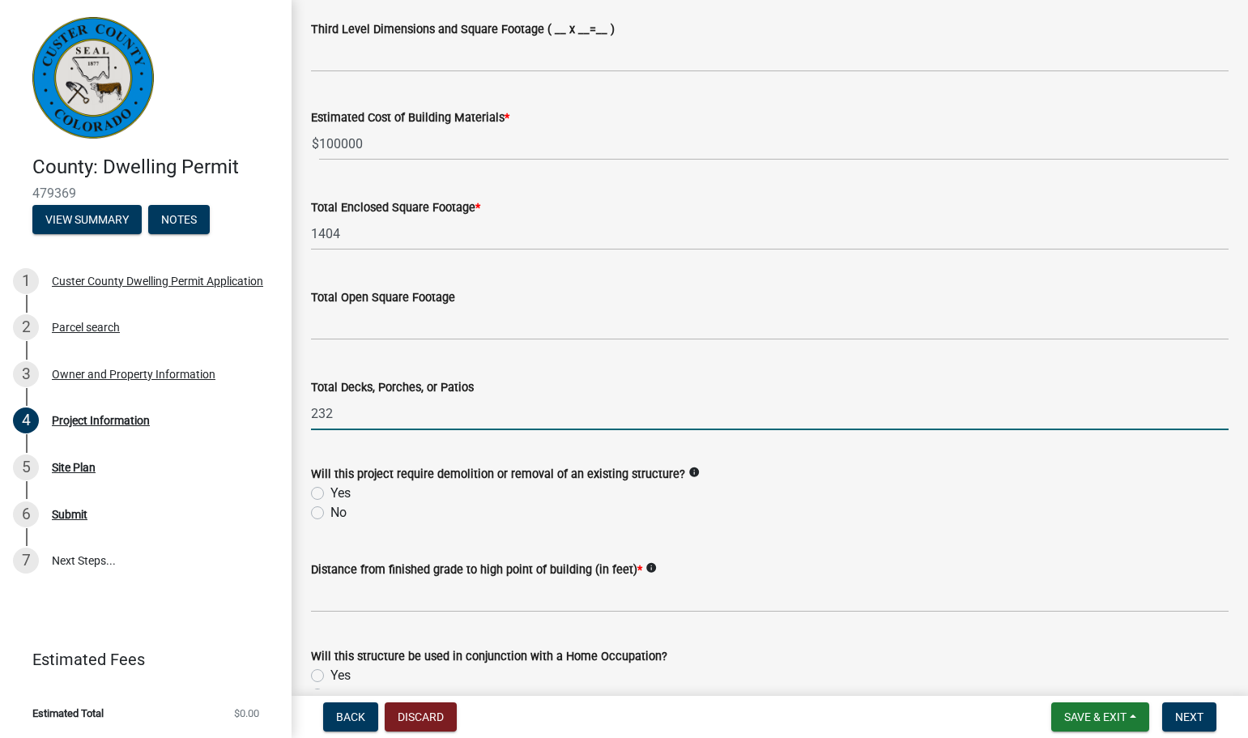
scroll to position [1431, 0]
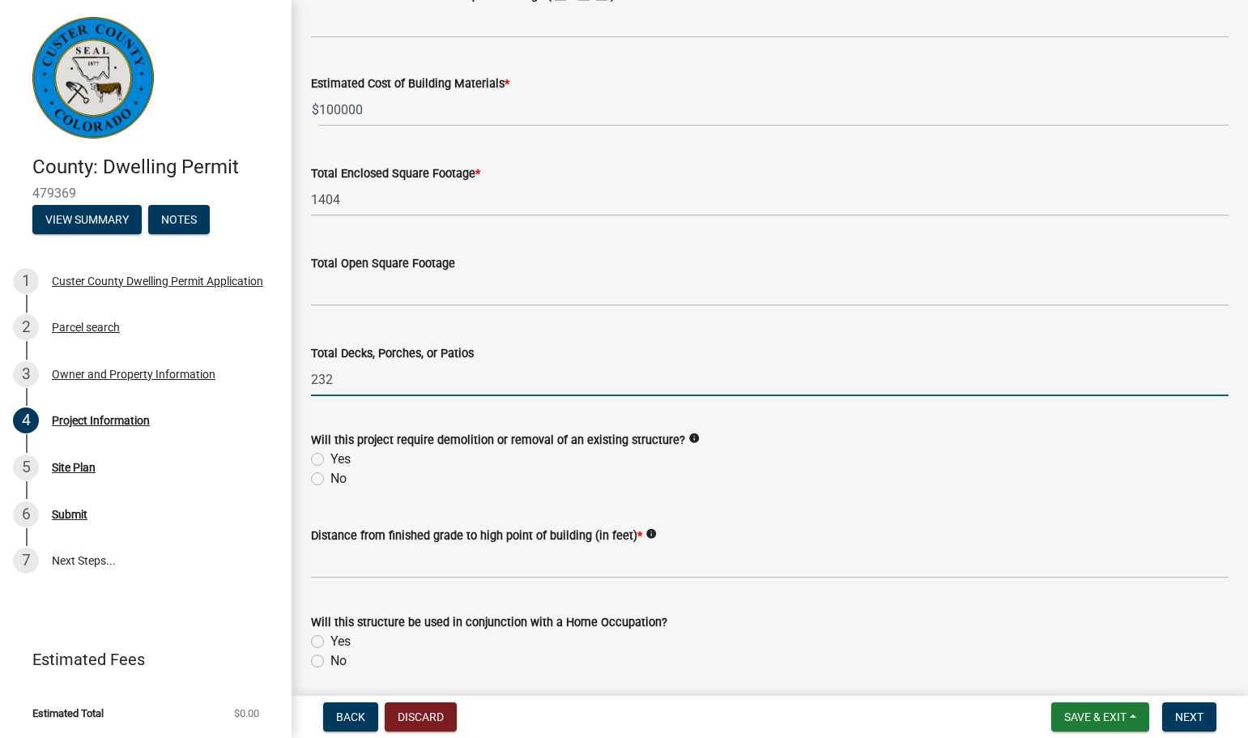
type input "232"
click at [330, 479] on label "No" at bounding box center [338, 478] width 16 height 19
click at [330, 479] on input "No" at bounding box center [335, 474] width 11 height 11
radio input "true"
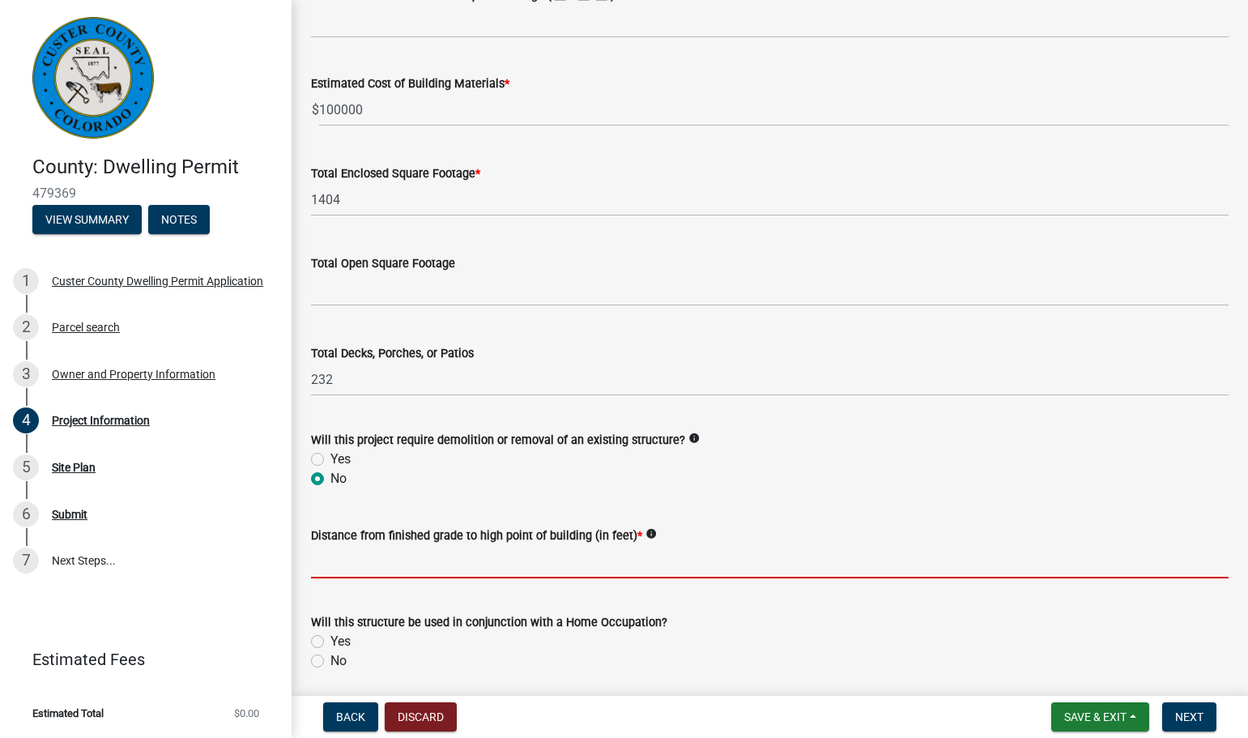
click at [330, 568] on input "text" at bounding box center [769, 561] width 917 height 33
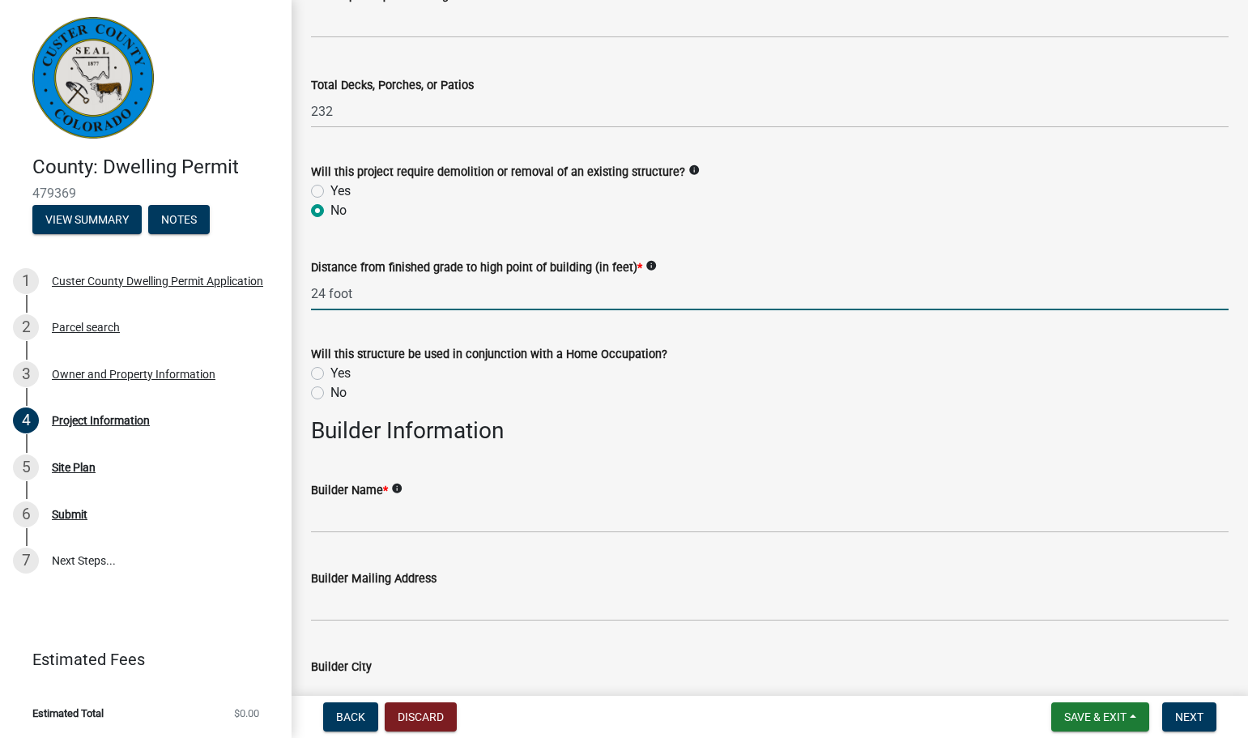
scroll to position [1701, 0]
type input "24"
click at [330, 372] on label "Yes" at bounding box center [340, 371] width 20 height 19
click at [330, 372] on input "Yes" at bounding box center [335, 367] width 11 height 11
radio input "true"
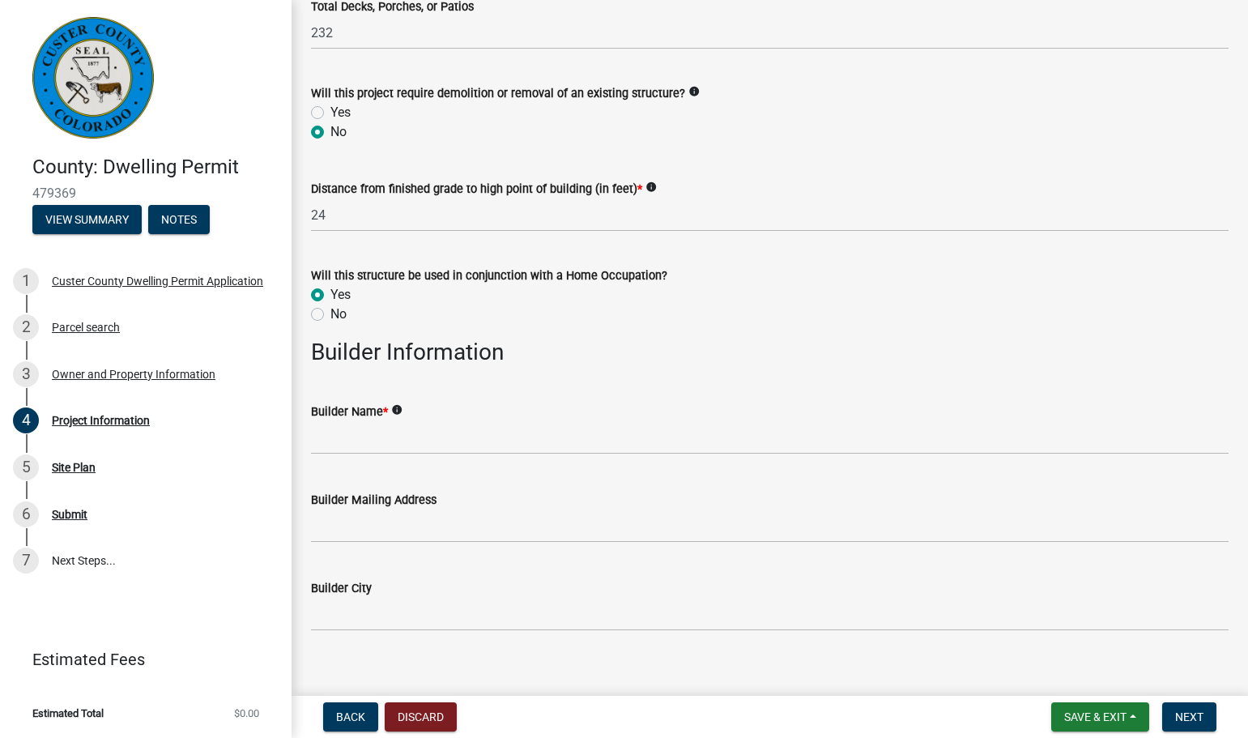
scroll to position [1781, 0]
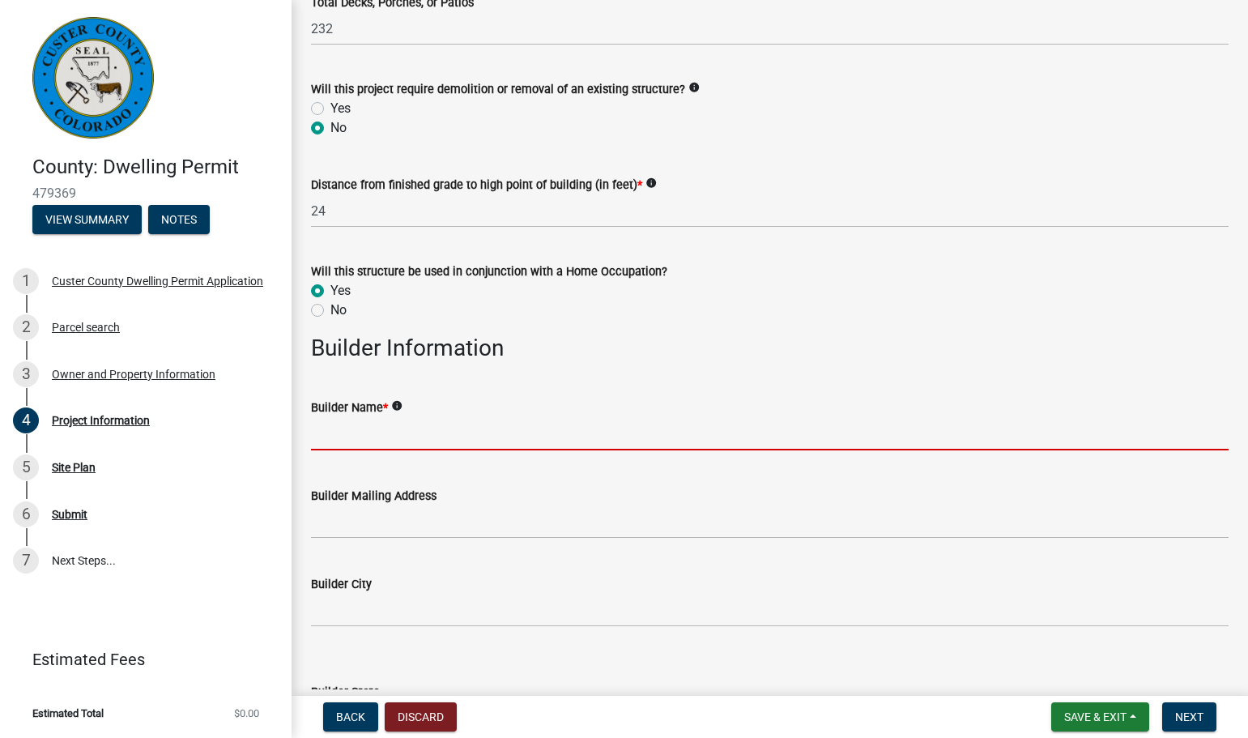
click at [376, 439] on input "Builder Name *" at bounding box center [769, 433] width 917 height 33
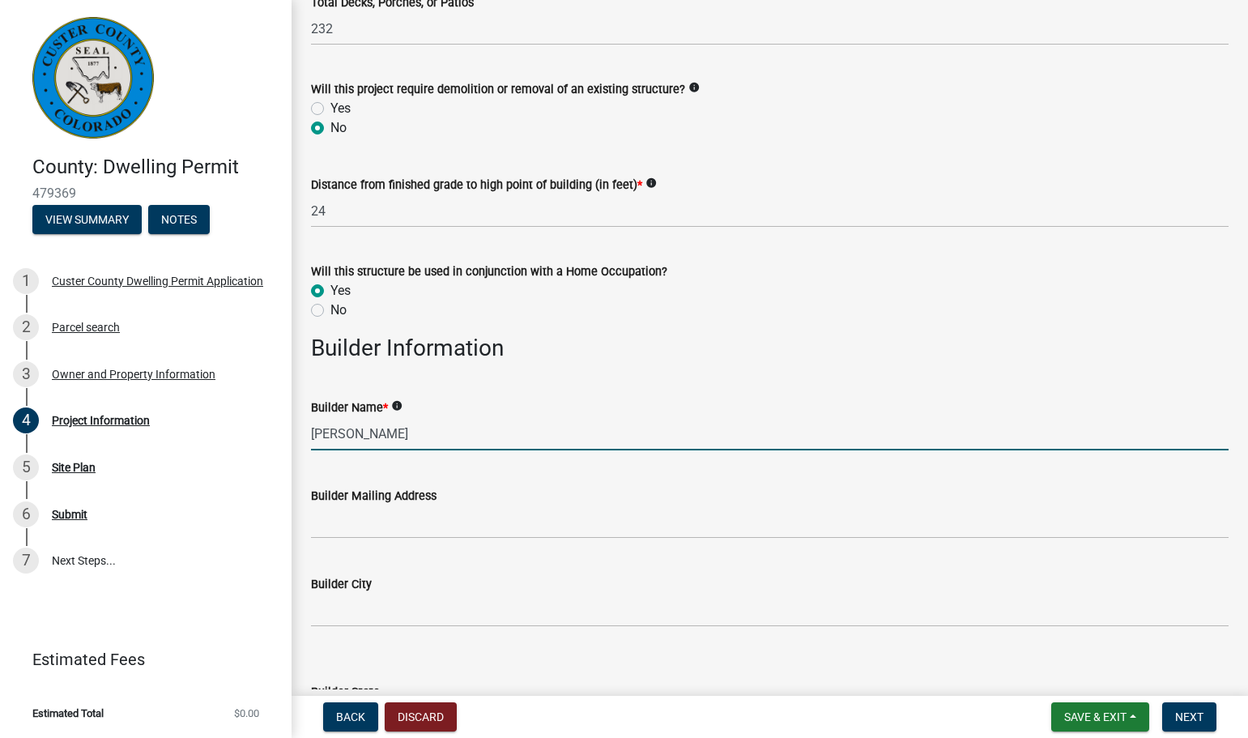
type input "[PERSON_NAME]"
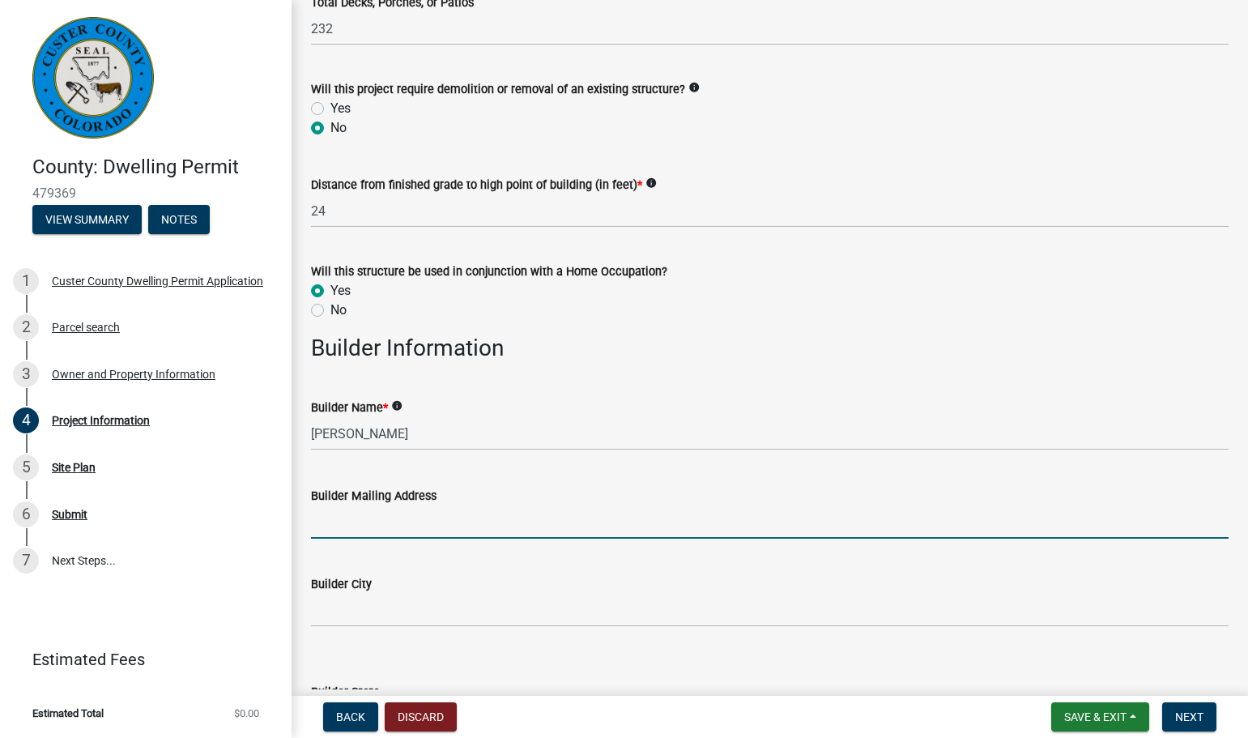
click at [326, 534] on input "Builder Mailing Address" at bounding box center [769, 521] width 917 height 33
type input "[STREET_ADDRESS]"
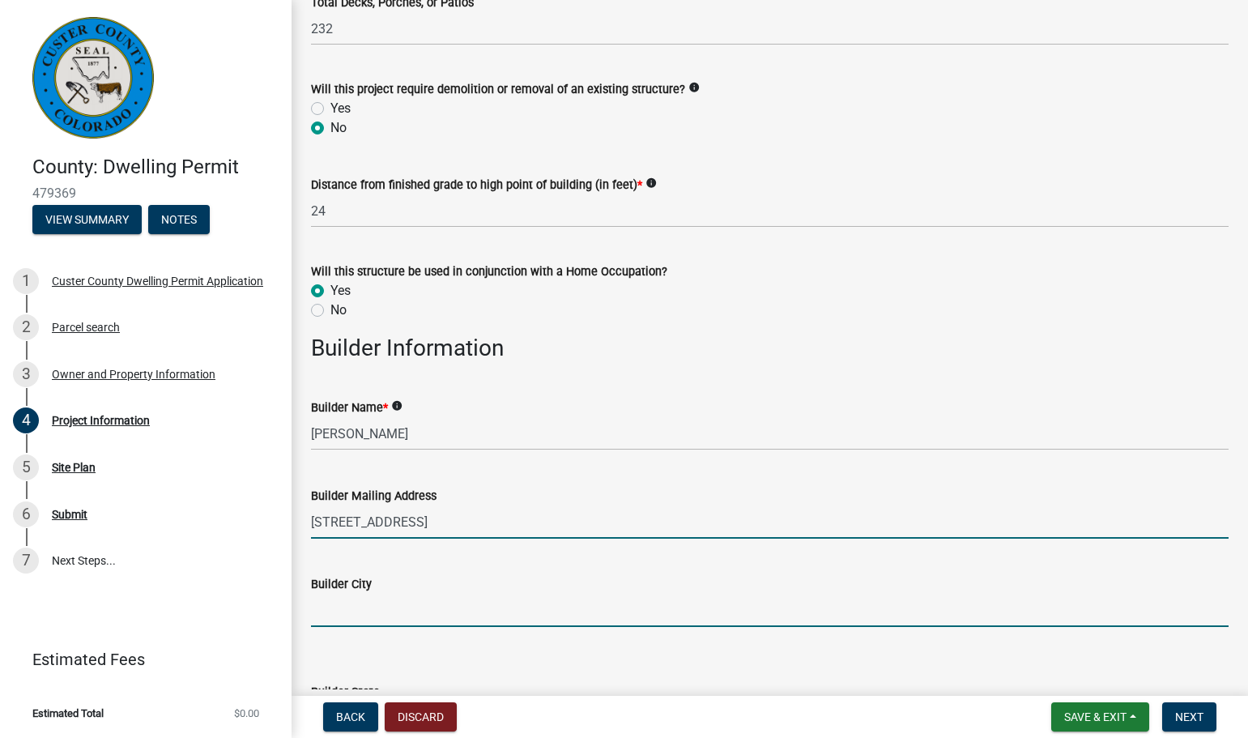
drag, startPoint x: 321, startPoint y: 622, endPoint x: 332, endPoint y: 624, distance: 11.5
click at [321, 622] on input "Builder City" at bounding box center [769, 610] width 917 height 33
type input "Fountain"
select select "CO"
type input "80817"
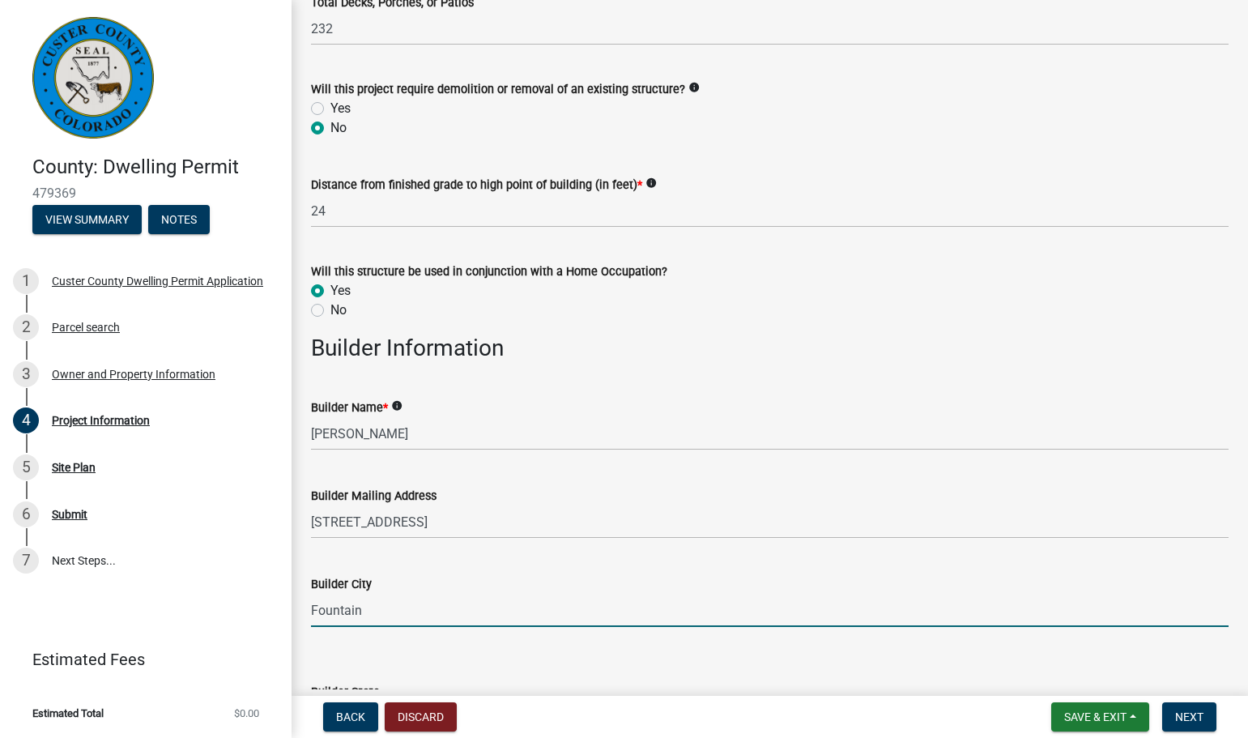
type input "7192873298"
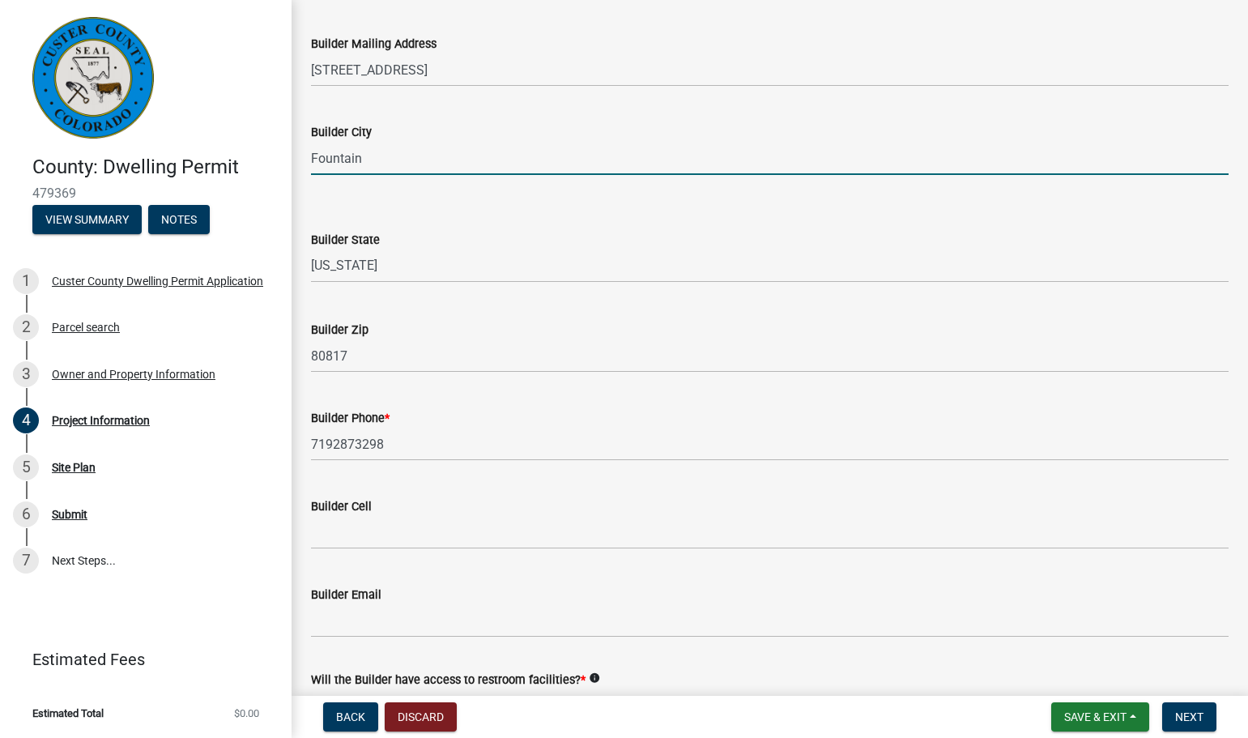
scroll to position [2322, 0]
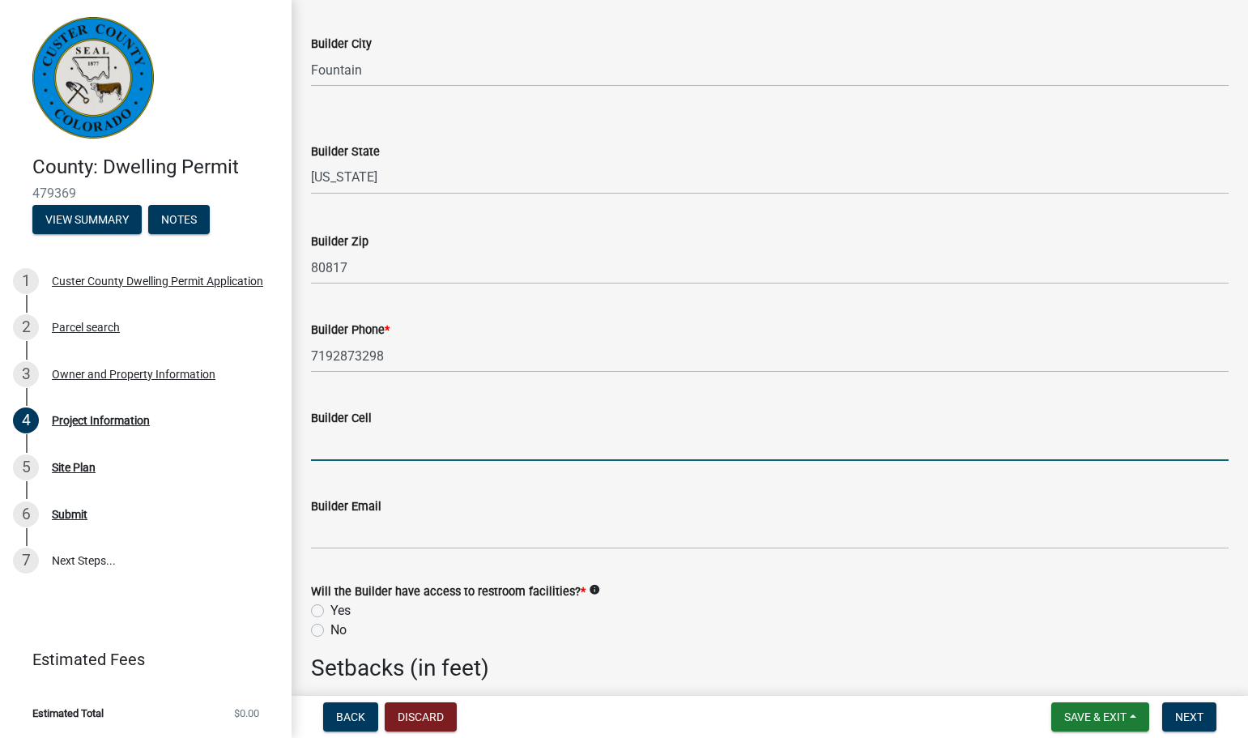
click at [407, 453] on input "Builder Cell" at bounding box center [769, 444] width 917 height 33
click at [357, 443] on input "719-2873298" at bounding box center [769, 444] width 917 height 33
type input "[PHONE_NUMBER]"
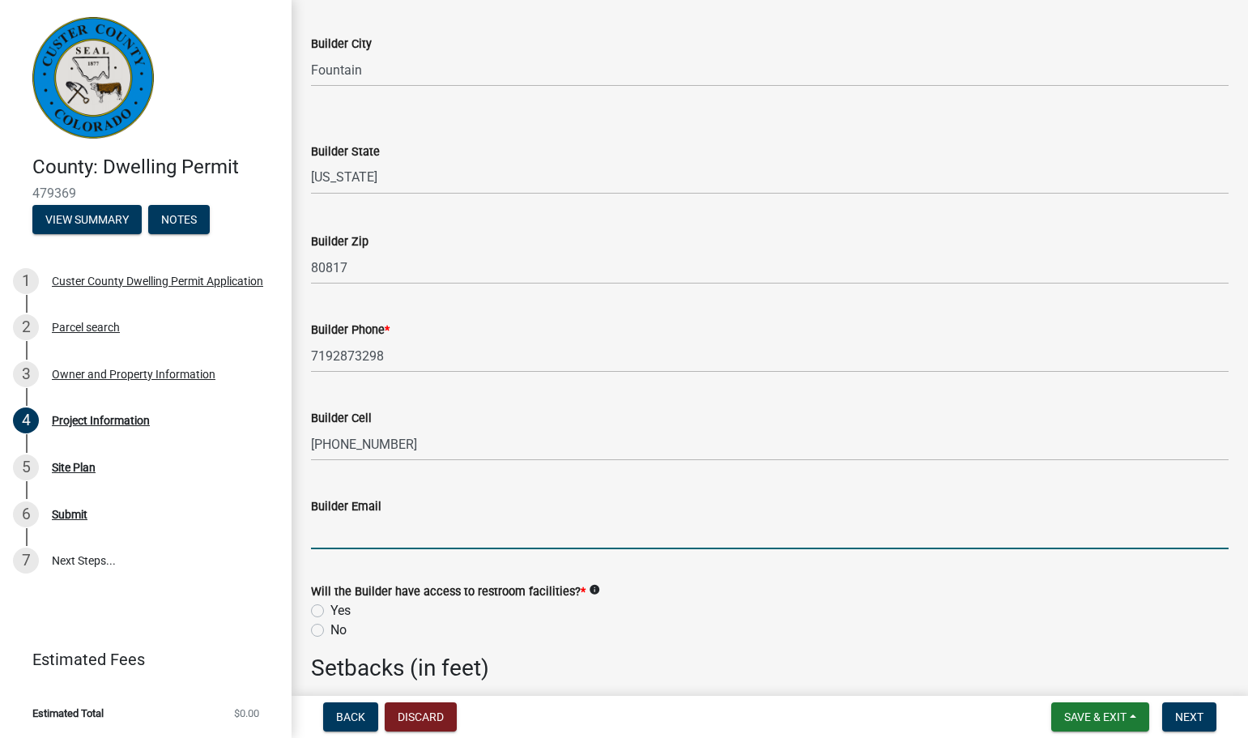
click at [376, 538] on input "Builder Email" at bounding box center [769, 532] width 917 height 33
type input "[EMAIL_ADDRESS][DOMAIN_NAME]"
click at [330, 611] on label "Yes" at bounding box center [340, 610] width 20 height 19
click at [330, 611] on input "Yes" at bounding box center [335, 606] width 11 height 11
radio input "true"
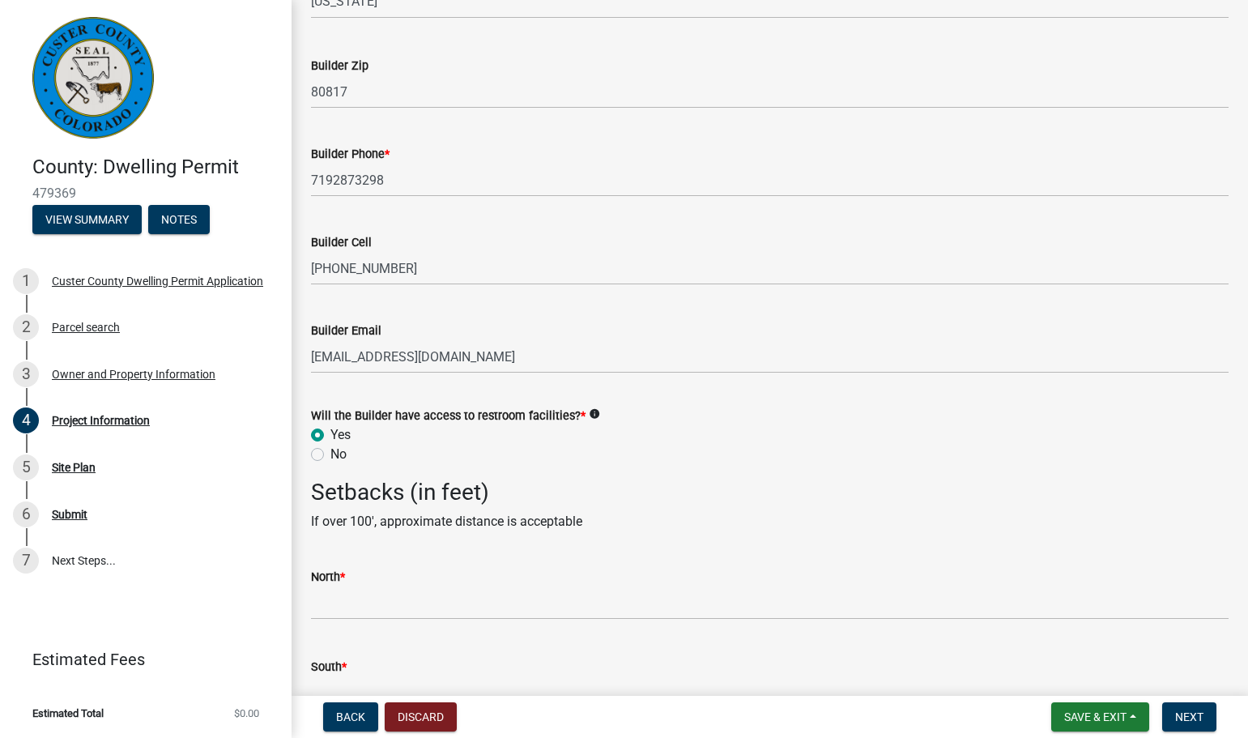
scroll to position [2510, 0]
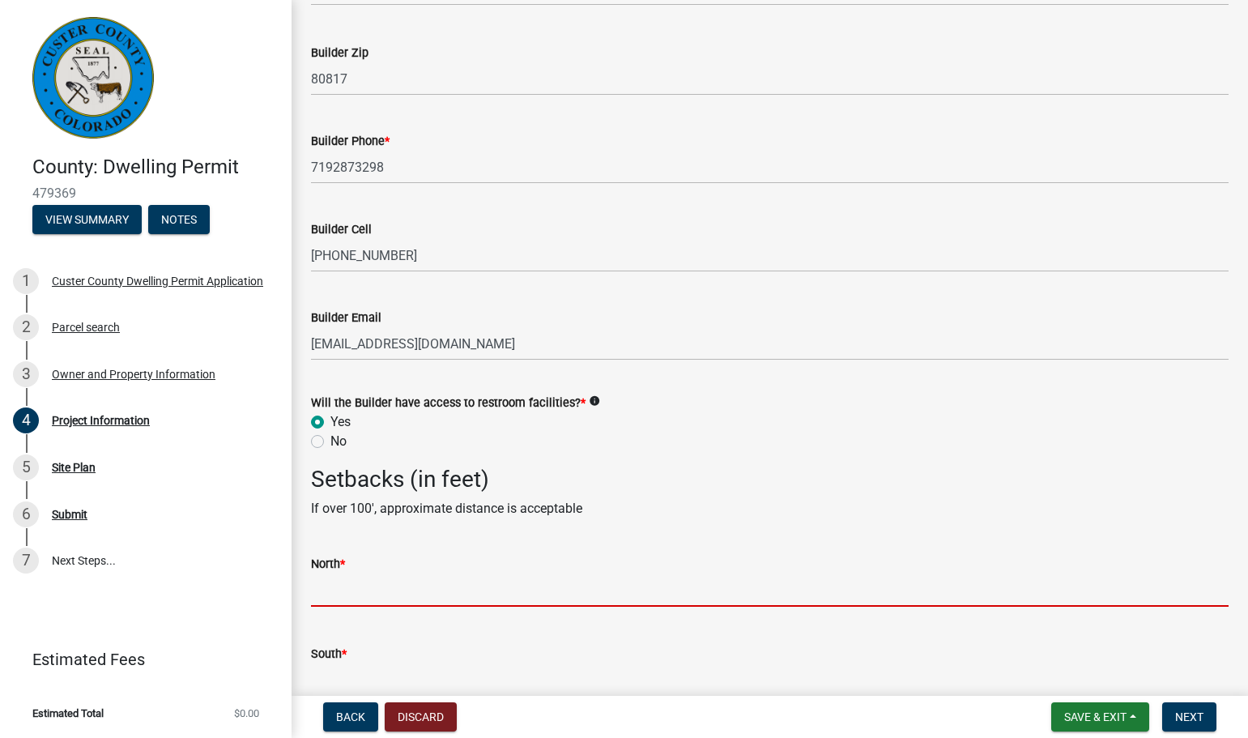
click at [346, 595] on input "text" at bounding box center [769, 589] width 917 height 33
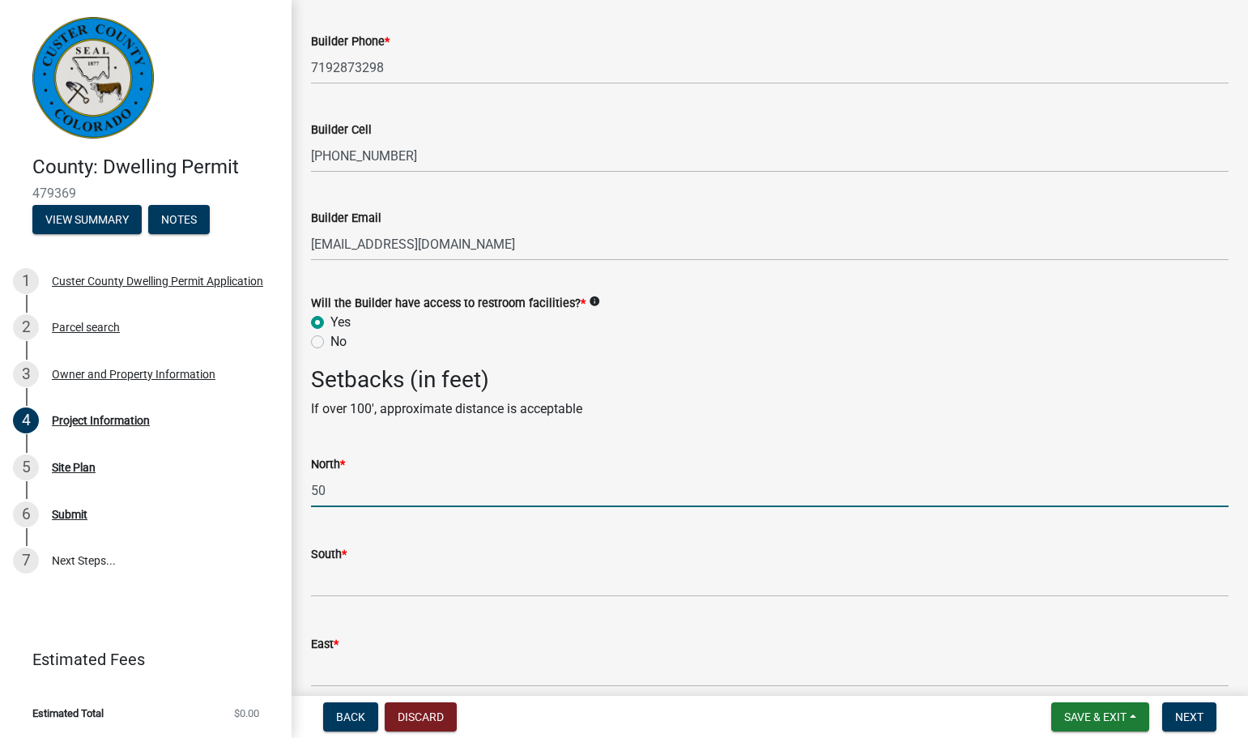
scroll to position [2618, 0]
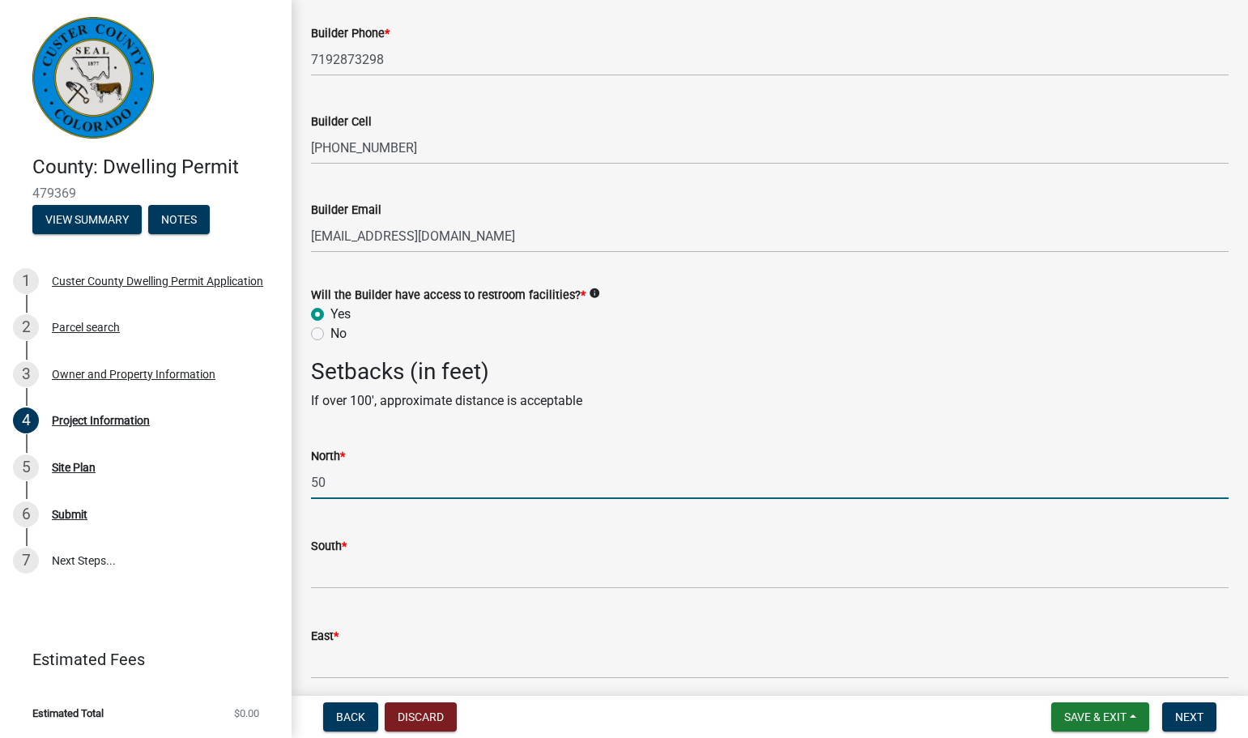
type input "50"
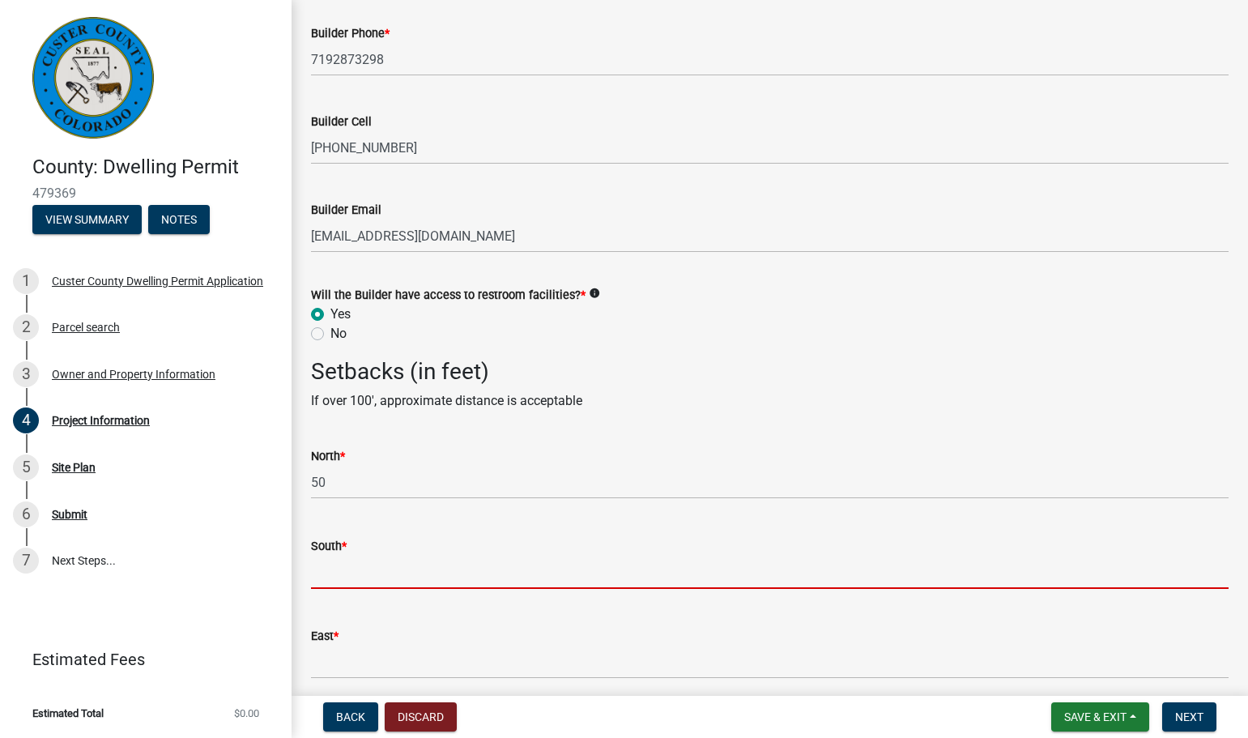
click at [338, 579] on input "text" at bounding box center [769, 571] width 917 height 33
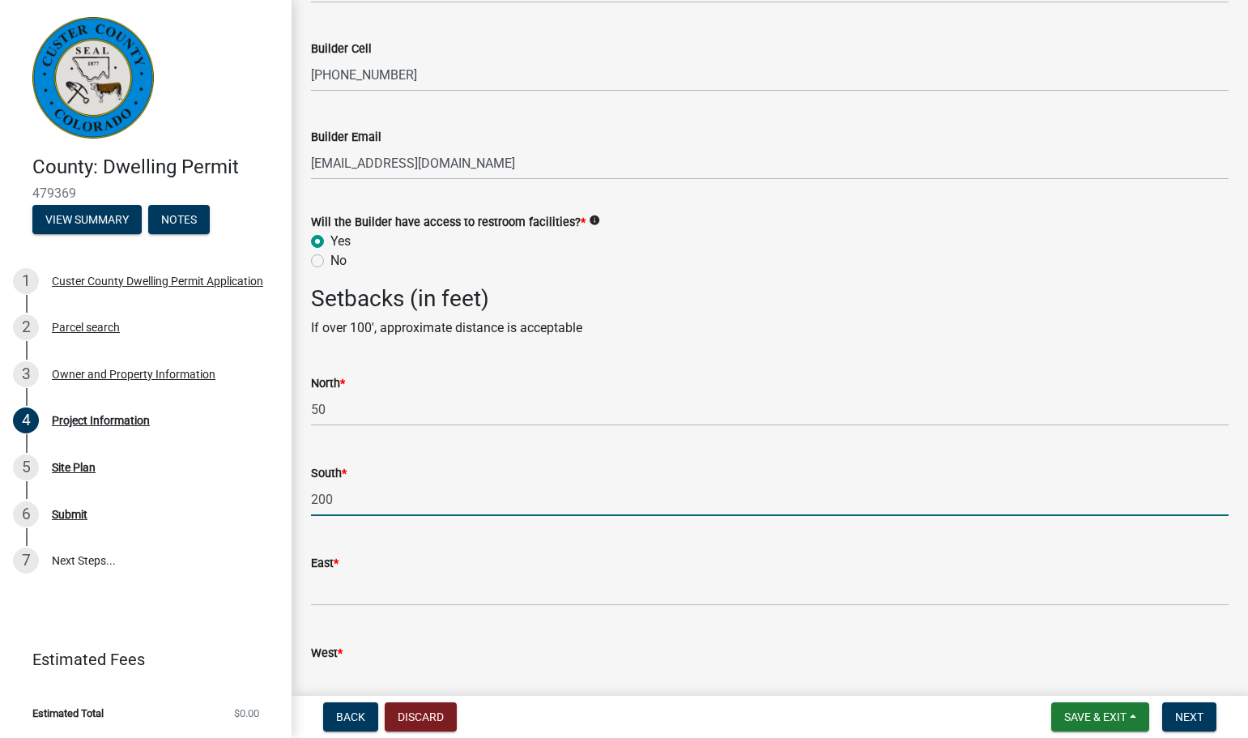
scroll to position [2699, 0]
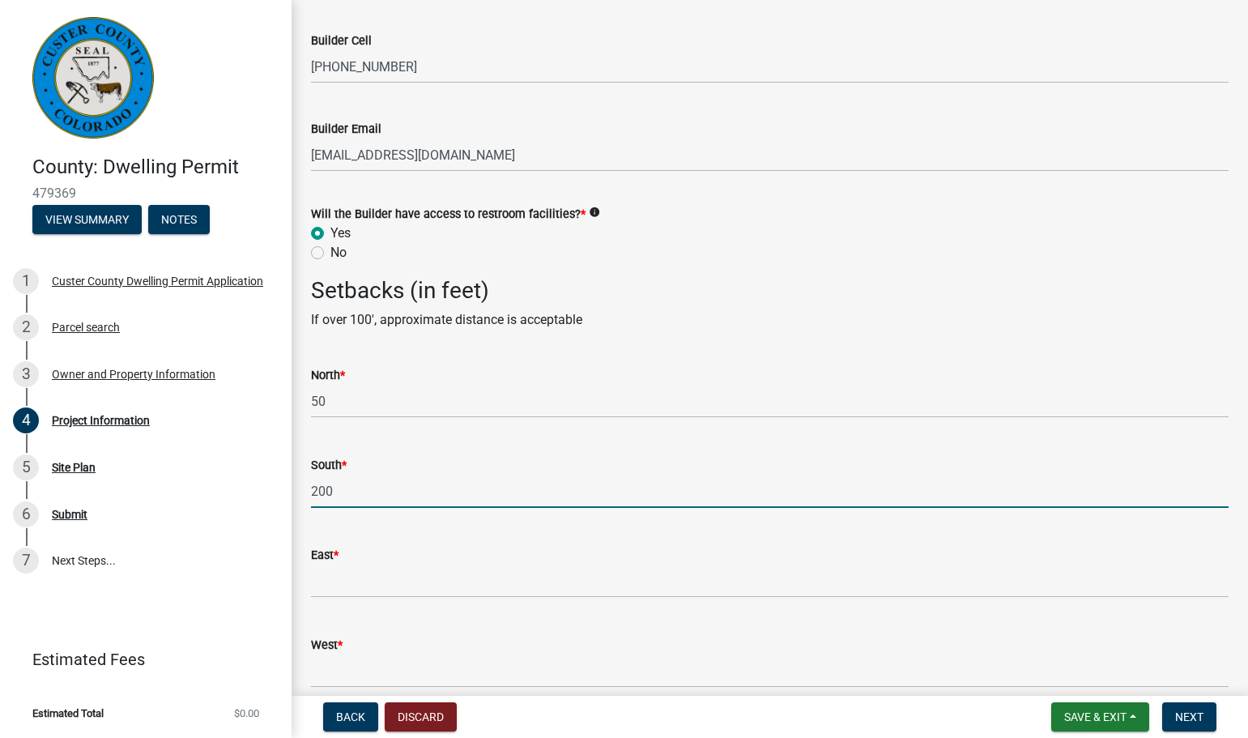
type input "200"
click at [326, 585] on input "text" at bounding box center [769, 580] width 917 height 33
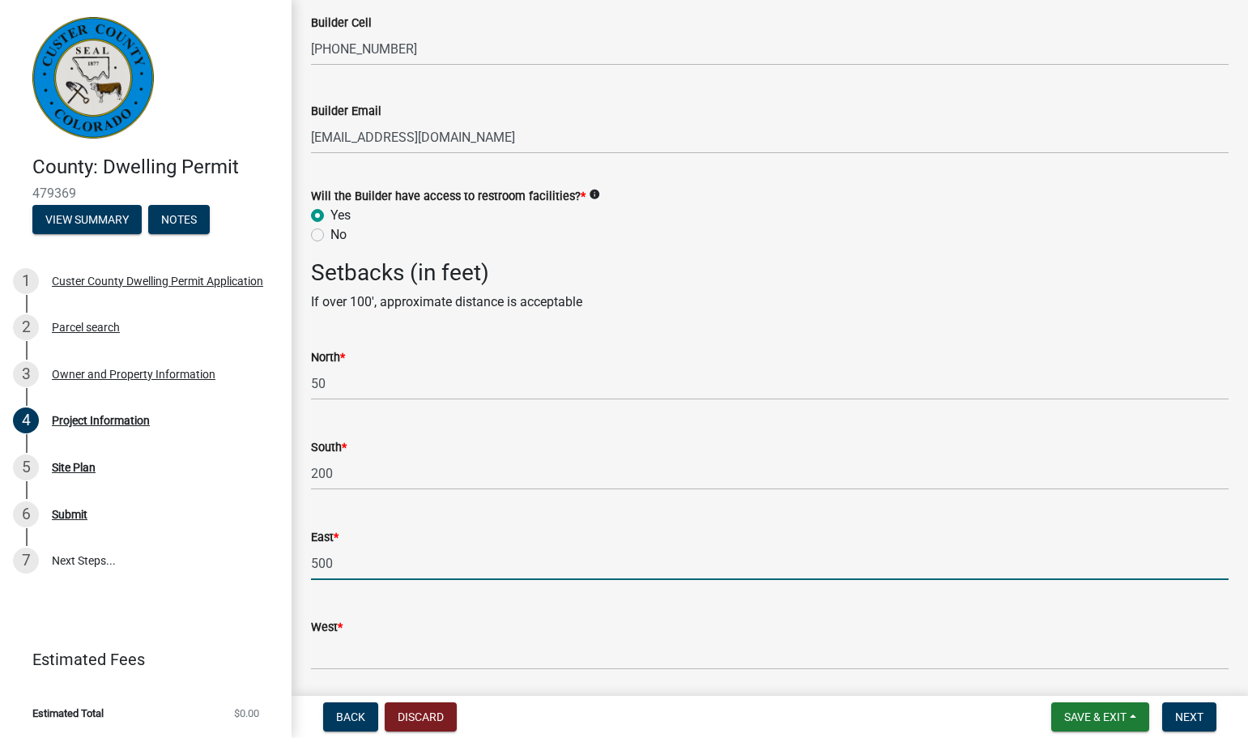
scroll to position [2726, 0]
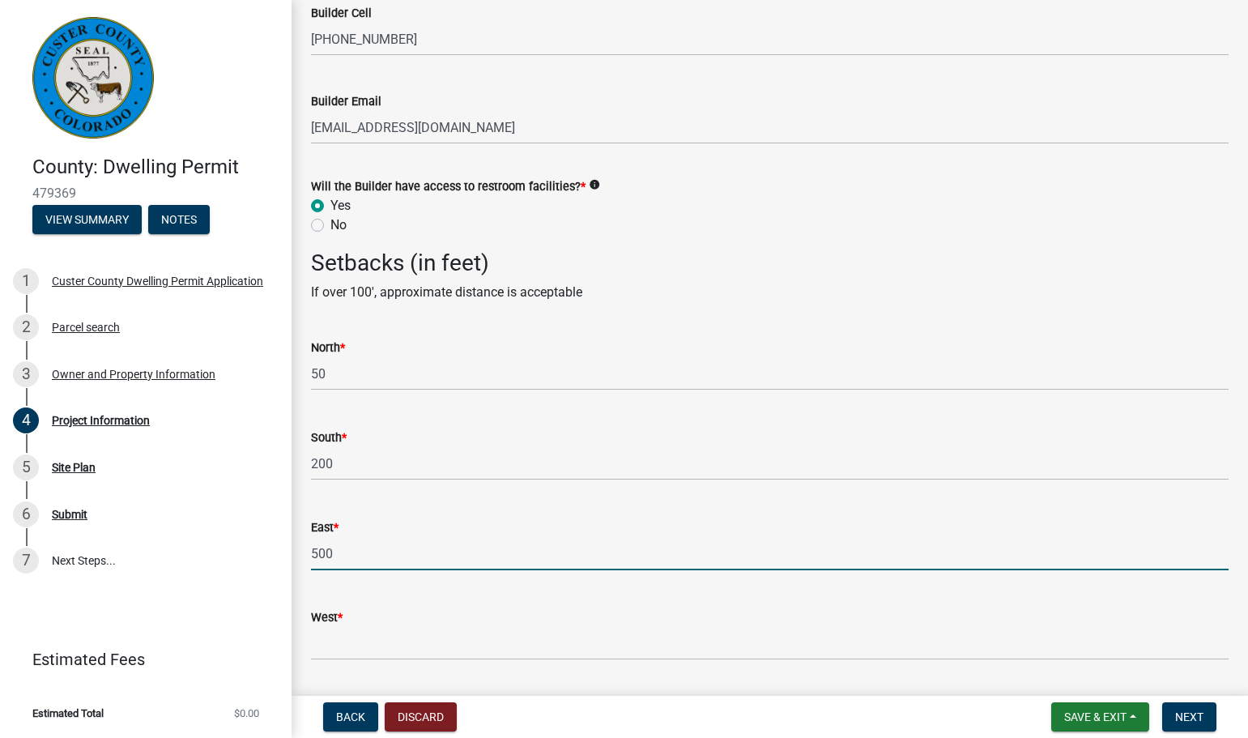
type input "500"
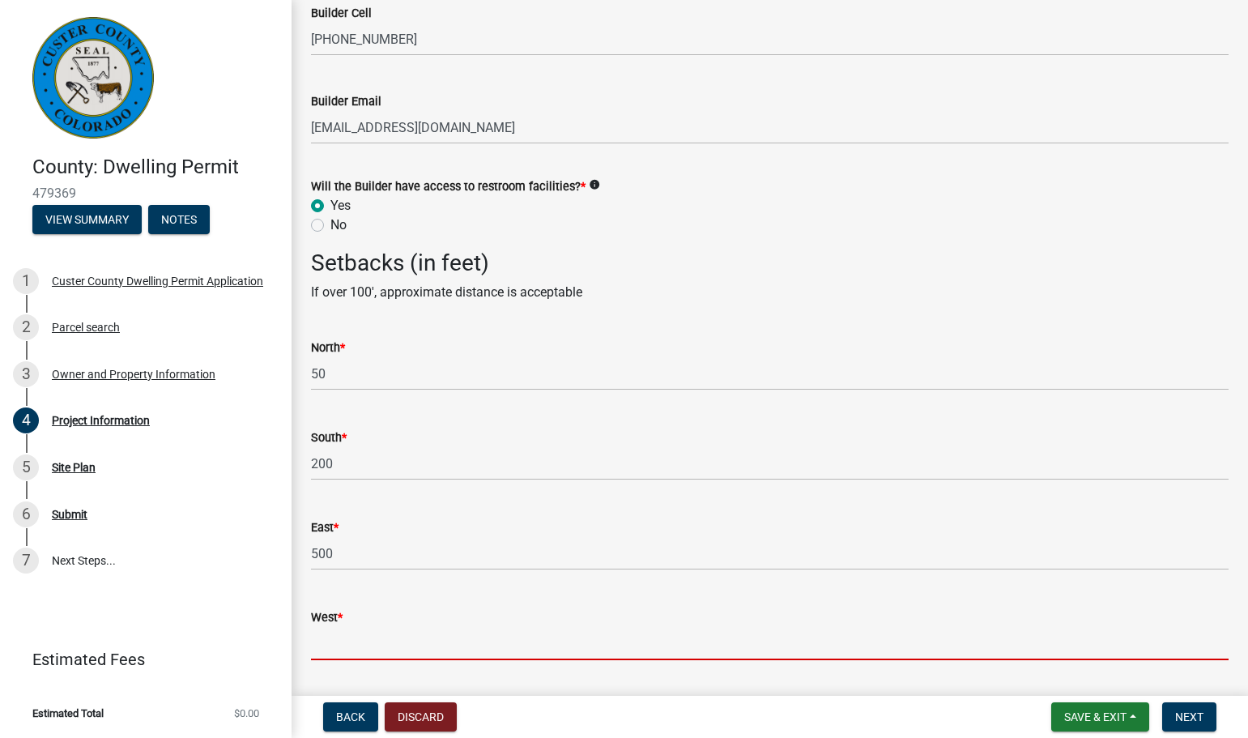
click at [332, 645] on input "West *" at bounding box center [769, 643] width 917 height 33
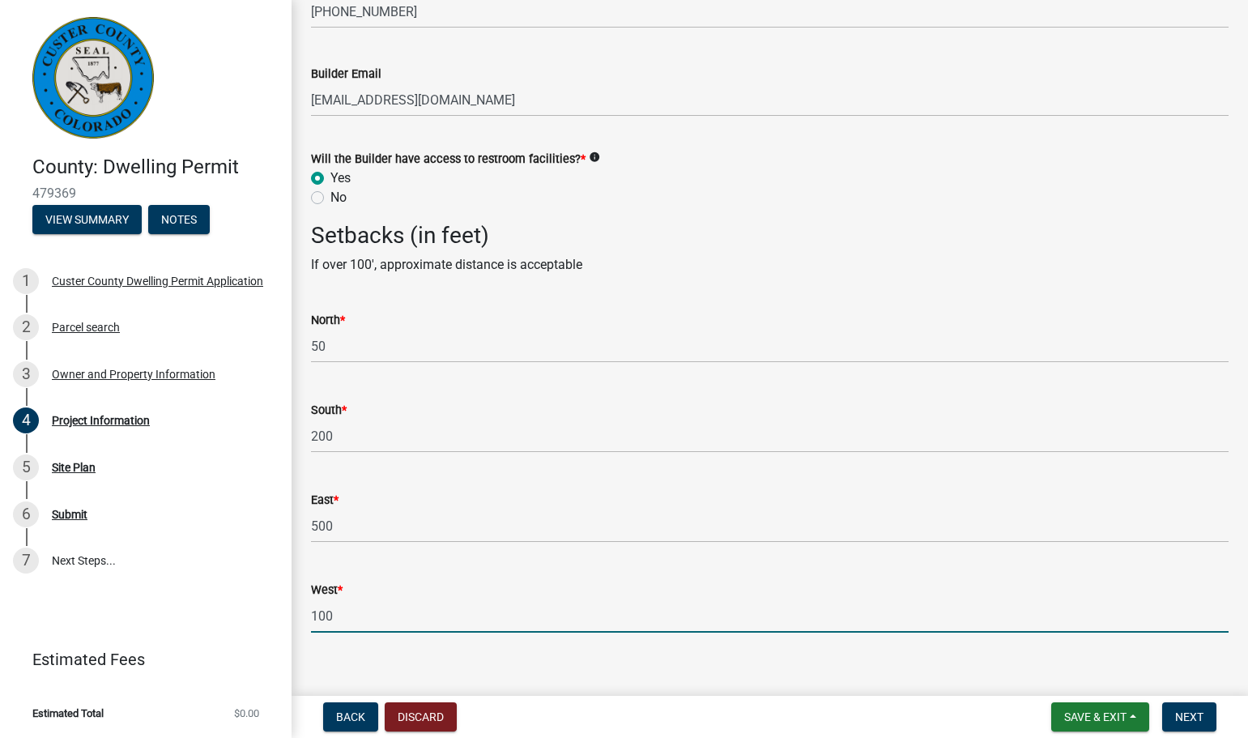
scroll to position [2773, 0]
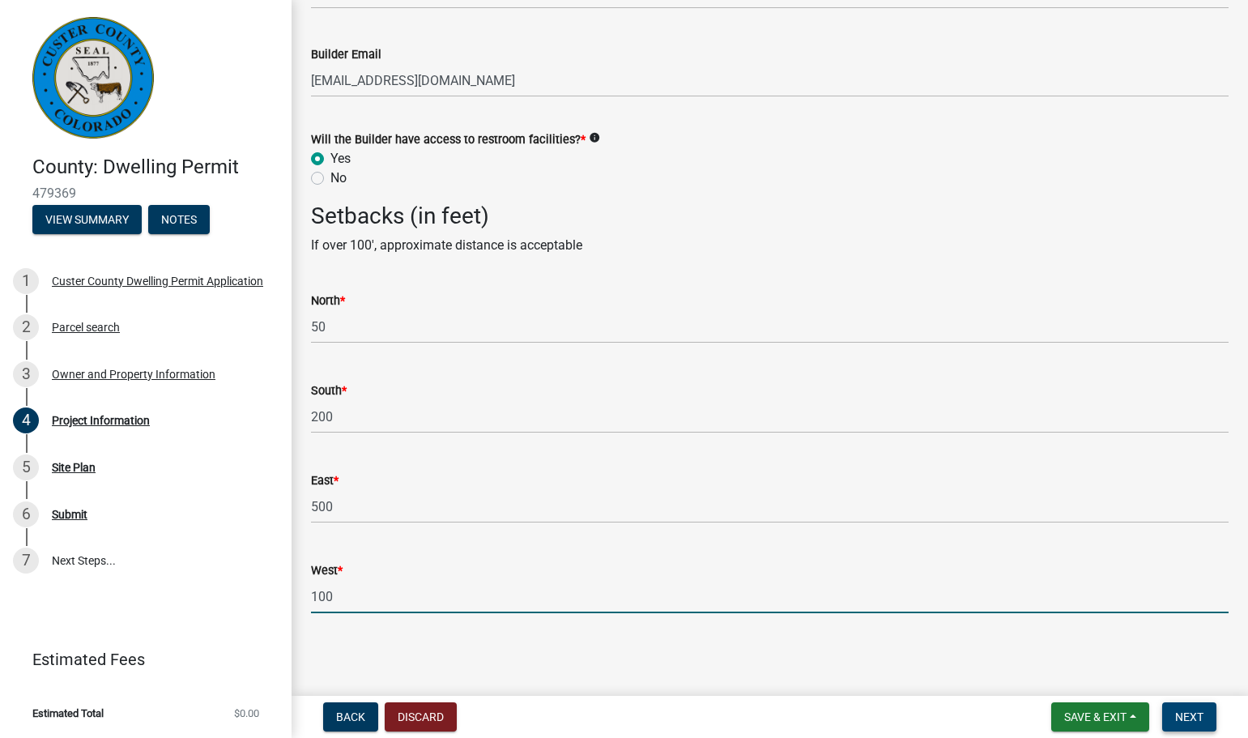
type input "100"
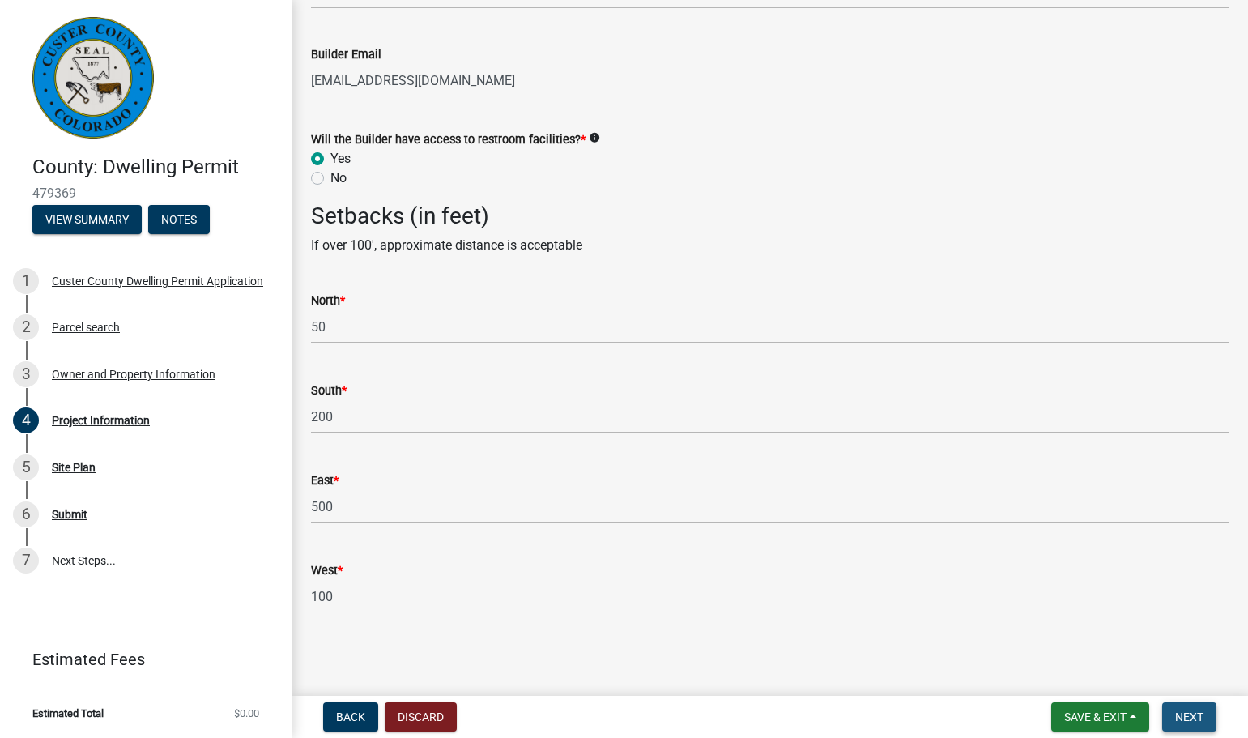
click at [1192, 717] on span "Next" at bounding box center [1189, 716] width 28 height 13
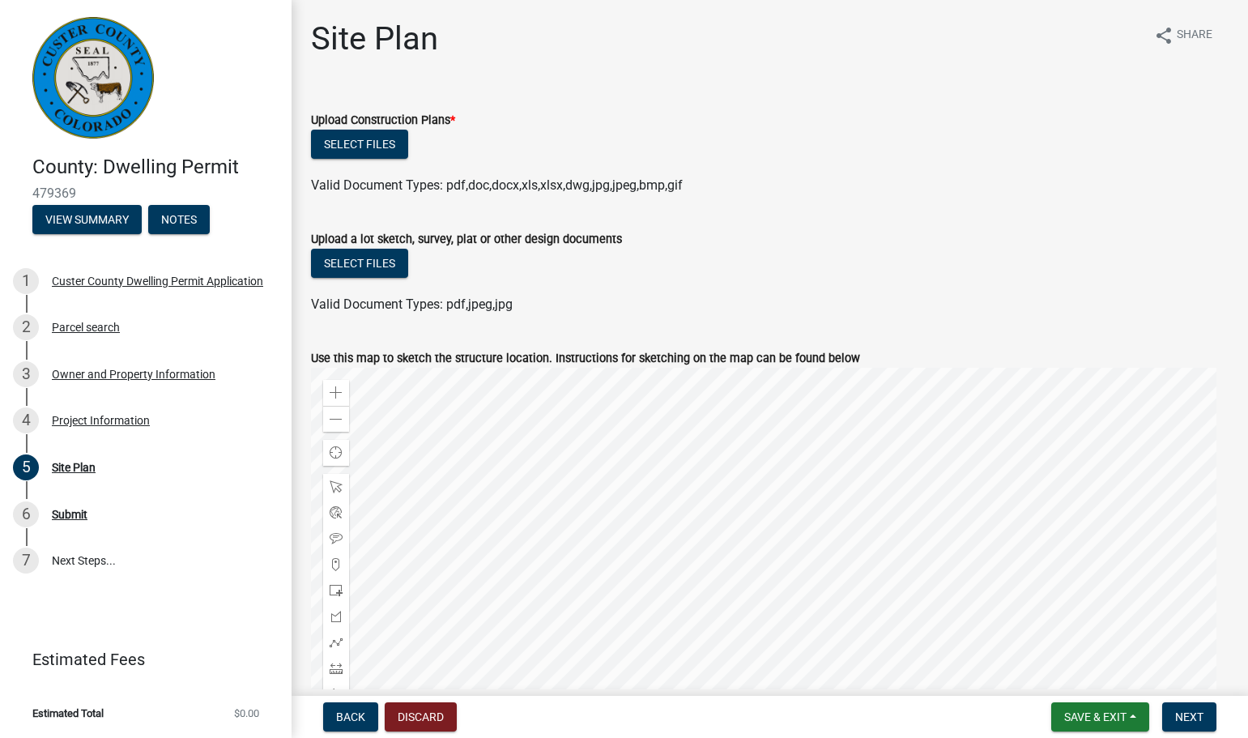
click at [750, 615] on div at bounding box center [769, 570] width 917 height 405
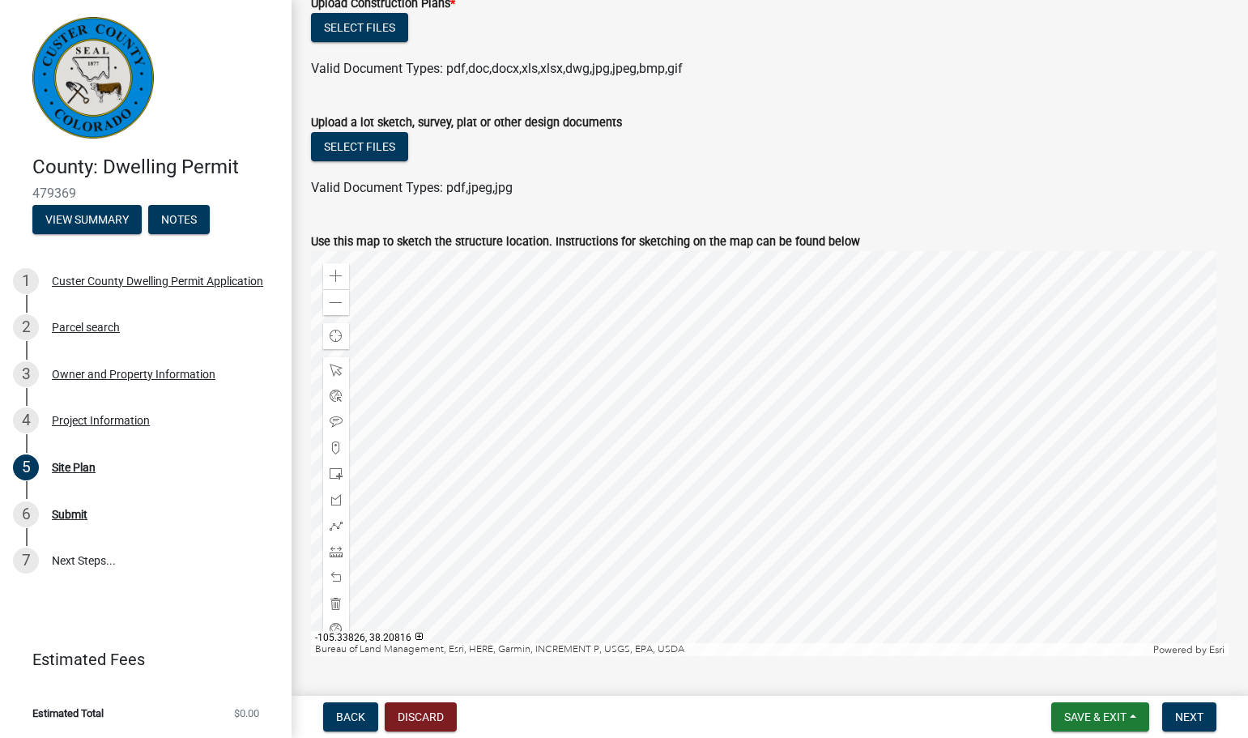
scroll to position [108, 0]
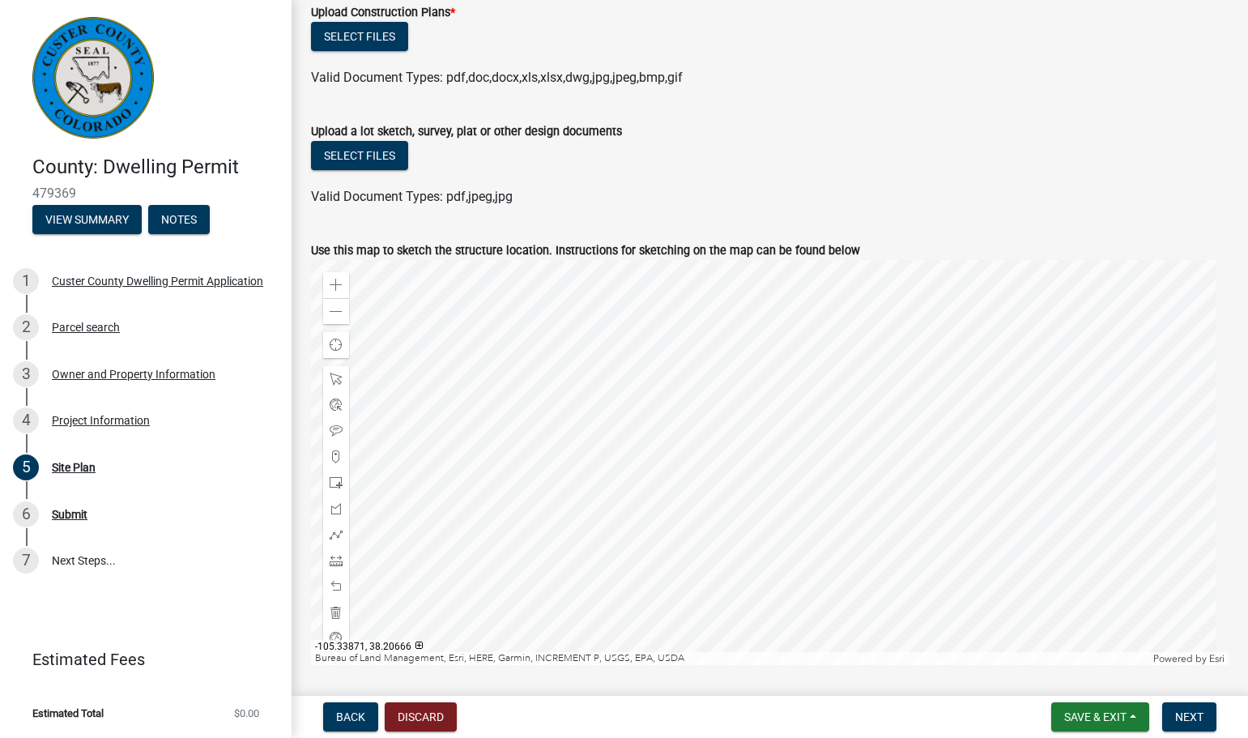
click at [760, 484] on div at bounding box center [769, 462] width 917 height 405
click at [758, 477] on div at bounding box center [769, 462] width 917 height 405
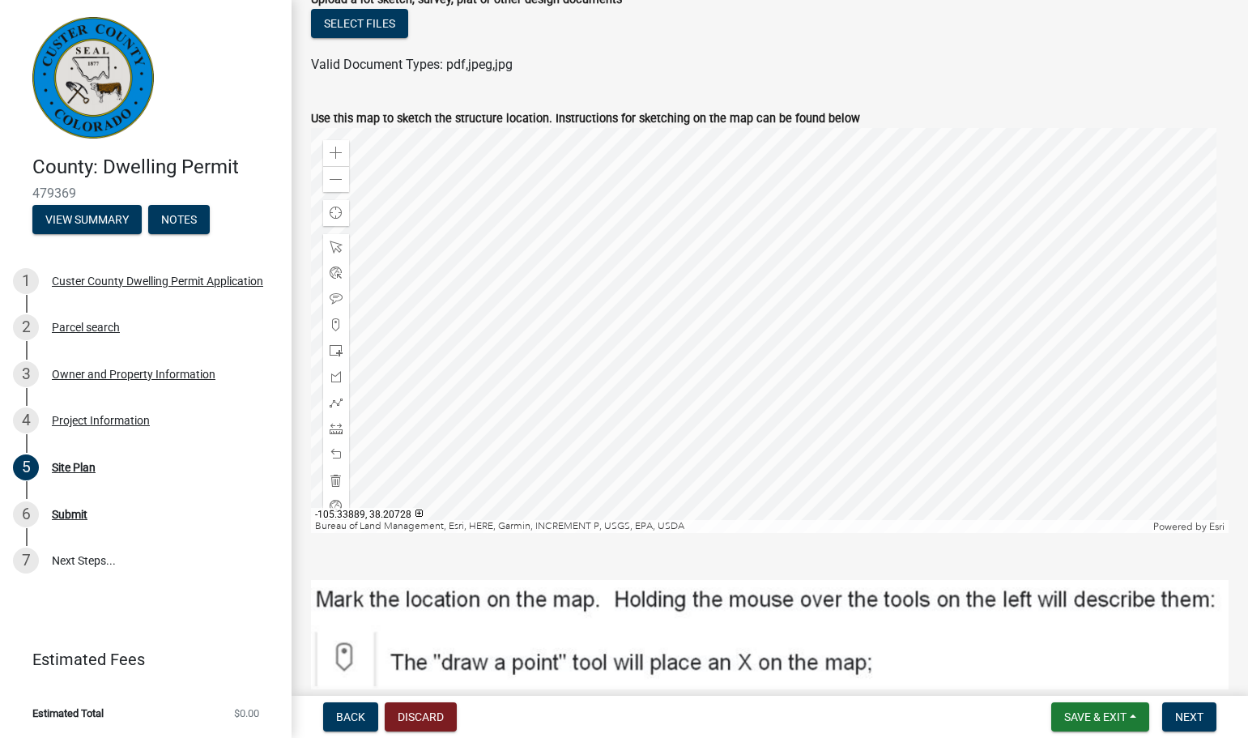
scroll to position [243, 0]
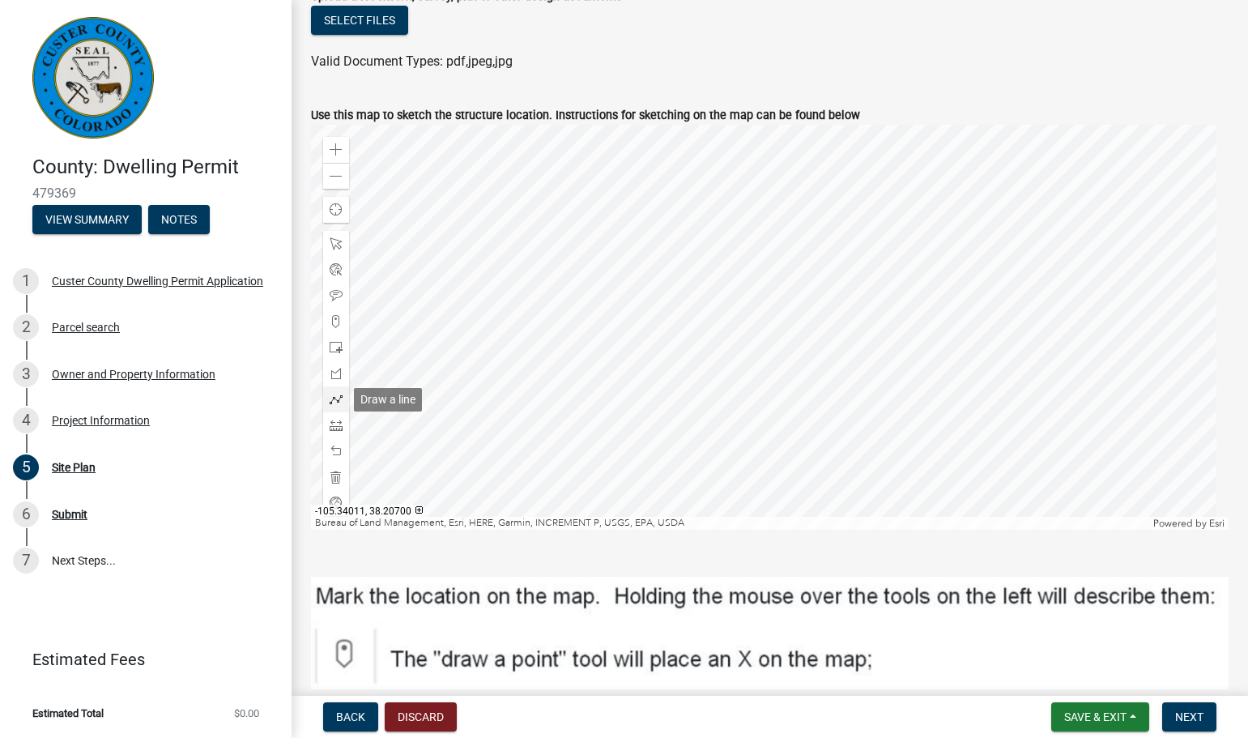
click at [337, 400] on span at bounding box center [336, 399] width 13 height 13
click at [712, 429] on div at bounding box center [769, 327] width 917 height 405
click at [725, 427] on div at bounding box center [769, 327] width 917 height 405
click at [746, 440] on div at bounding box center [769, 327] width 917 height 405
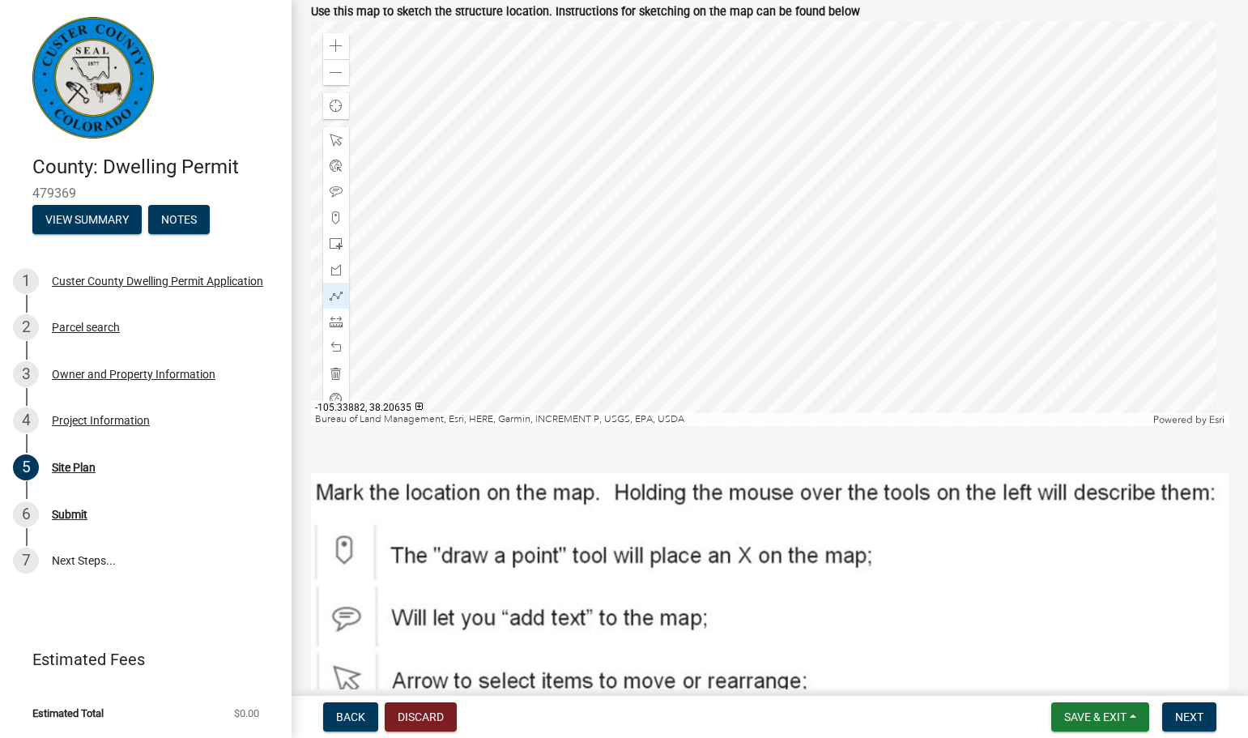
scroll to position [351, 0]
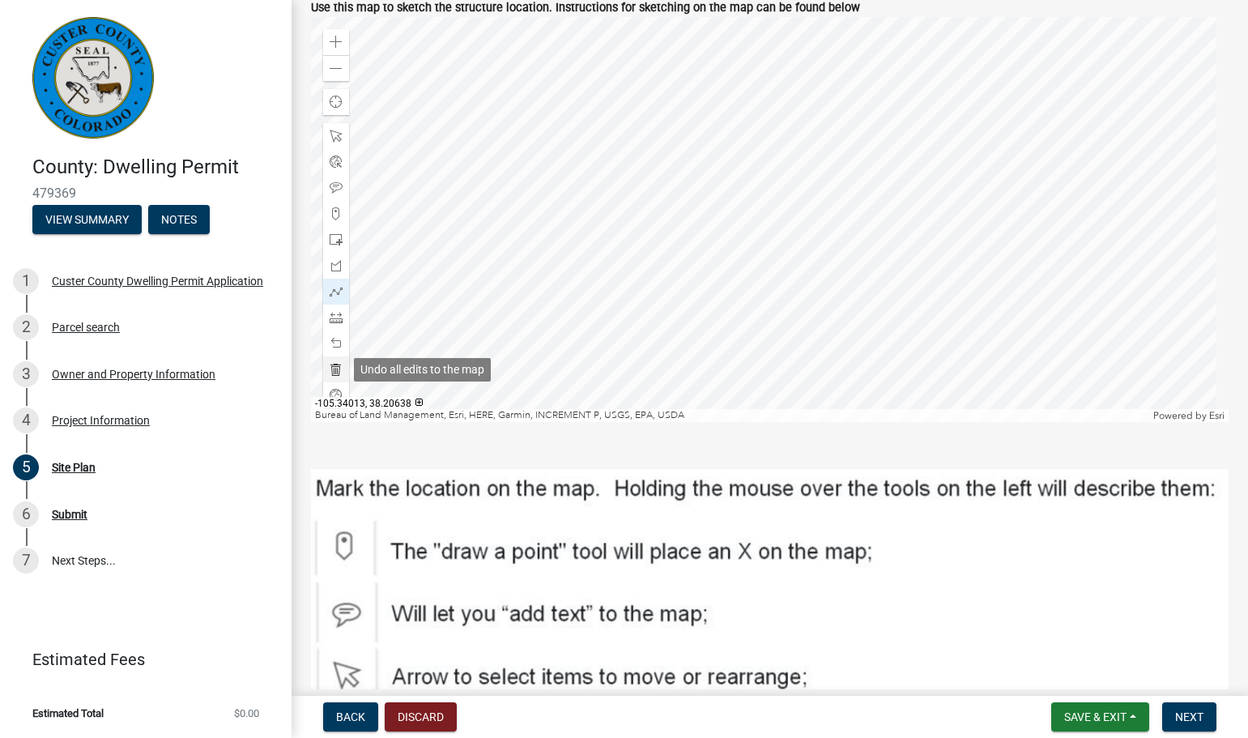
click at [329, 372] on div at bounding box center [336, 369] width 26 height 26
click at [334, 294] on span at bounding box center [336, 291] width 13 height 13
click at [727, 315] on div at bounding box center [769, 219] width 917 height 405
click at [807, 296] on div at bounding box center [769, 219] width 917 height 405
click at [814, 327] on div at bounding box center [769, 219] width 917 height 405
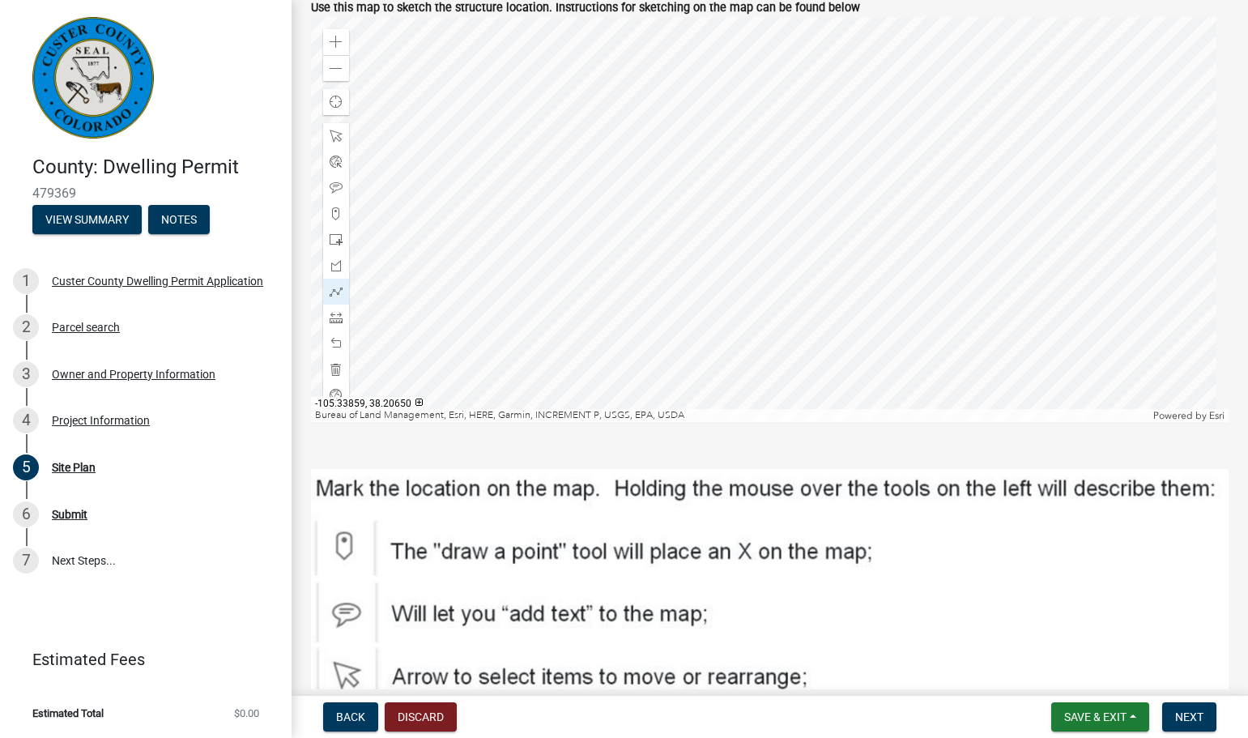
click at [789, 326] on div at bounding box center [769, 219] width 917 height 405
click at [708, 343] on div at bounding box center [769, 219] width 917 height 405
click at [703, 317] on div at bounding box center [769, 219] width 917 height 405
click at [704, 313] on div at bounding box center [769, 219] width 917 height 405
click at [701, 311] on div at bounding box center [769, 219] width 917 height 405
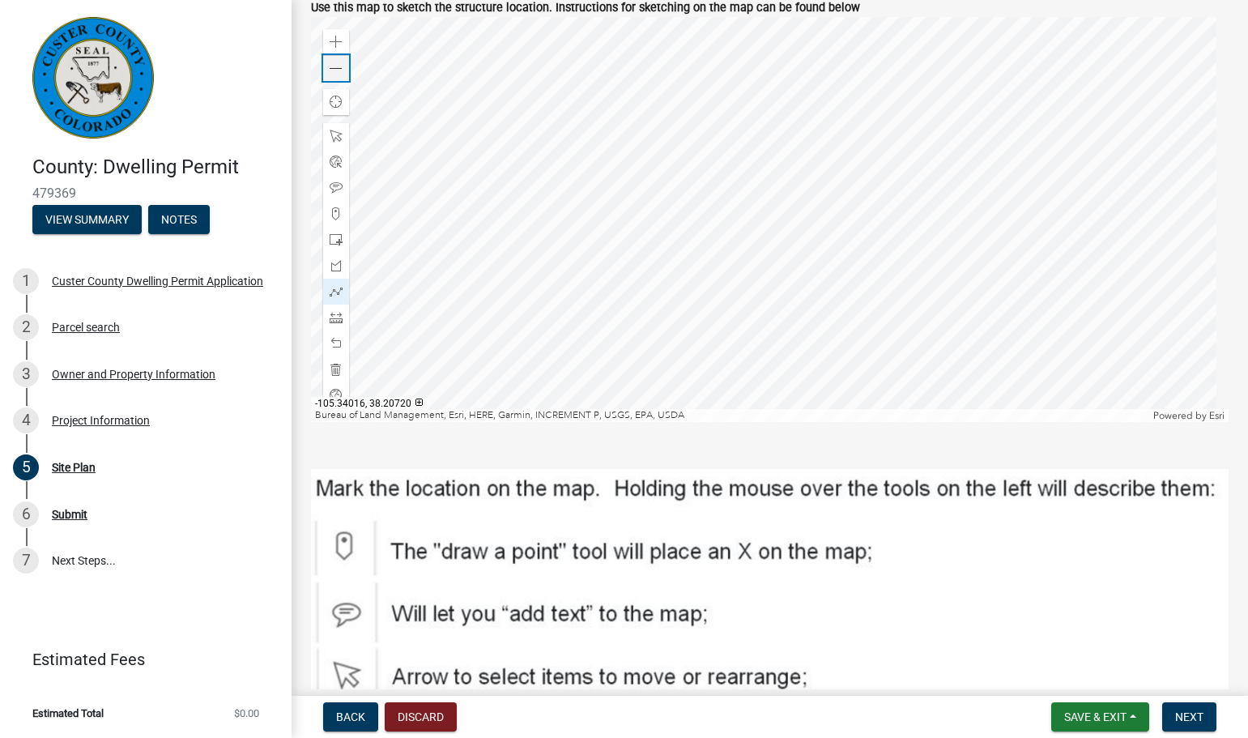
click at [339, 63] on span at bounding box center [336, 68] width 13 height 13
click at [724, 438] on p at bounding box center [769, 445] width 917 height 19
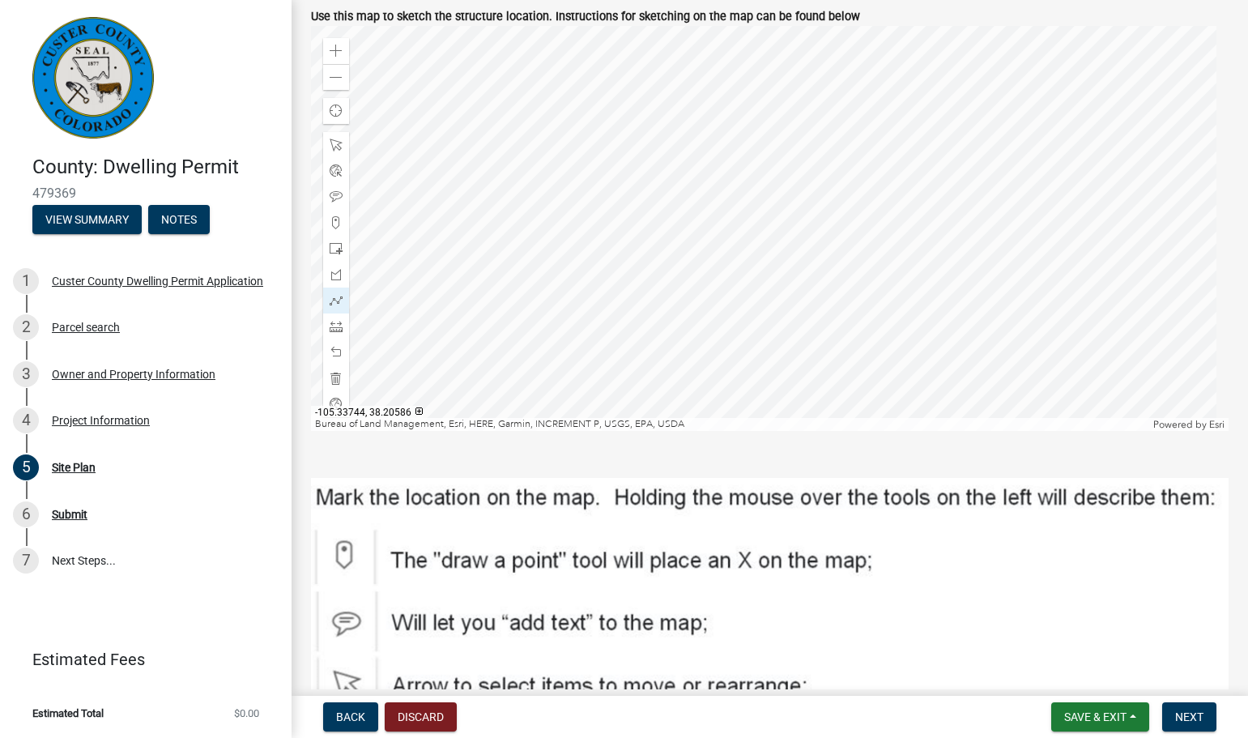
scroll to position [337, 0]
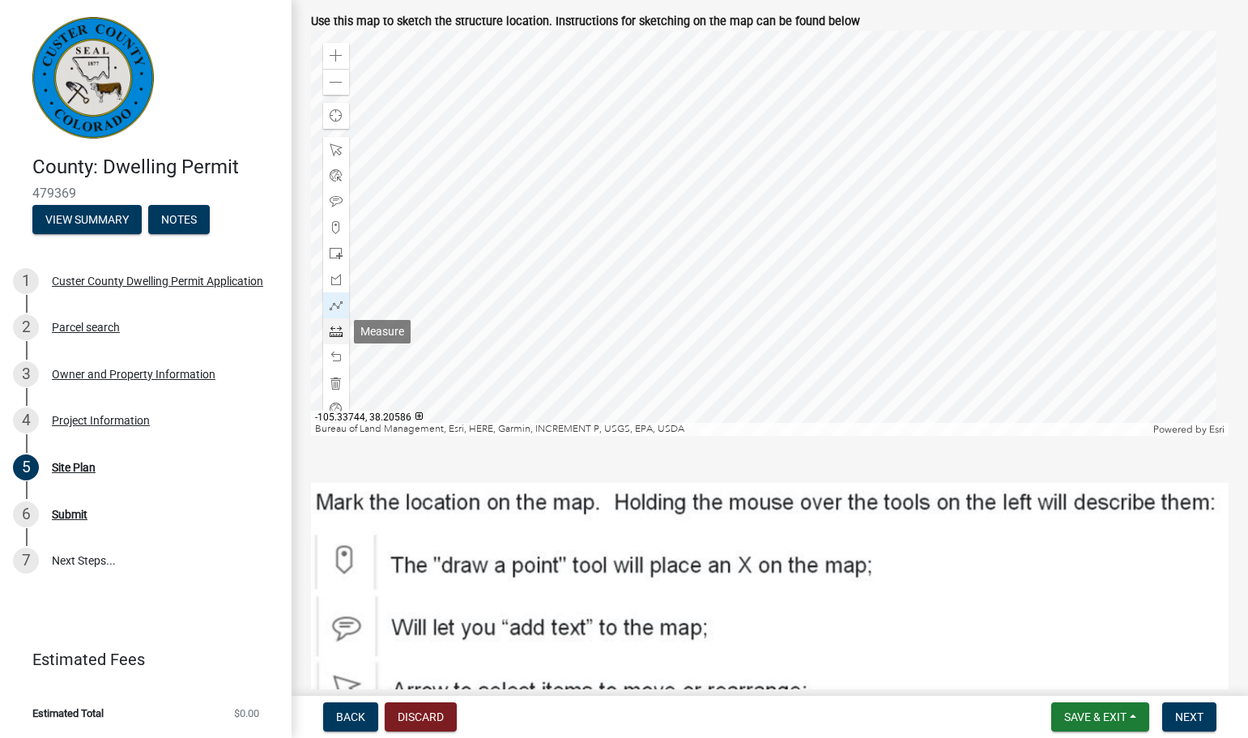
click at [332, 331] on span at bounding box center [336, 331] width 13 height 13
click at [665, 290] on div at bounding box center [769, 233] width 917 height 405
click at [732, 287] on div at bounding box center [769, 233] width 917 height 405
click at [730, 275] on div at bounding box center [769, 233] width 917 height 405
click at [776, 267] on div at bounding box center [769, 233] width 917 height 405
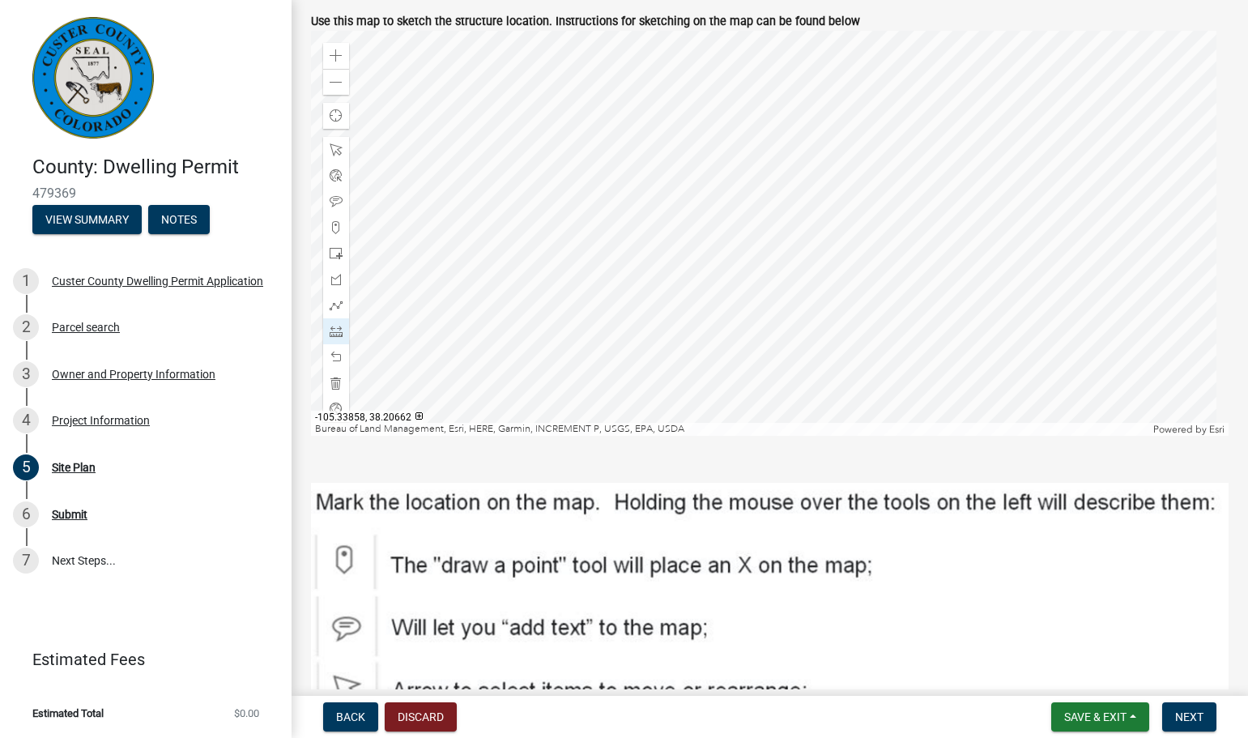
click at [777, 266] on div at bounding box center [769, 233] width 917 height 405
click at [743, 278] on div at bounding box center [769, 233] width 917 height 405
click at [726, 283] on div at bounding box center [769, 233] width 917 height 405
click at [331, 383] on span at bounding box center [336, 383] width 13 height 13
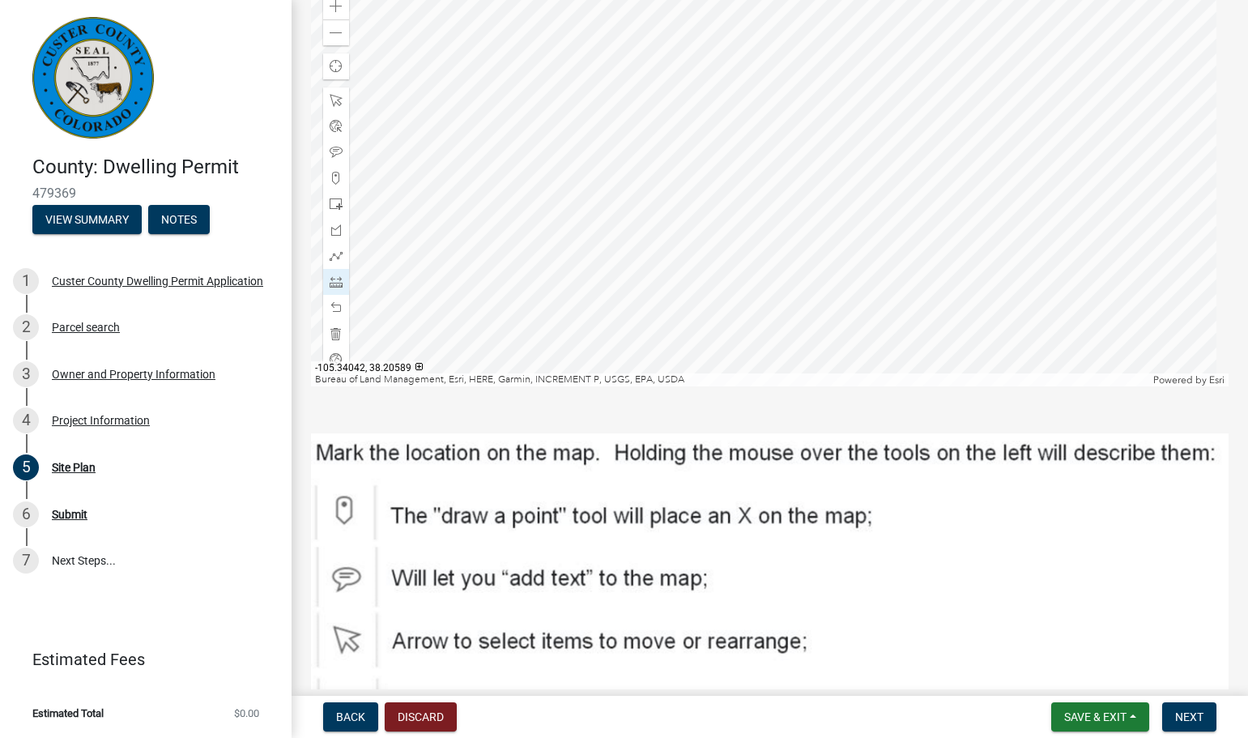
scroll to position [391, 0]
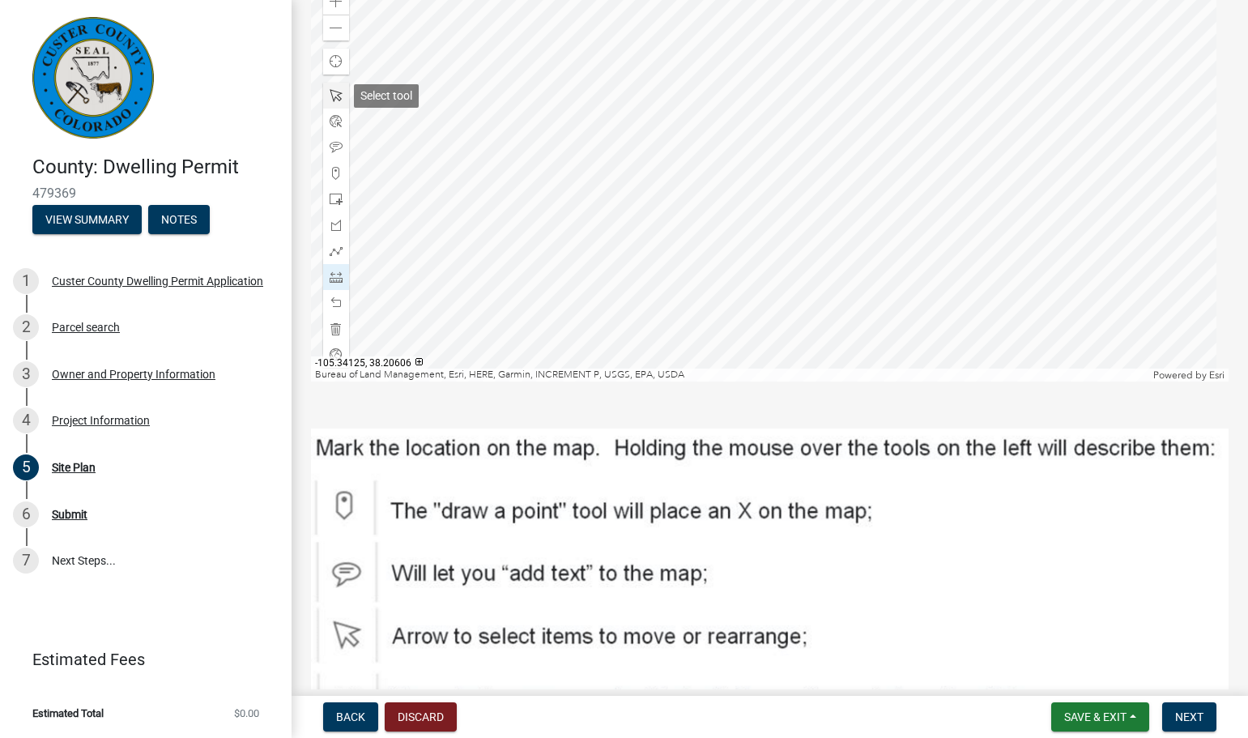
click at [334, 93] on span at bounding box center [336, 95] width 13 height 13
click at [679, 259] on div at bounding box center [769, 179] width 917 height 405
click at [346, 92] on div at bounding box center [336, 96] width 26 height 26
click at [337, 87] on div at bounding box center [336, 96] width 26 height 26
click at [671, 259] on div at bounding box center [769, 179] width 917 height 405
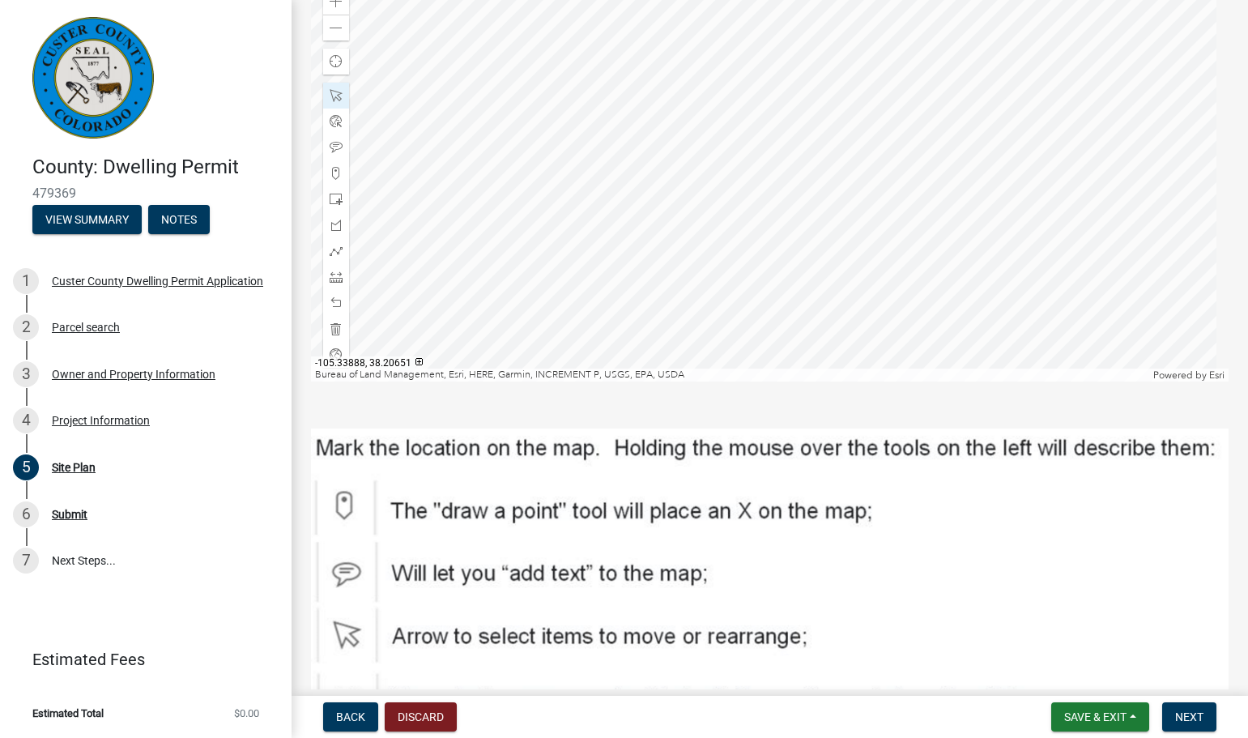
click at [710, 275] on div at bounding box center [769, 179] width 917 height 405
click at [338, 170] on span at bounding box center [336, 173] width 13 height 13
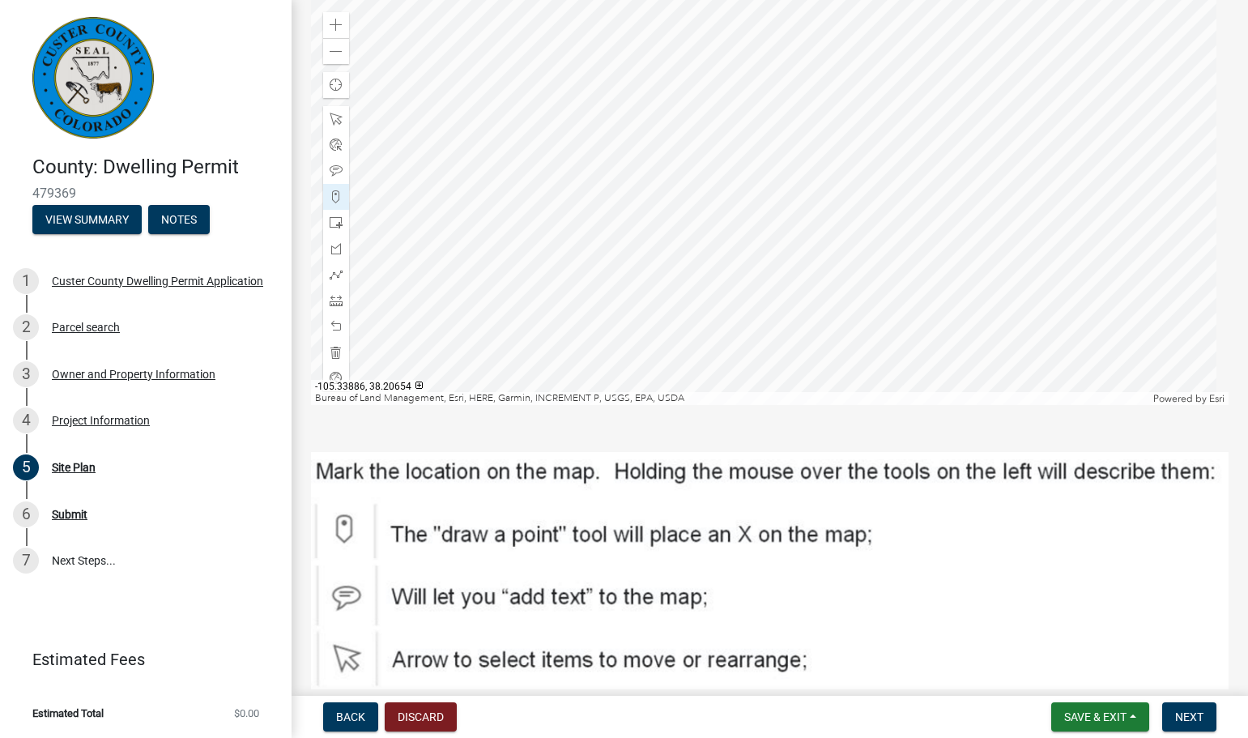
click at [708, 284] on div at bounding box center [769, 202] width 917 height 405
click at [342, 279] on span at bounding box center [336, 274] width 13 height 13
click at [707, 284] on div at bounding box center [769, 202] width 917 height 405
click at [711, 299] on div at bounding box center [769, 202] width 917 height 405
click at [738, 292] on div at bounding box center [769, 202] width 917 height 405
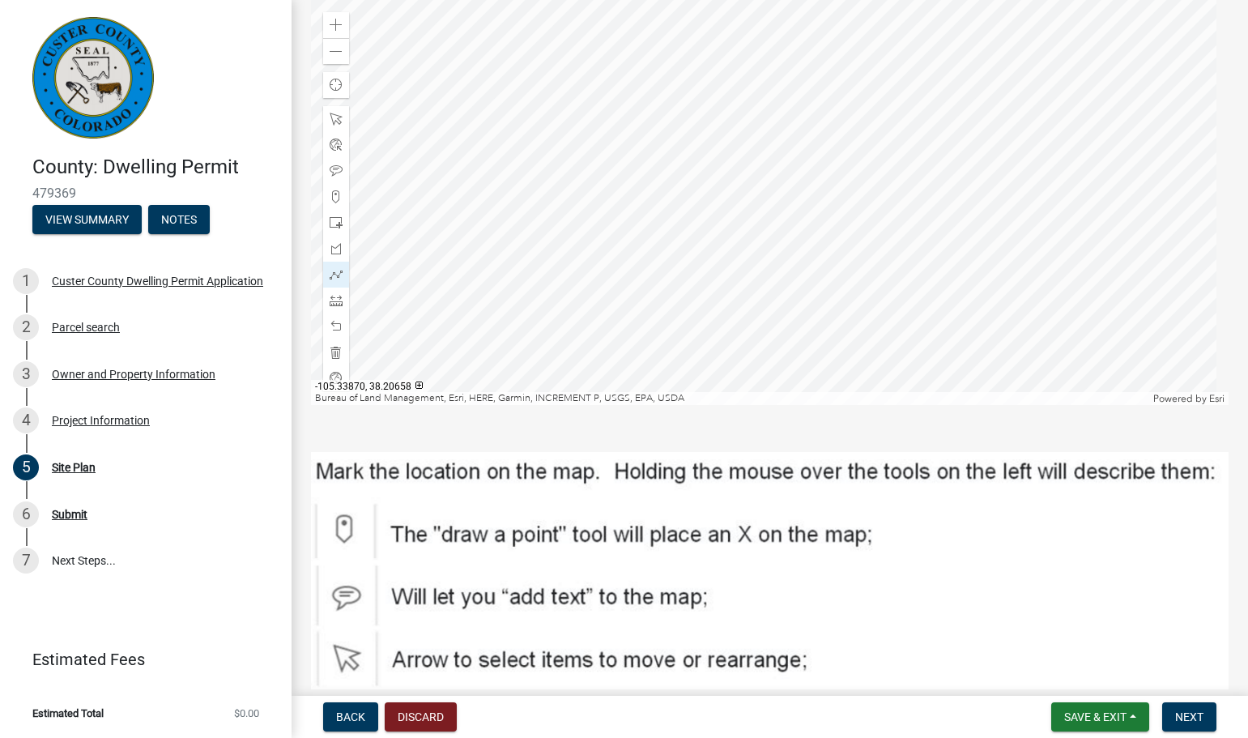
click at [733, 277] on div at bounding box center [769, 202] width 917 height 405
click at [702, 284] on div at bounding box center [769, 202] width 917 height 405
click at [585, 432] on p at bounding box center [769, 428] width 917 height 19
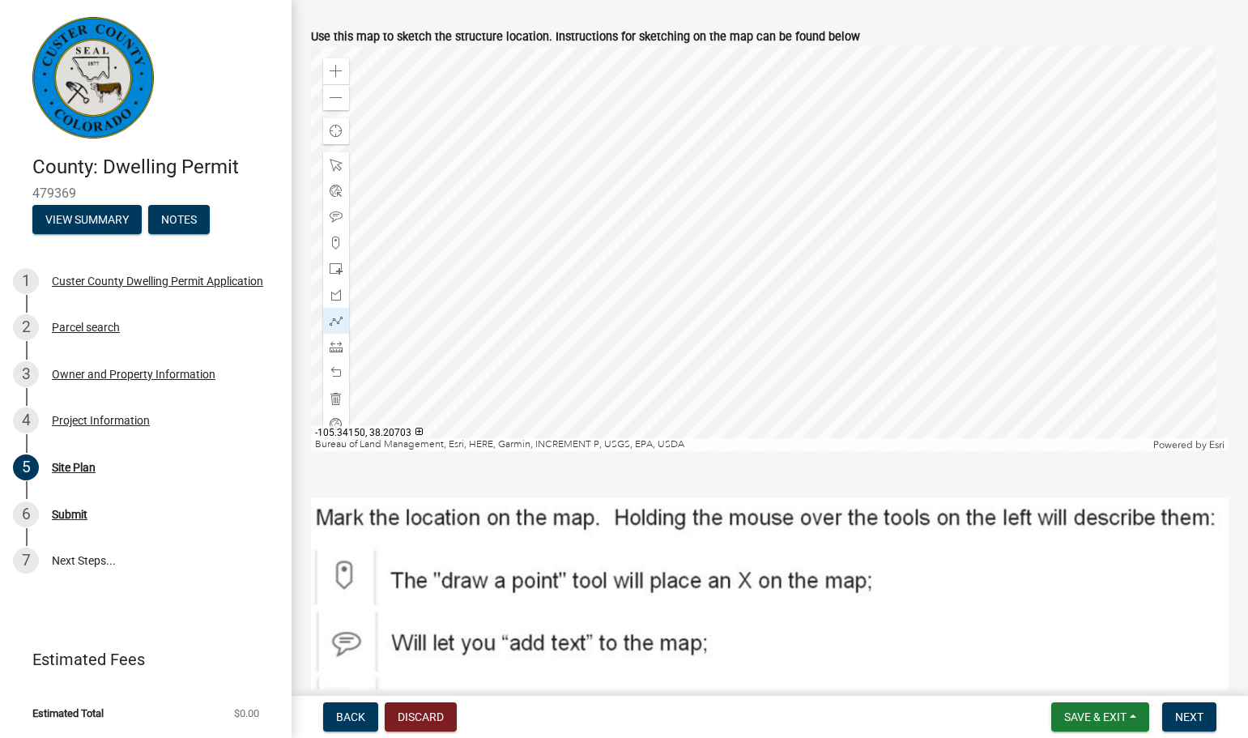
scroll to position [310, 0]
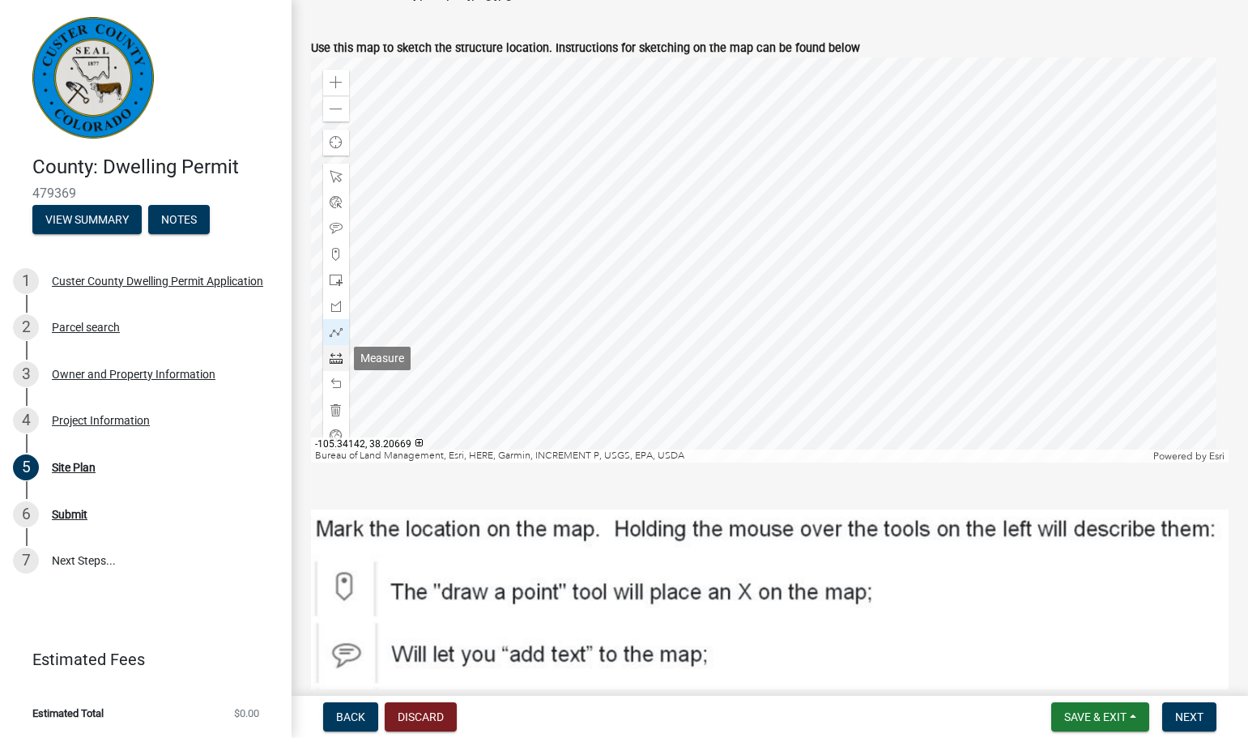
click at [338, 357] on span at bounding box center [336, 357] width 13 height 13
click at [709, 347] on div at bounding box center [769, 259] width 917 height 405
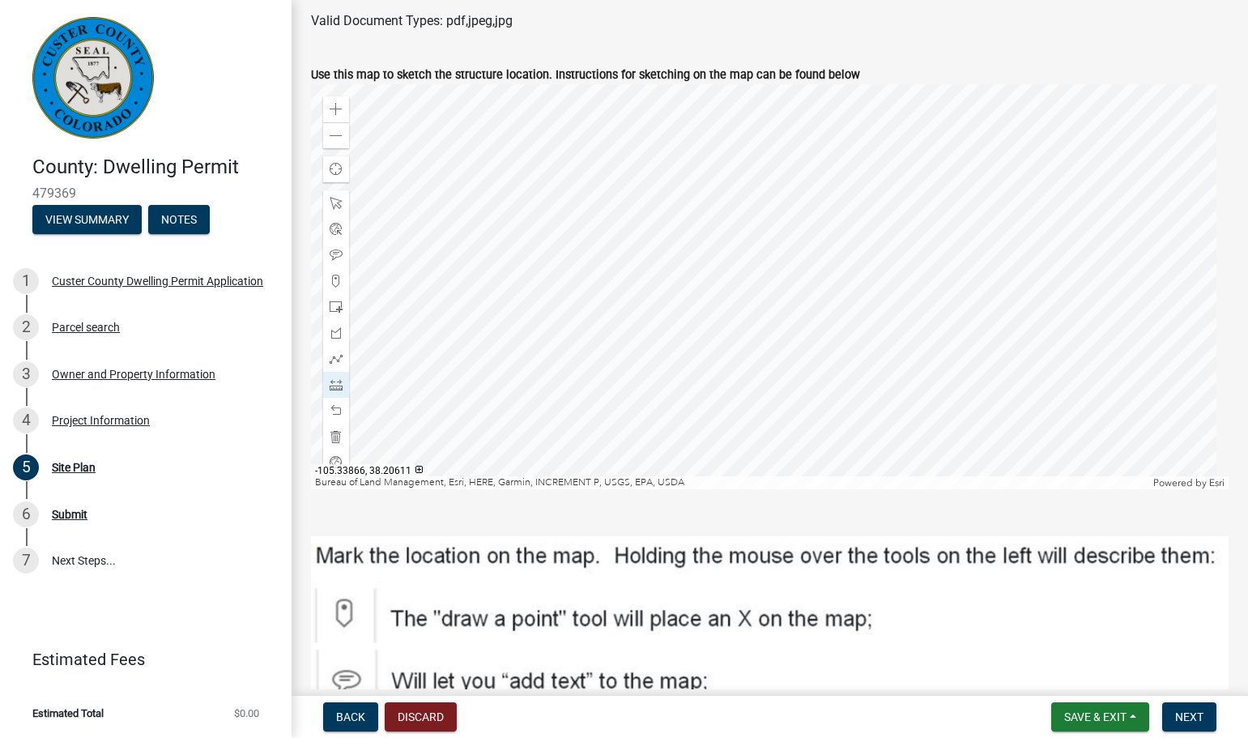
scroll to position [283, 0]
click at [331, 169] on span "Find my location" at bounding box center [336, 170] width 13 height 13
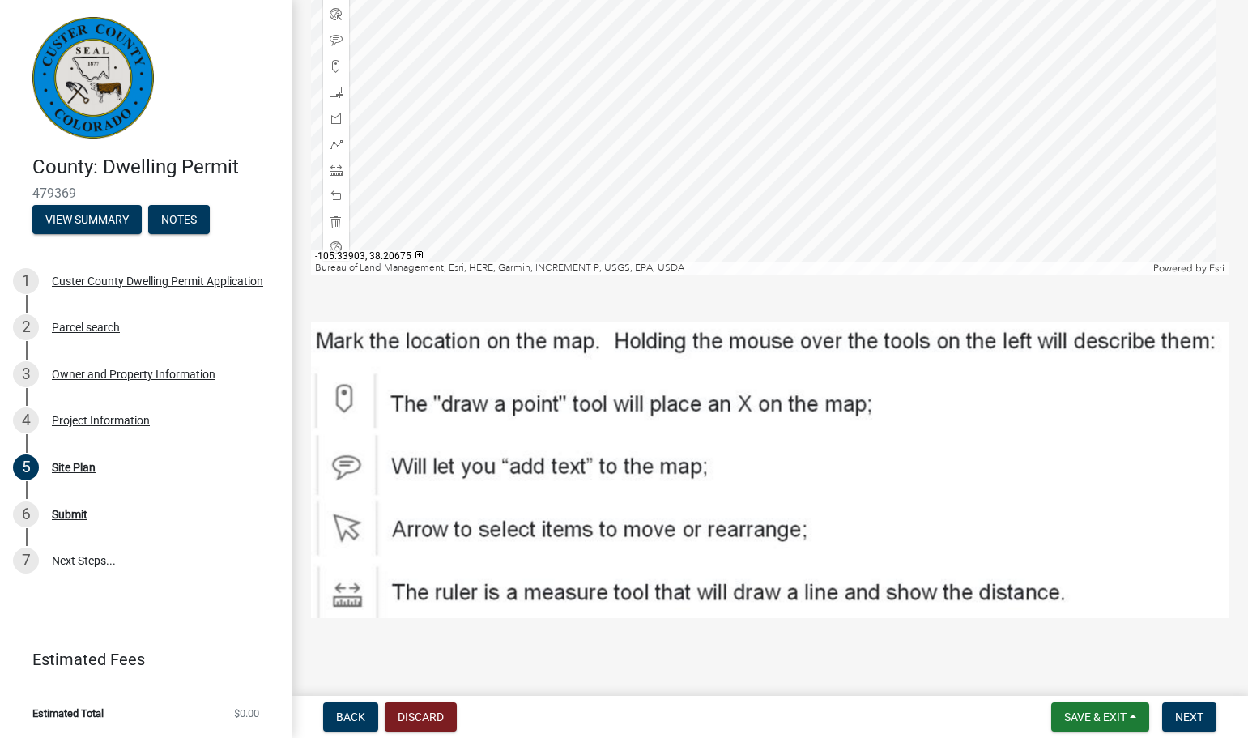
scroll to position [499, 0]
click at [338, 66] on span at bounding box center [336, 65] width 13 height 13
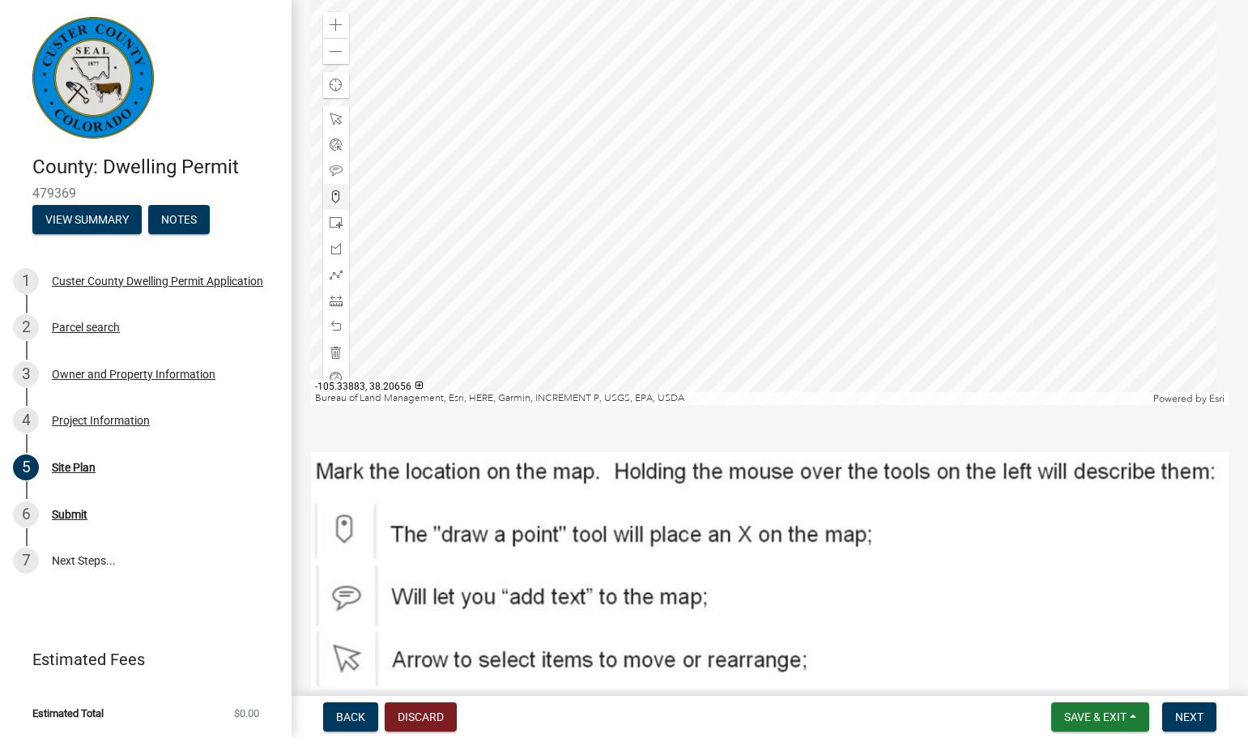
click at [748, 237] on div at bounding box center [769, 202] width 917 height 405
click at [765, 246] on div at bounding box center [769, 202] width 917 height 405
click at [334, 351] on span at bounding box center [336, 352] width 13 height 13
click at [337, 198] on span at bounding box center [336, 196] width 13 height 13
click at [773, 250] on div at bounding box center [769, 202] width 917 height 405
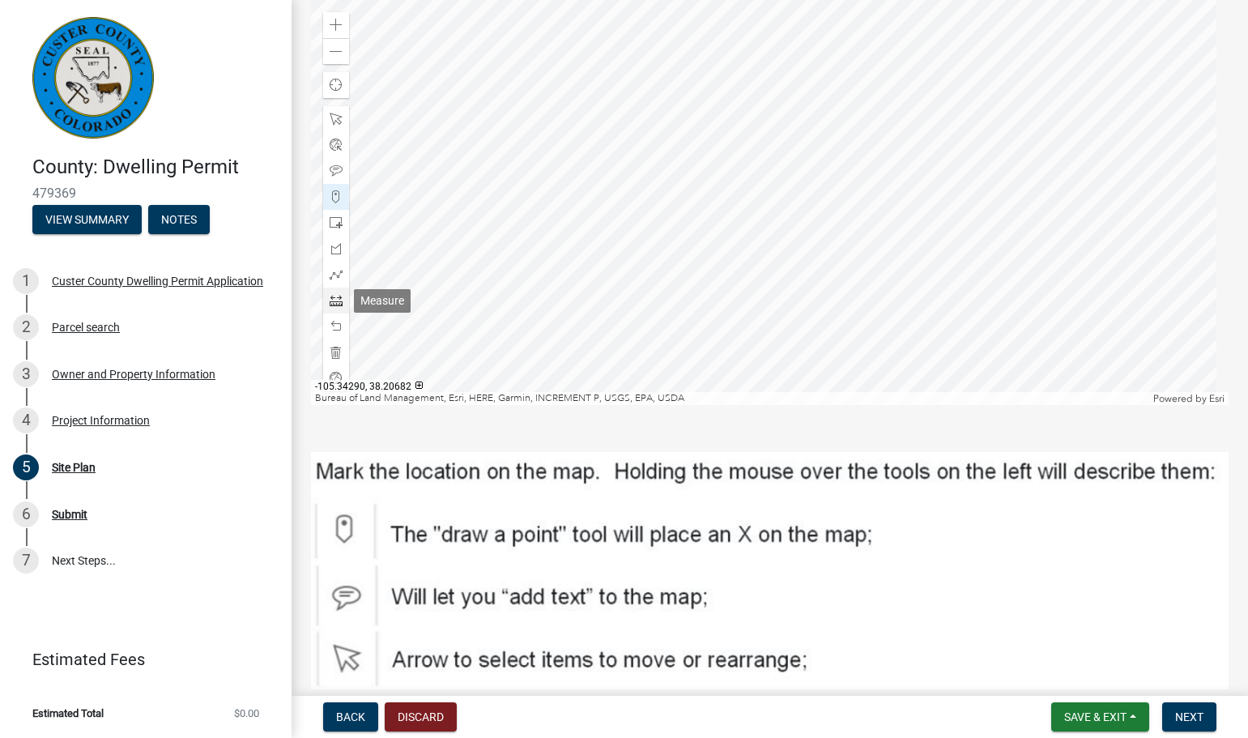
click at [337, 296] on span at bounding box center [336, 300] width 13 height 13
click at [738, 254] on div at bounding box center [769, 202] width 917 height 405
click at [341, 299] on span at bounding box center [336, 300] width 13 height 13
click at [769, 252] on div at bounding box center [769, 202] width 917 height 405
click at [814, 245] on div at bounding box center [769, 202] width 917 height 405
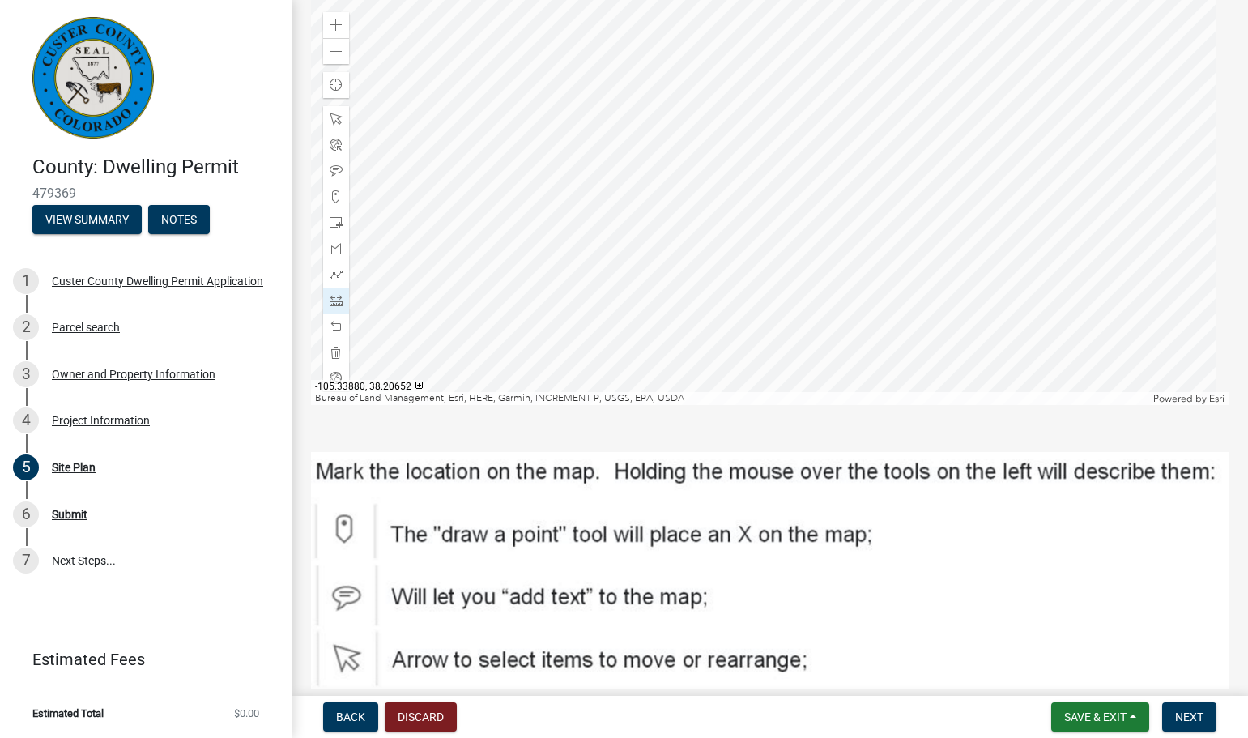
click at [807, 246] on div at bounding box center [769, 202] width 917 height 405
click at [346, 298] on div at bounding box center [336, 300] width 26 height 26
click at [756, 251] on div at bounding box center [769, 202] width 917 height 405
click at [802, 260] on div at bounding box center [769, 202] width 917 height 405
click at [812, 288] on div at bounding box center [769, 202] width 917 height 405
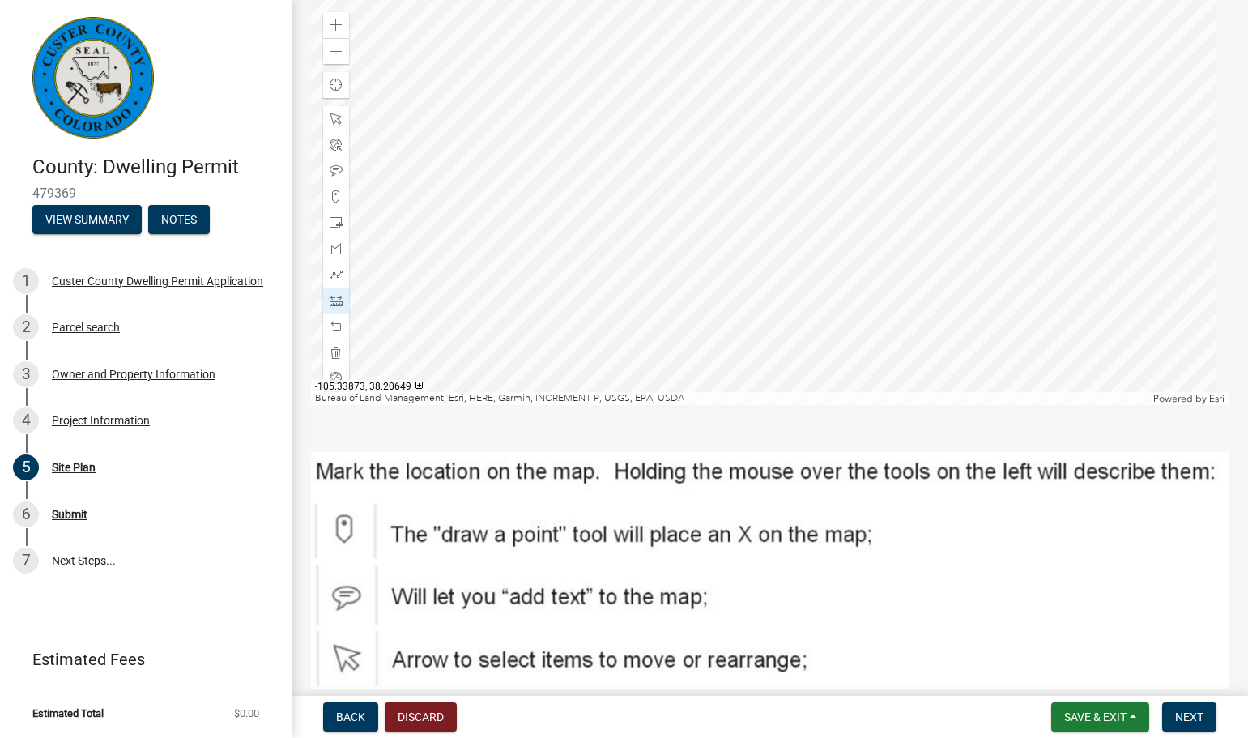
click at [868, 268] on div at bounding box center [769, 202] width 917 height 405
click at [853, 229] on div at bounding box center [769, 202] width 917 height 405
click at [798, 249] on div at bounding box center [769, 202] width 917 height 405
click at [802, 258] on div at bounding box center [769, 202] width 917 height 405
click at [187, 580] on link "7 Next Steps..." at bounding box center [146, 560] width 292 height 47
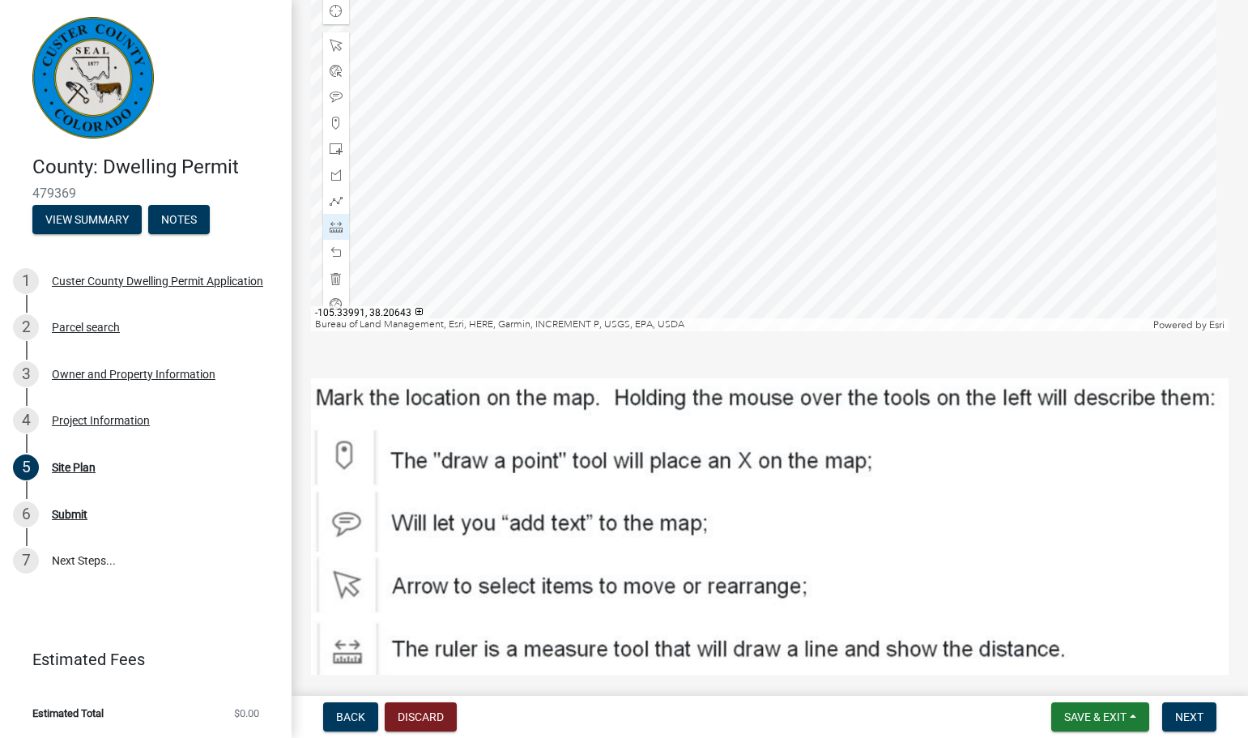
scroll to position [449, 0]
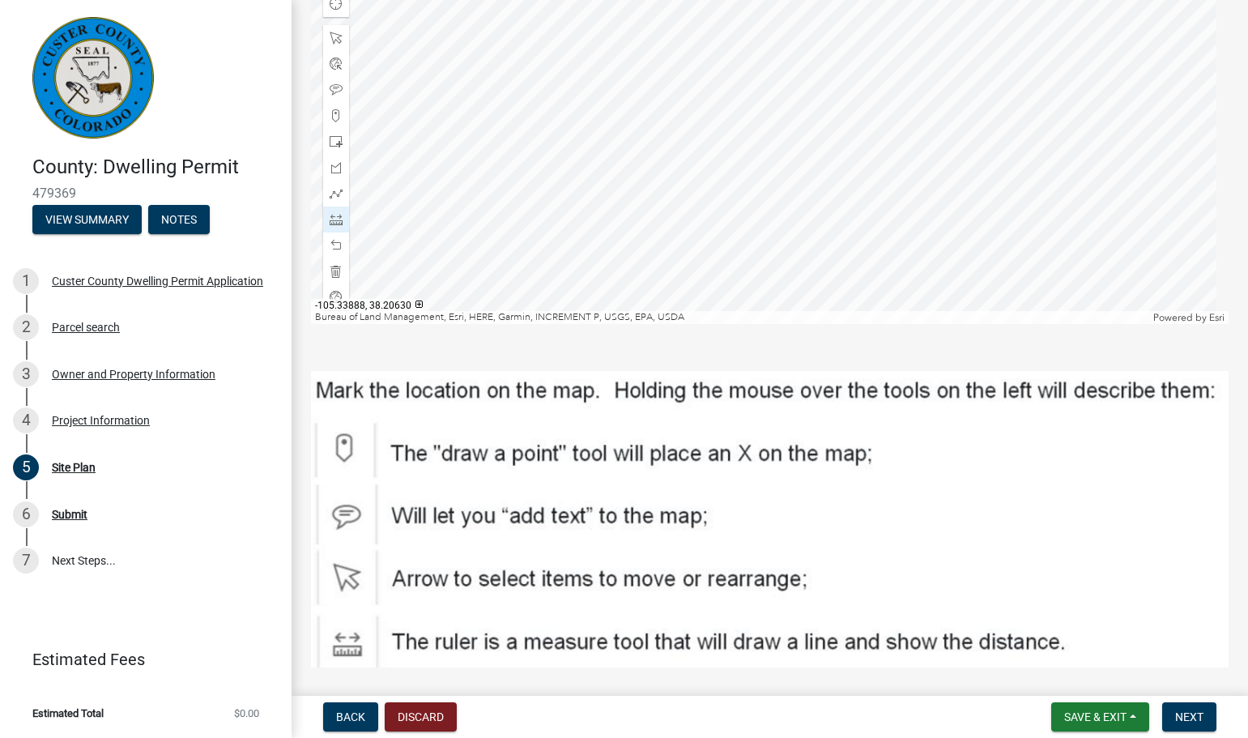
click at [863, 357] on p at bounding box center [769, 347] width 917 height 19
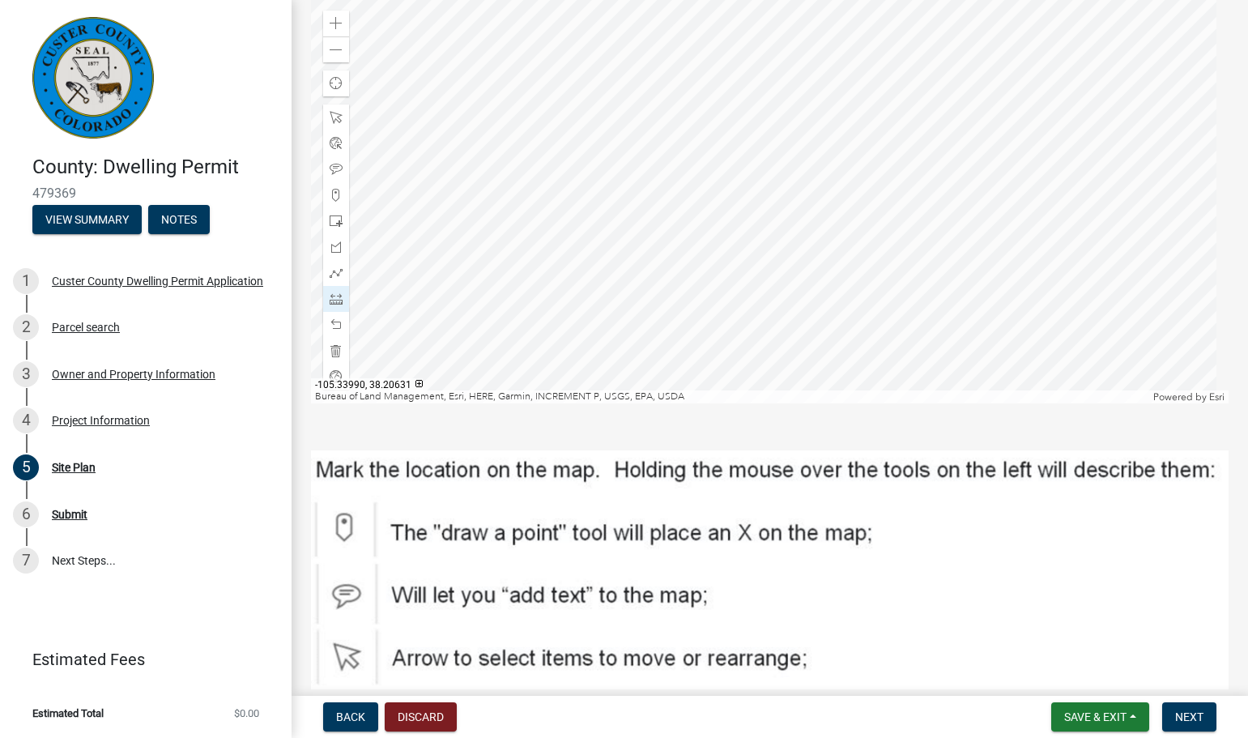
scroll to position [341, 0]
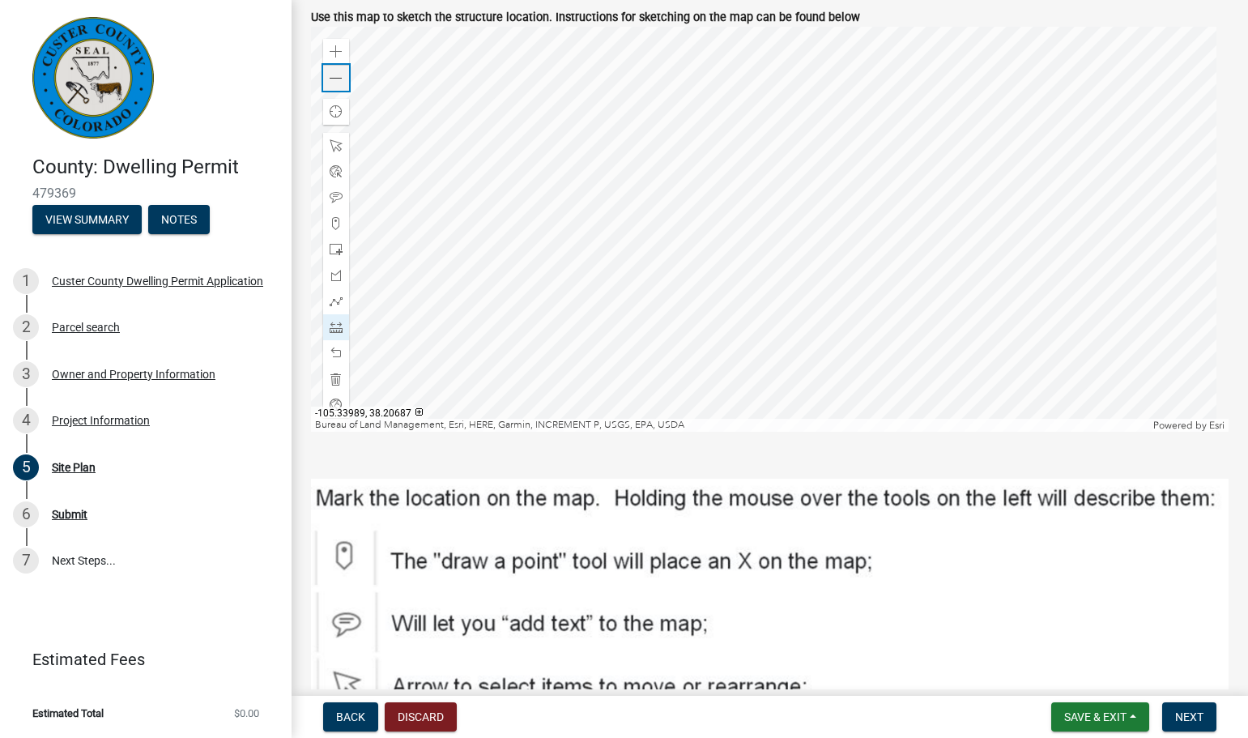
click at [332, 83] on div "Zoom out" at bounding box center [336, 78] width 26 height 26
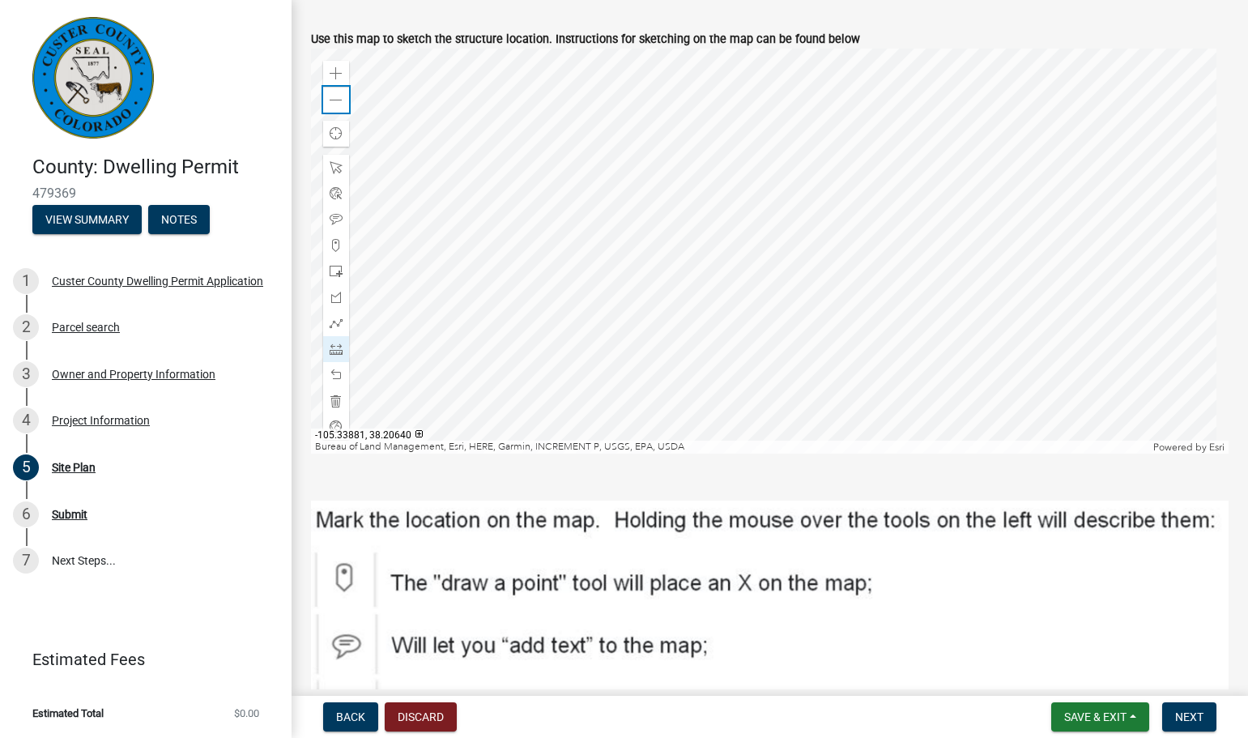
scroll to position [313, 0]
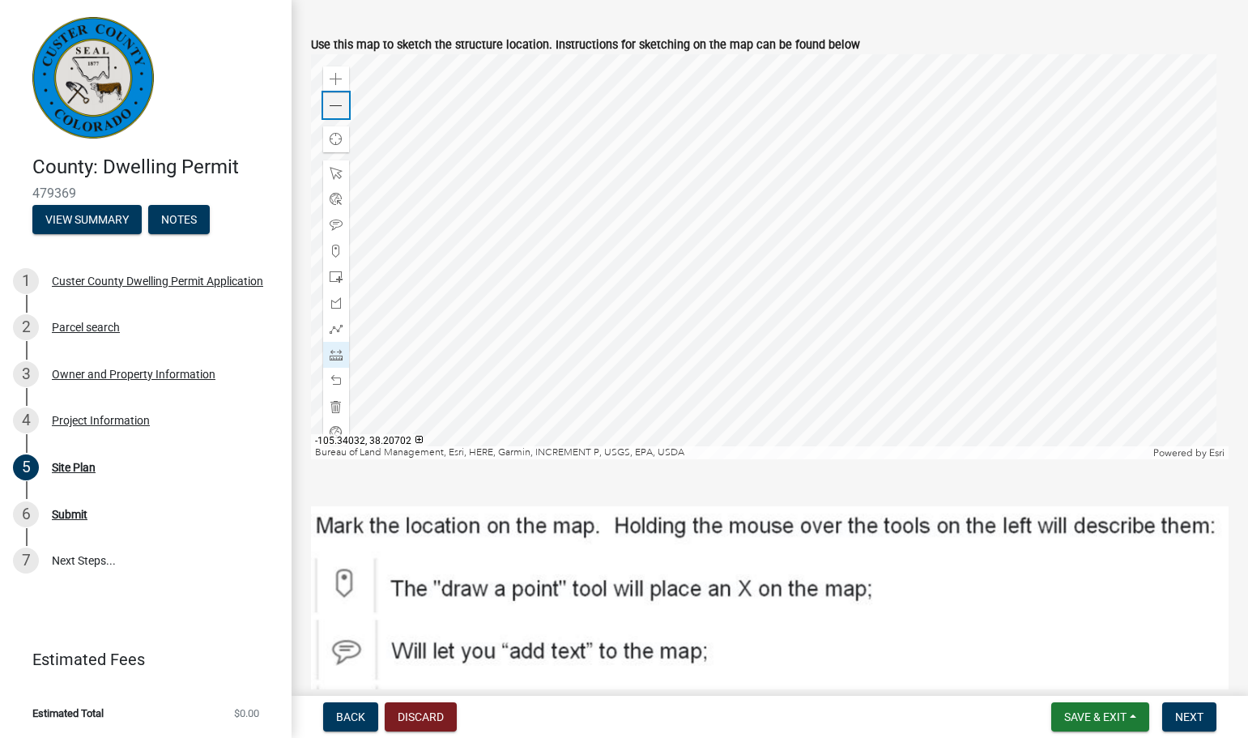
click at [341, 109] on span at bounding box center [336, 106] width 13 height 13
click at [778, 283] on div at bounding box center [769, 256] width 917 height 405
click at [336, 172] on span at bounding box center [336, 173] width 13 height 13
click at [794, 270] on div at bounding box center [769, 256] width 917 height 405
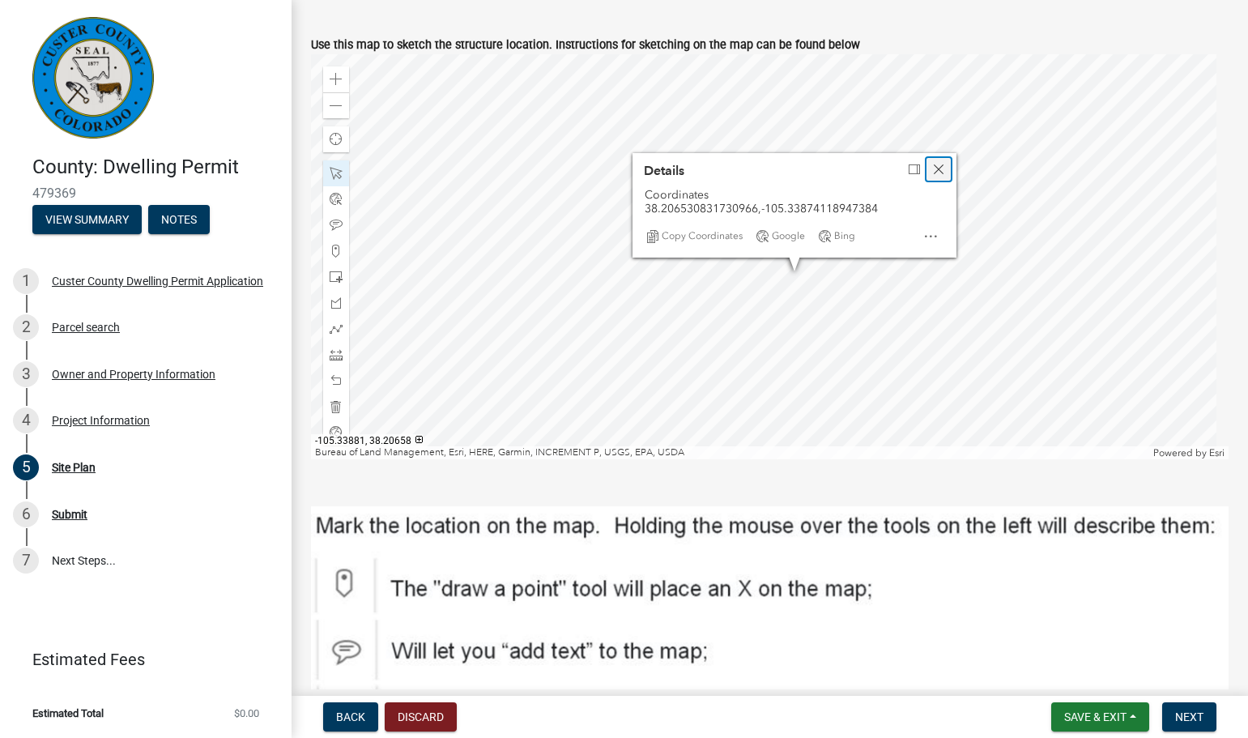
click at [936, 172] on span "Close" at bounding box center [938, 169] width 13 height 13
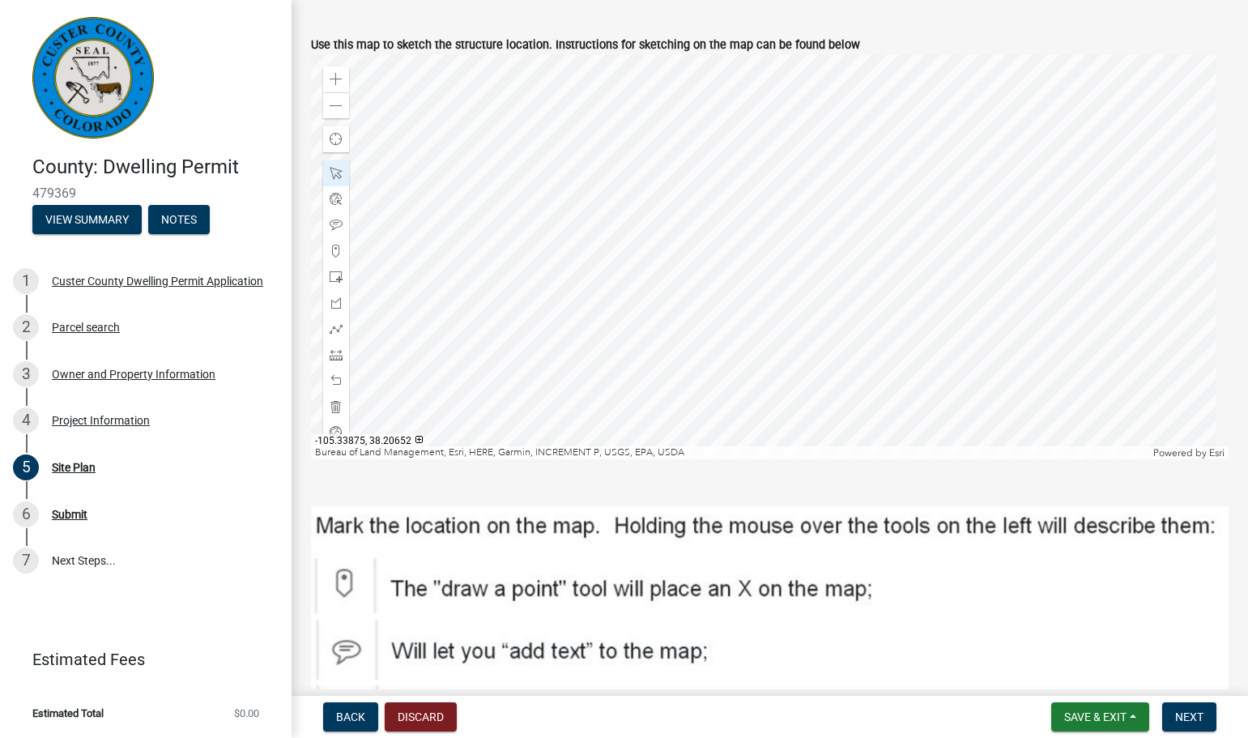
click at [794, 272] on div at bounding box center [769, 256] width 917 height 405
click at [798, 275] on div at bounding box center [769, 256] width 917 height 405
click at [334, 402] on span at bounding box center [336, 406] width 13 height 13
click at [339, 377] on span at bounding box center [336, 380] width 13 height 13
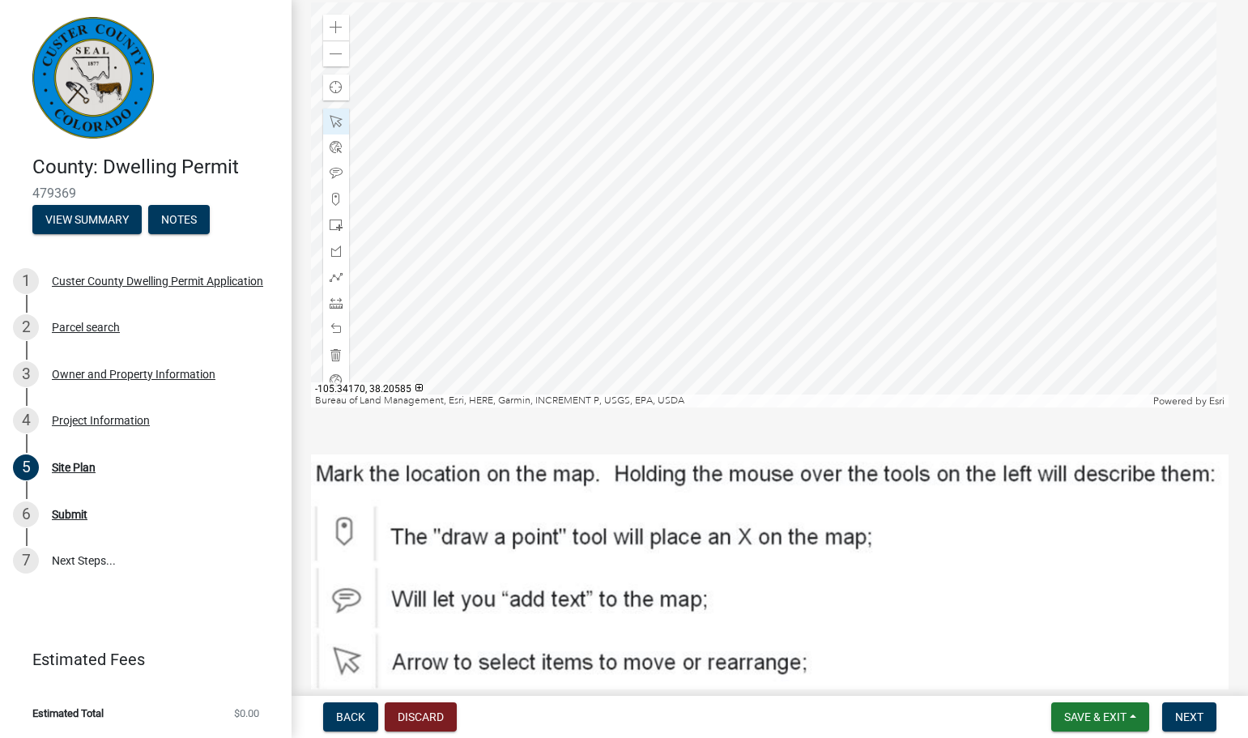
scroll to position [368, 0]
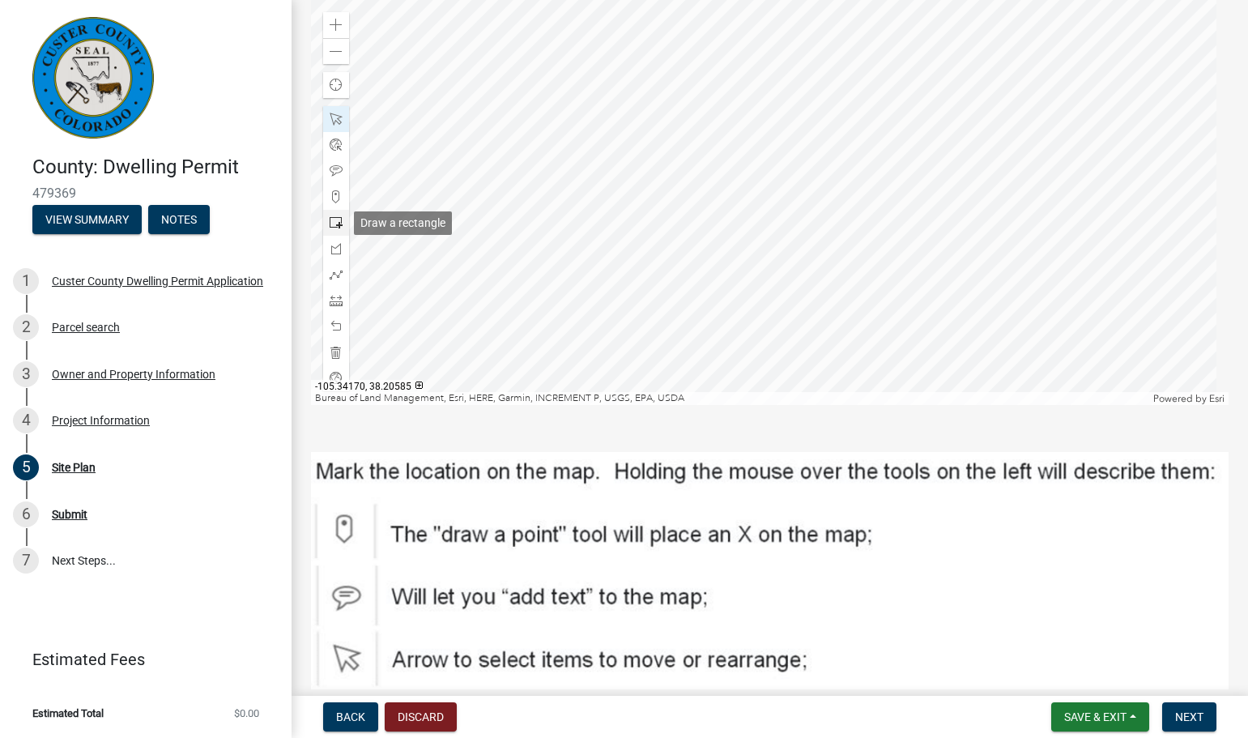
click at [333, 223] on span at bounding box center [336, 222] width 13 height 13
click at [784, 217] on div at bounding box center [769, 202] width 917 height 405
click at [815, 198] on div at bounding box center [769, 202] width 917 height 405
click at [336, 347] on span at bounding box center [336, 352] width 13 height 13
click at [336, 223] on span at bounding box center [336, 222] width 13 height 13
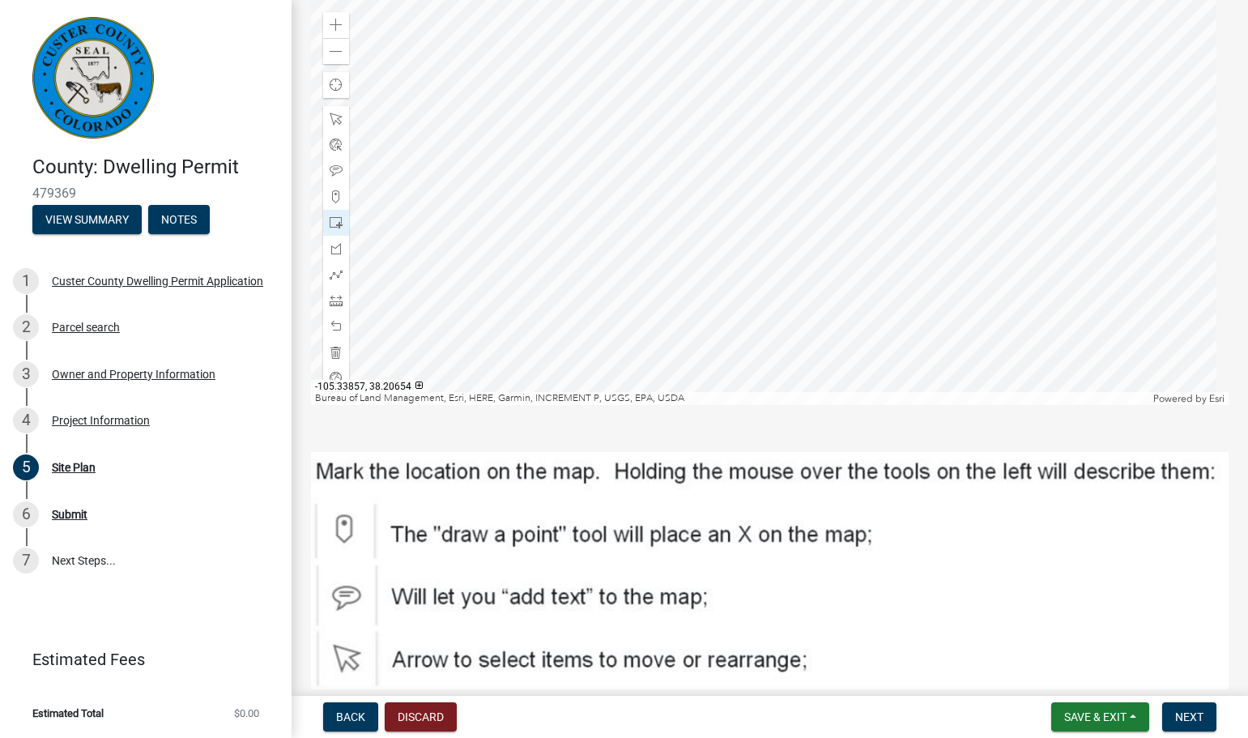
click at [821, 213] on div at bounding box center [769, 202] width 917 height 405
click at [339, 351] on span at bounding box center [336, 352] width 13 height 13
click at [334, 223] on span at bounding box center [336, 222] width 13 height 13
click at [820, 229] on div at bounding box center [769, 202] width 917 height 405
click at [342, 117] on span at bounding box center [336, 119] width 13 height 13
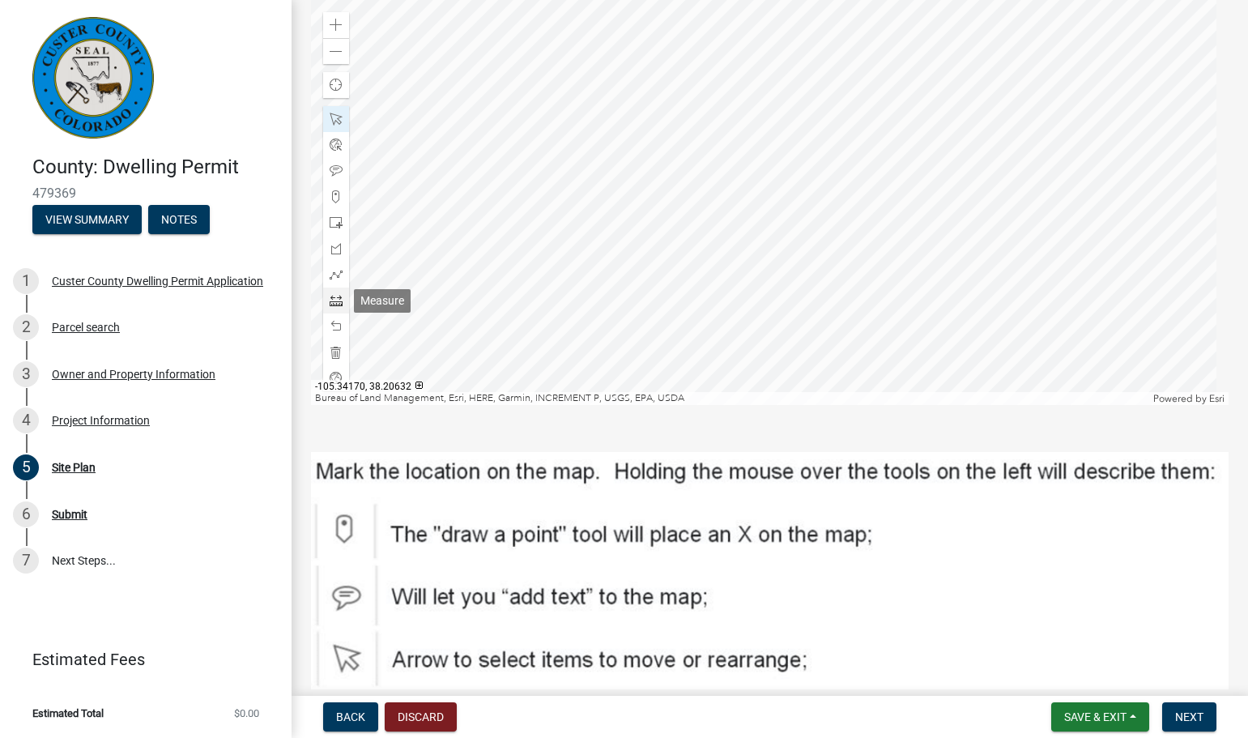
drag, startPoint x: 339, startPoint y: 300, endPoint x: 372, endPoint y: 300, distance: 33.2
click at [339, 299] on span at bounding box center [336, 300] width 13 height 13
click at [736, 233] on div at bounding box center [769, 202] width 917 height 405
click at [727, 222] on div at bounding box center [769, 202] width 917 height 405
click at [799, 222] on div at bounding box center [769, 202] width 917 height 405
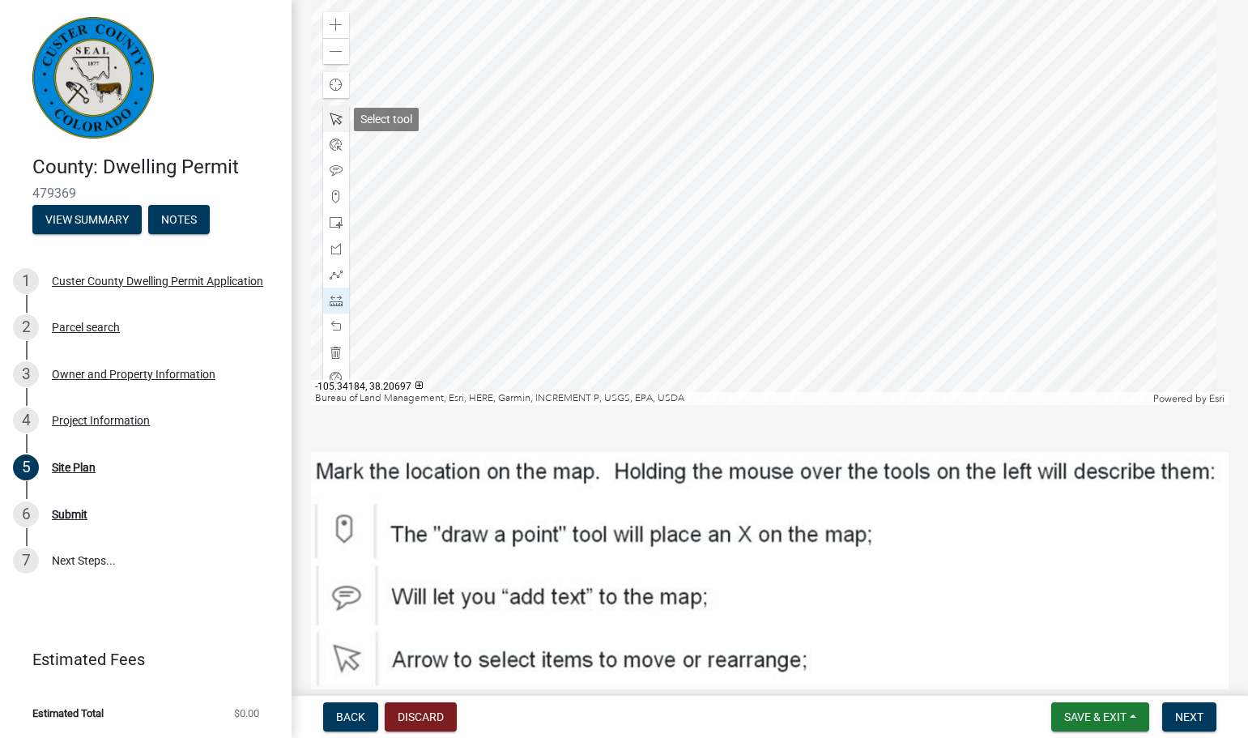
click at [335, 115] on span at bounding box center [336, 119] width 13 height 13
click at [338, 300] on span at bounding box center [336, 300] width 13 height 13
click at [760, 232] on div at bounding box center [769, 202] width 917 height 405
click at [799, 229] on div at bounding box center [769, 202] width 917 height 405
click at [343, 304] on div at bounding box center [336, 300] width 26 height 26
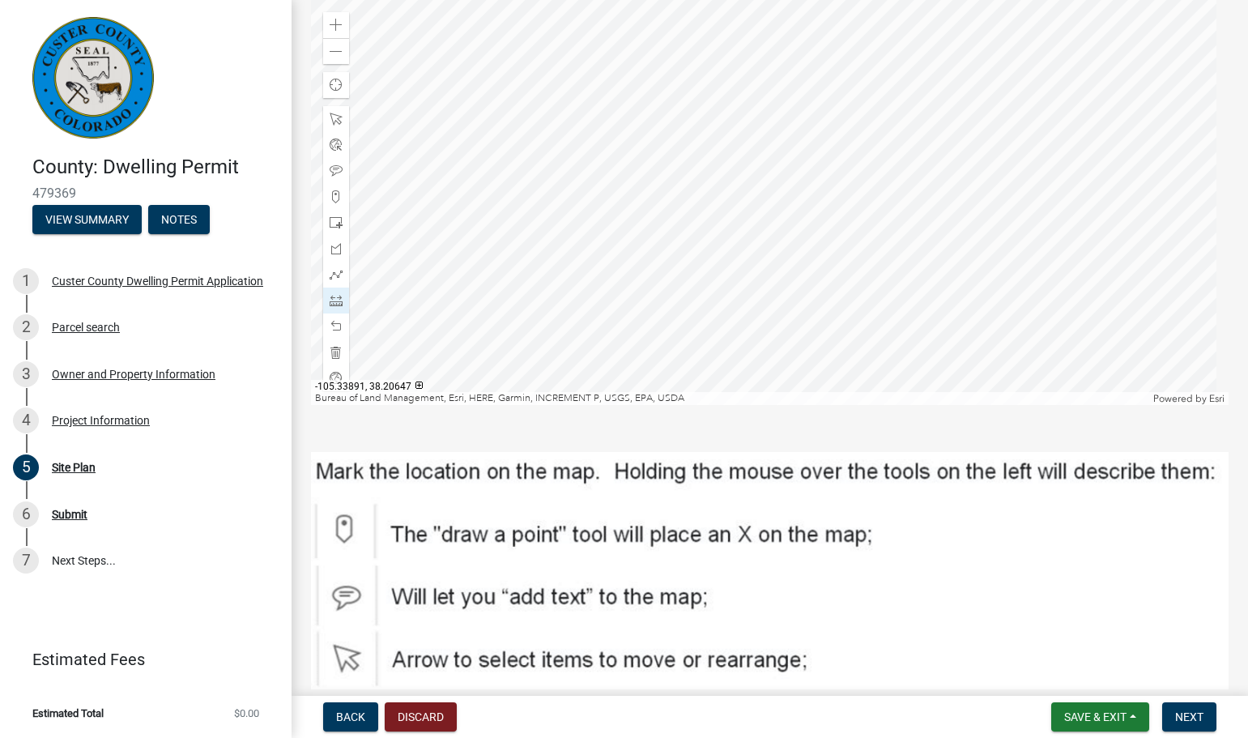
click at [739, 233] on div at bounding box center [769, 202] width 917 height 405
click at [696, 233] on div at bounding box center [769, 202] width 917 height 405
click at [343, 301] on div at bounding box center [336, 300] width 26 height 26
click at [340, 299] on span at bounding box center [336, 300] width 13 height 13
click at [674, 235] on div at bounding box center [769, 202] width 917 height 405
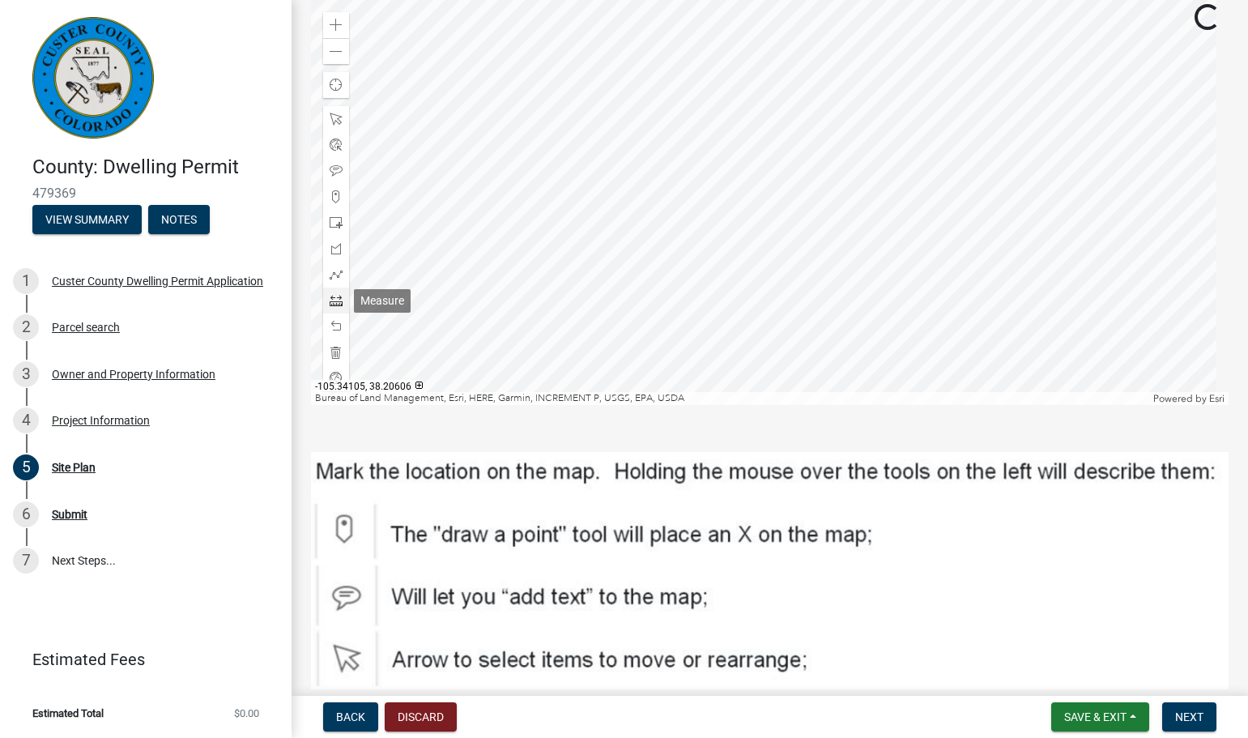
click at [341, 304] on span at bounding box center [336, 300] width 13 height 13
click at [768, 254] on div at bounding box center [769, 202] width 917 height 405
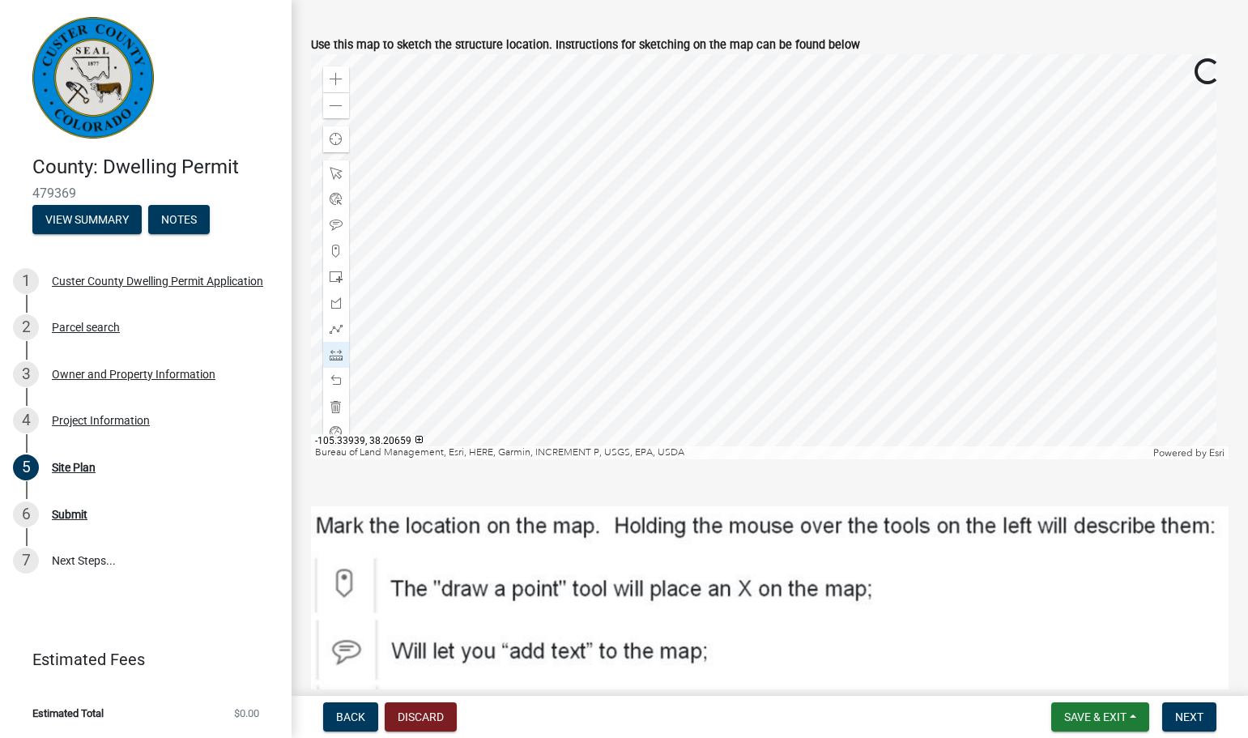
click at [692, 283] on div at bounding box center [769, 256] width 917 height 405
click at [692, 284] on div at bounding box center [769, 256] width 917 height 405
click at [707, 309] on div at bounding box center [769, 256] width 917 height 405
click at [773, 309] on div at bounding box center [769, 256] width 917 height 405
click at [705, 309] on div at bounding box center [769, 256] width 917 height 405
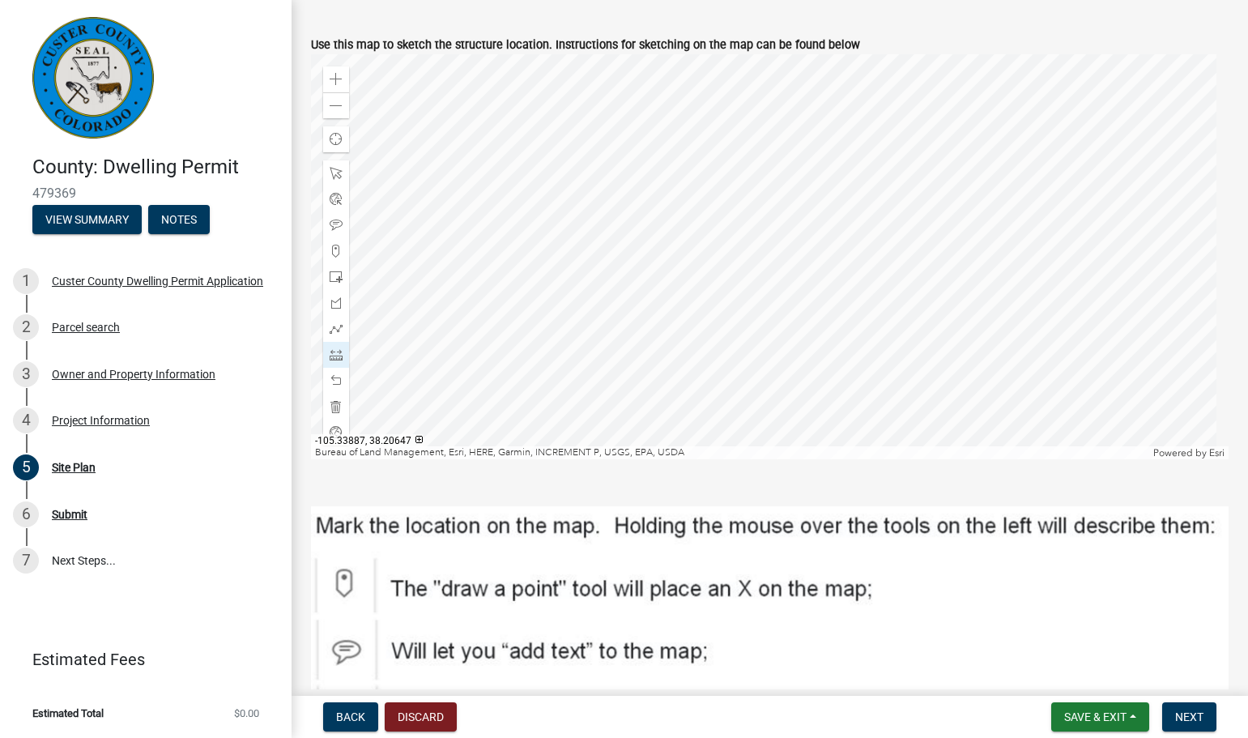
click at [773, 308] on div at bounding box center [769, 256] width 917 height 405
click at [773, 389] on div at bounding box center [769, 256] width 917 height 405
click at [773, 294] on div at bounding box center [769, 256] width 917 height 405
click at [771, 103] on div at bounding box center [769, 256] width 917 height 405
click at [773, 293] on div at bounding box center [769, 256] width 917 height 405
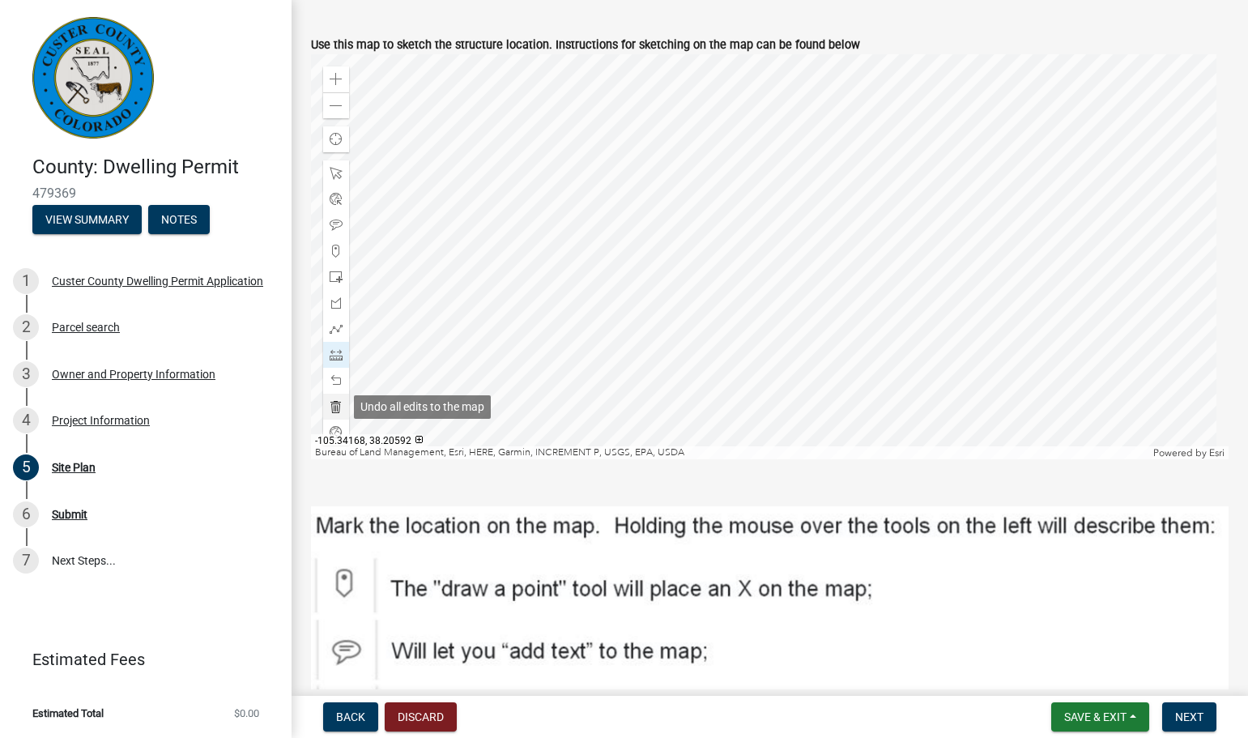
click at [332, 404] on span at bounding box center [336, 406] width 13 height 13
click at [896, 296] on div at bounding box center [769, 256] width 917 height 405
click at [340, 407] on span at bounding box center [336, 406] width 13 height 13
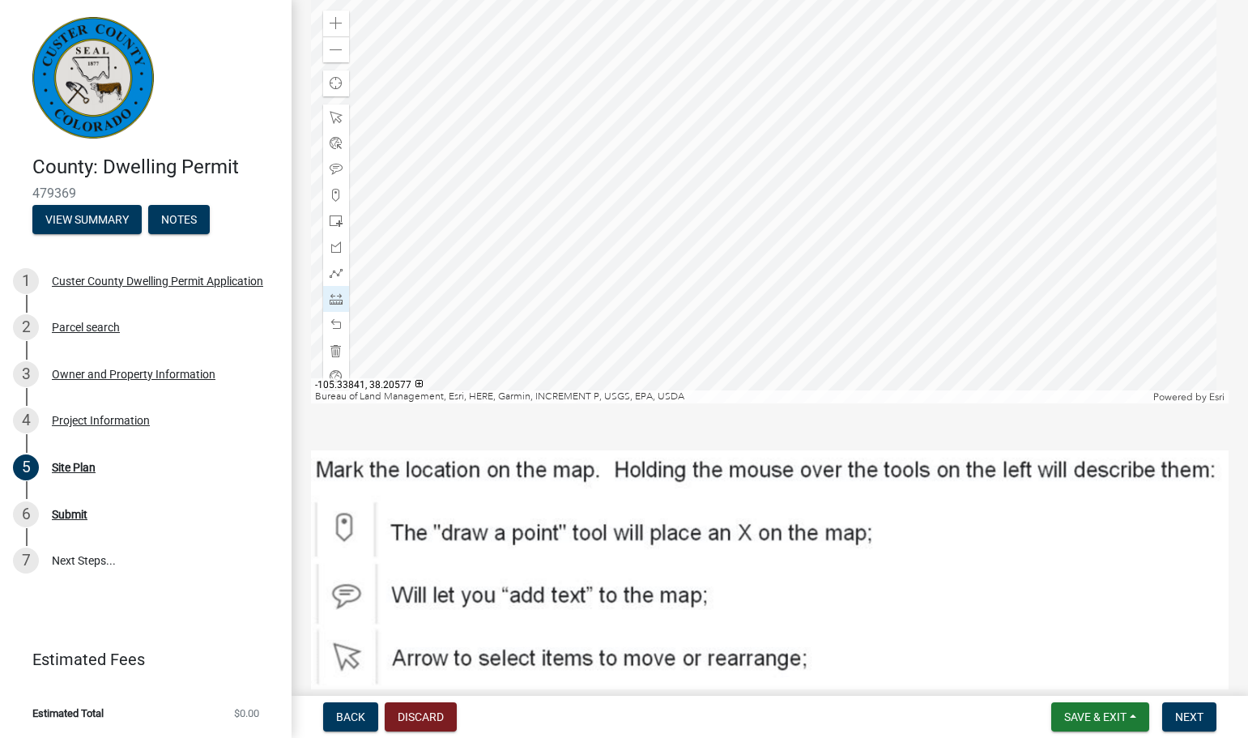
scroll to position [310, 0]
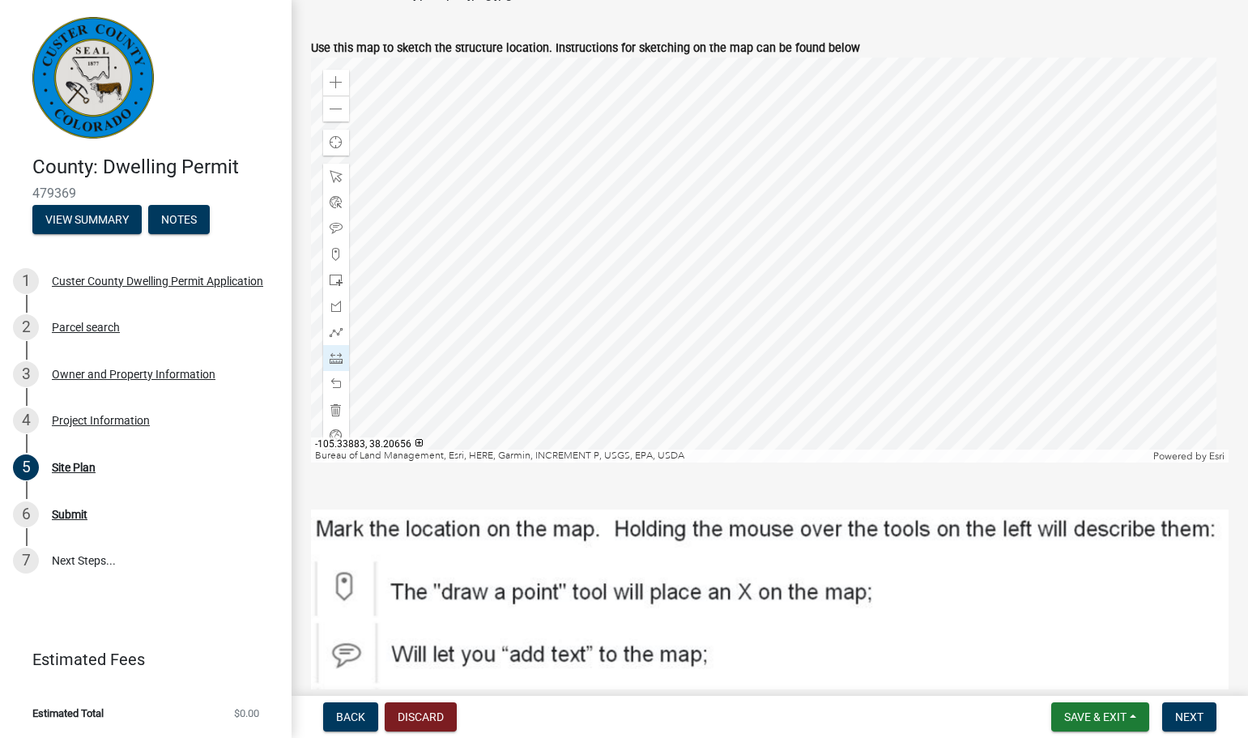
click at [776, 294] on div at bounding box center [769, 259] width 917 height 405
click at [775, 308] on div at bounding box center [769, 259] width 917 height 405
click at [773, 279] on div at bounding box center [769, 259] width 917 height 405
click at [1096, 713] on span "Save & Exit" at bounding box center [1095, 716] width 62 height 13
click at [1095, 666] on button "Save & Exit" at bounding box center [1084, 674] width 130 height 39
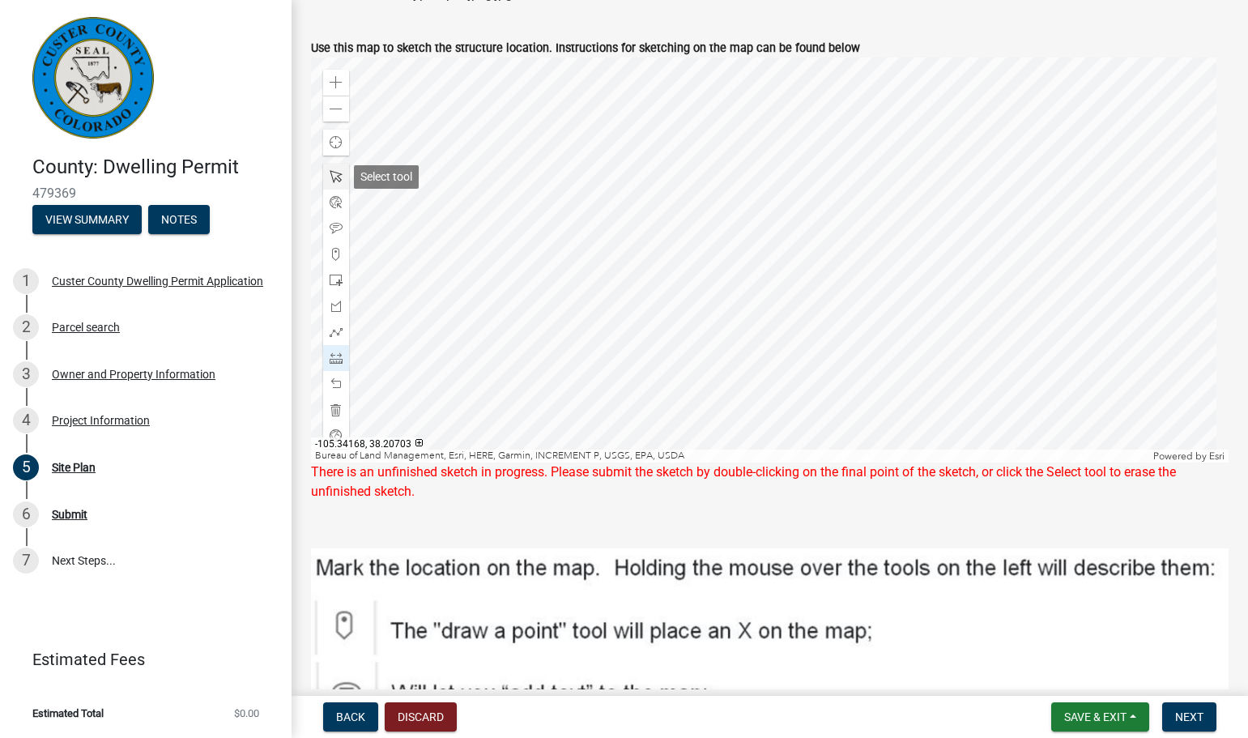
click at [331, 177] on span at bounding box center [336, 176] width 13 height 13
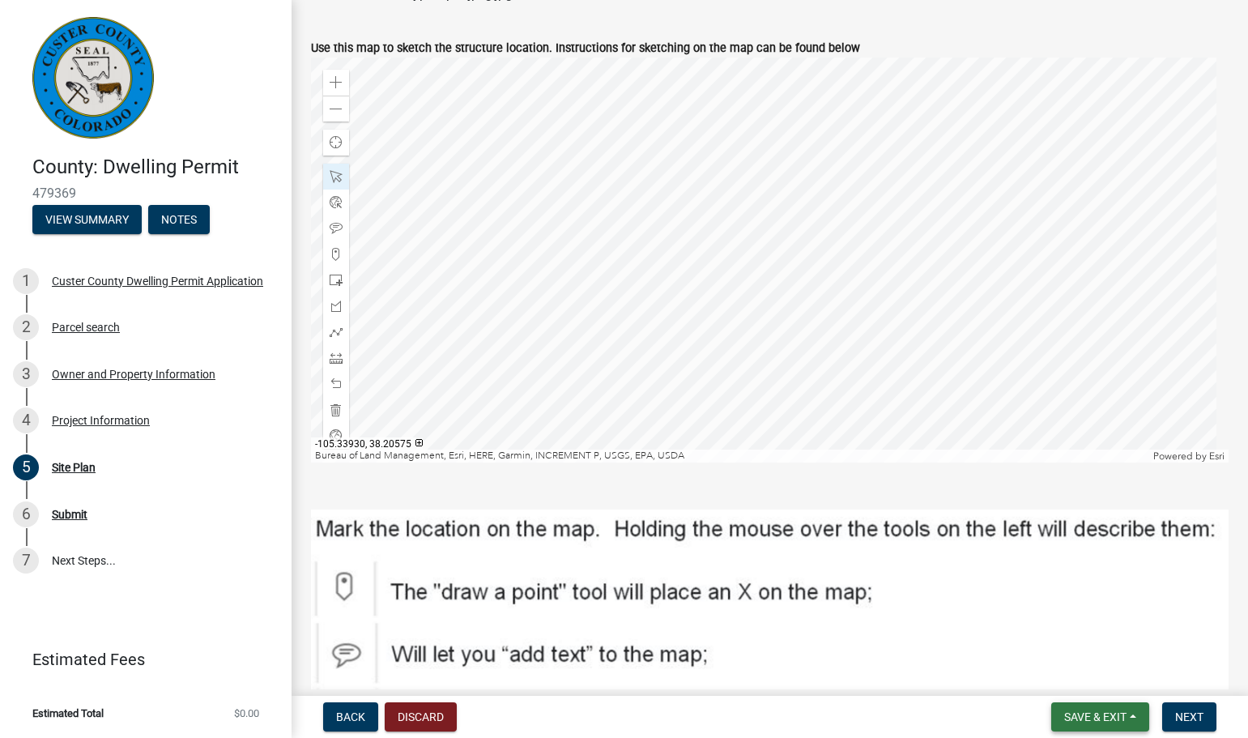
click at [1095, 718] on span "Save & Exit" at bounding box center [1095, 716] width 62 height 13
click at [1066, 677] on button "Save & Exit" at bounding box center [1084, 674] width 130 height 39
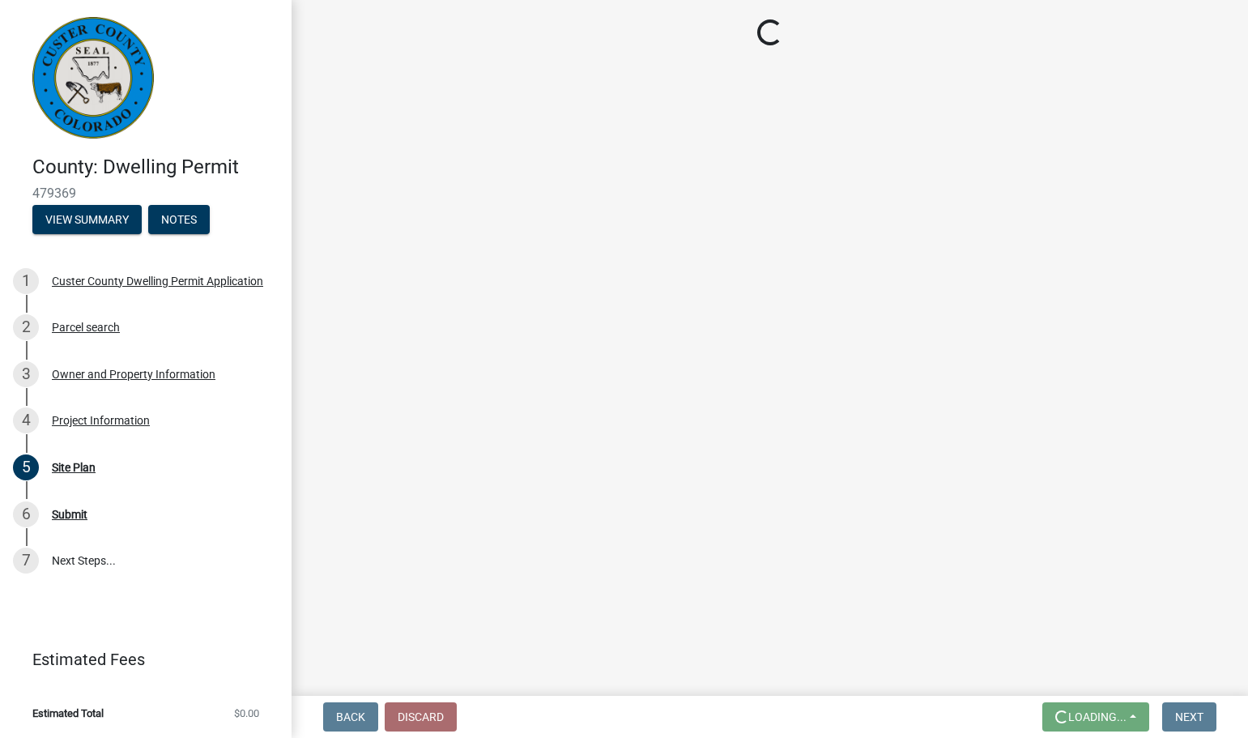
scroll to position [0, 0]
